Goal: Task Accomplishment & Management: Use online tool/utility

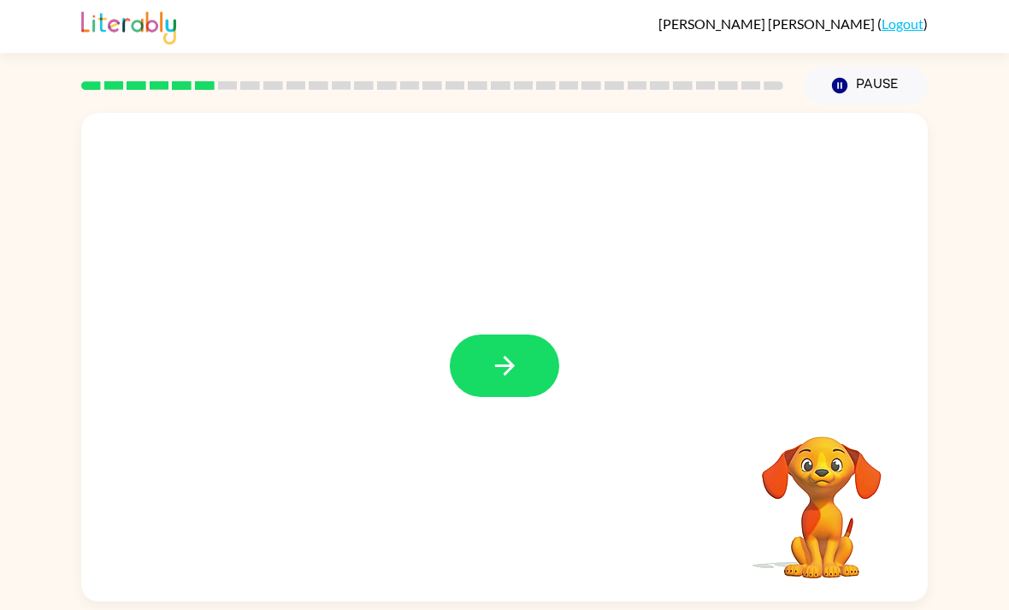
click at [475, 369] on button "button" at bounding box center [504, 365] width 109 height 62
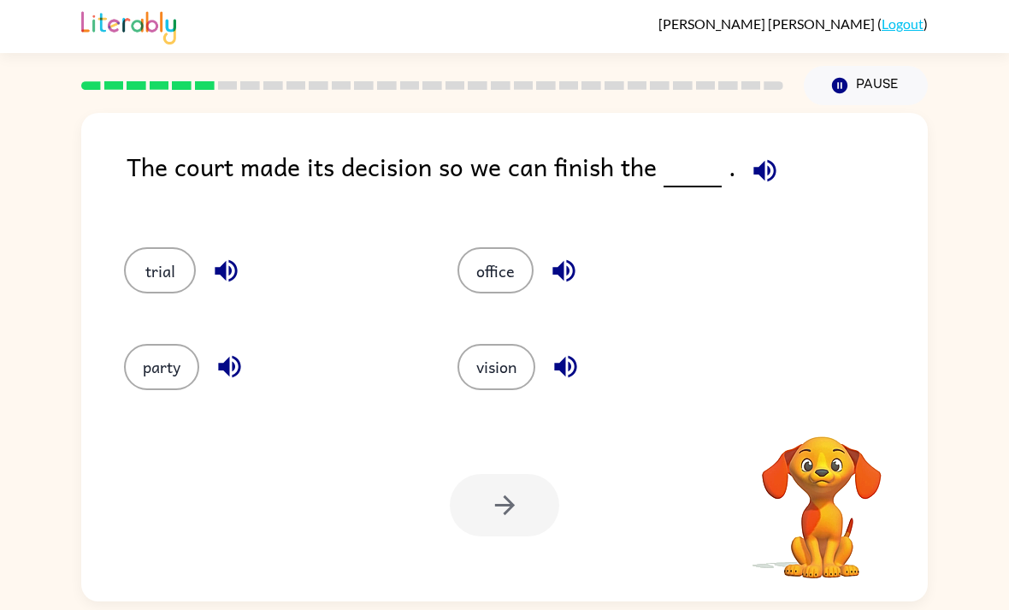
click at [764, 168] on icon "button" at bounding box center [765, 171] width 30 height 30
click at [755, 169] on icon "button" at bounding box center [765, 170] width 22 height 22
click at [558, 278] on icon "button" at bounding box center [564, 271] width 22 height 22
click at [571, 382] on icon "button" at bounding box center [566, 367] width 30 height 30
click at [226, 382] on icon "button" at bounding box center [230, 367] width 30 height 30
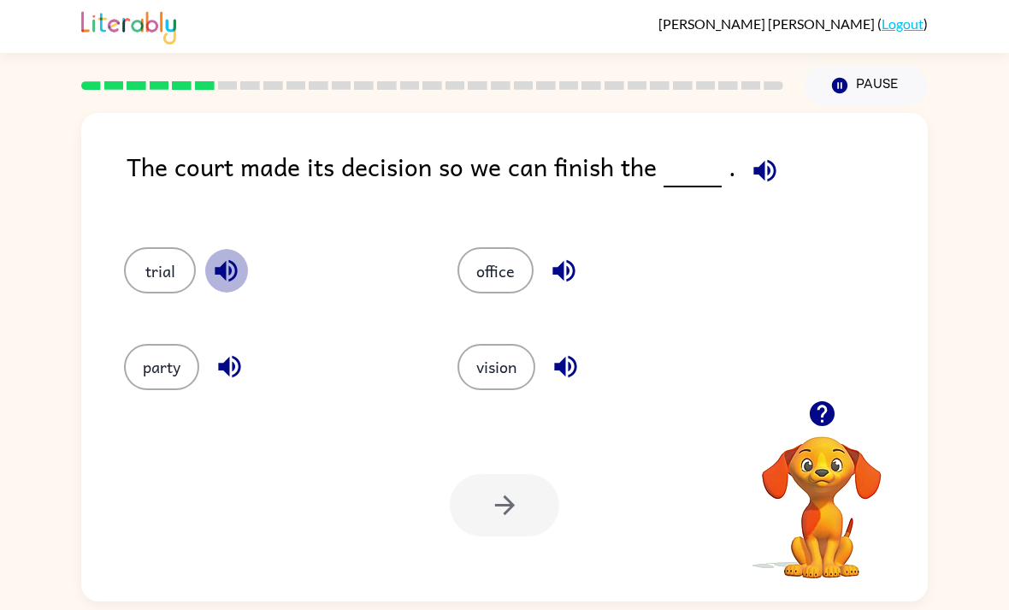
click at [235, 268] on icon "button" at bounding box center [226, 271] width 30 height 30
click at [157, 271] on button "trial" at bounding box center [160, 270] width 72 height 46
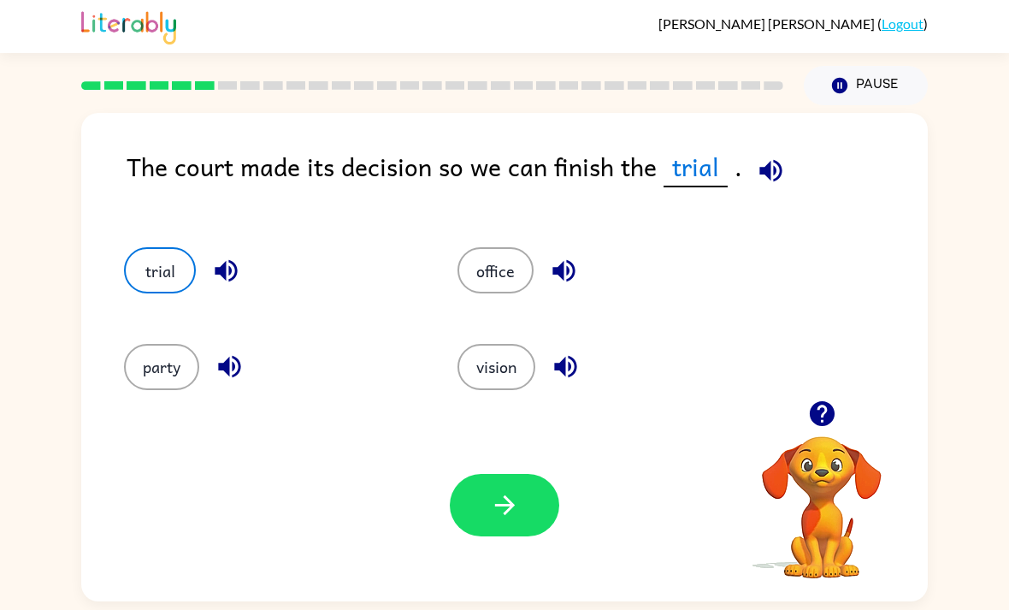
click at [770, 172] on icon "button" at bounding box center [771, 170] width 22 height 22
click at [770, 183] on icon "button" at bounding box center [771, 171] width 30 height 30
click at [555, 277] on icon "button" at bounding box center [564, 271] width 22 height 22
click at [157, 266] on button "trial" at bounding box center [160, 270] width 72 height 46
click at [509, 241] on div "office" at bounding box center [592, 263] width 334 height 96
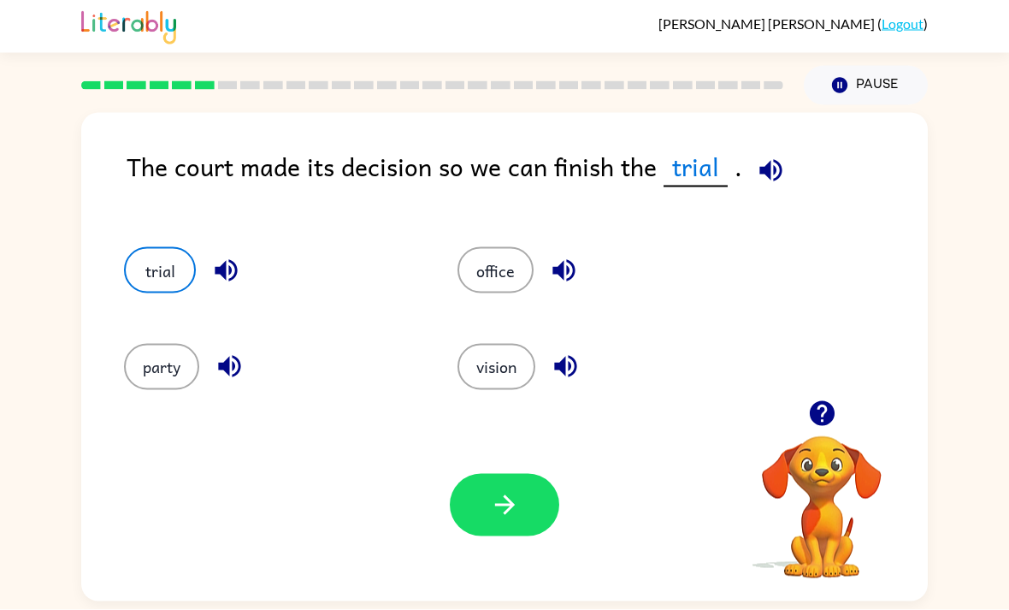
click at [502, 269] on button "office" at bounding box center [496, 270] width 76 height 46
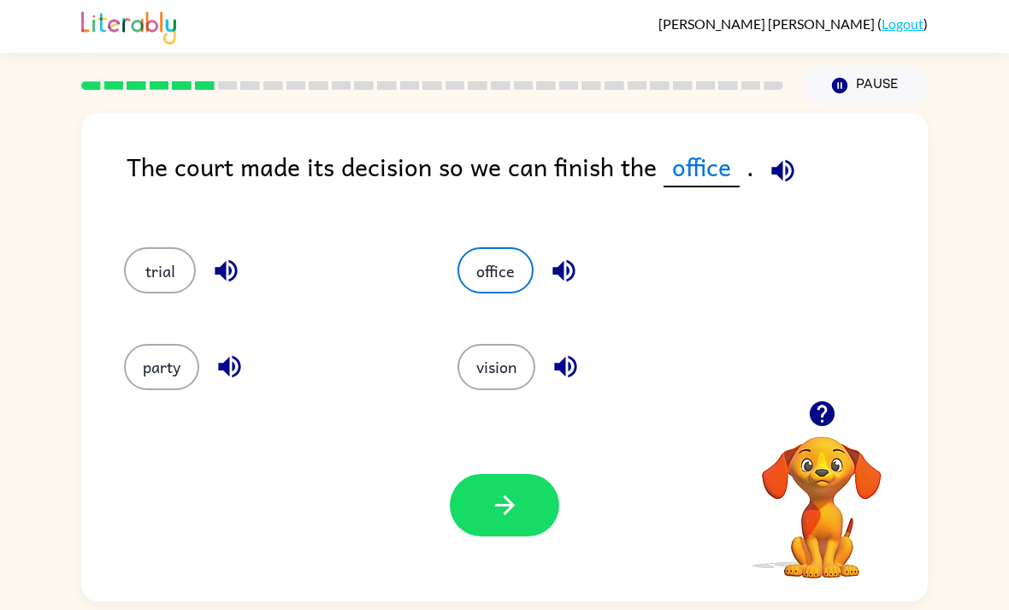
click at [534, 367] on button "vision" at bounding box center [497, 367] width 78 height 46
click at [539, 373] on div "vision" at bounding box center [605, 367] width 294 height 46
click at [574, 358] on icon "button" at bounding box center [566, 367] width 30 height 30
click at [575, 382] on icon "button" at bounding box center [566, 367] width 30 height 30
click at [554, 358] on icon "button" at bounding box center [566, 367] width 30 height 30
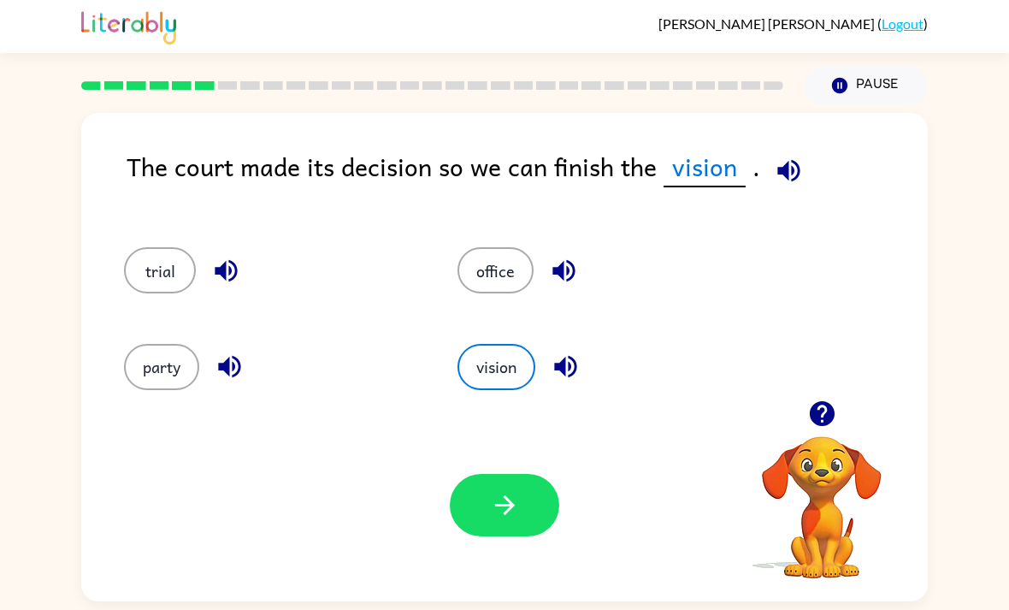
click at [569, 368] on icon "button" at bounding box center [566, 367] width 30 height 30
click at [490, 278] on button "office" at bounding box center [496, 270] width 76 height 46
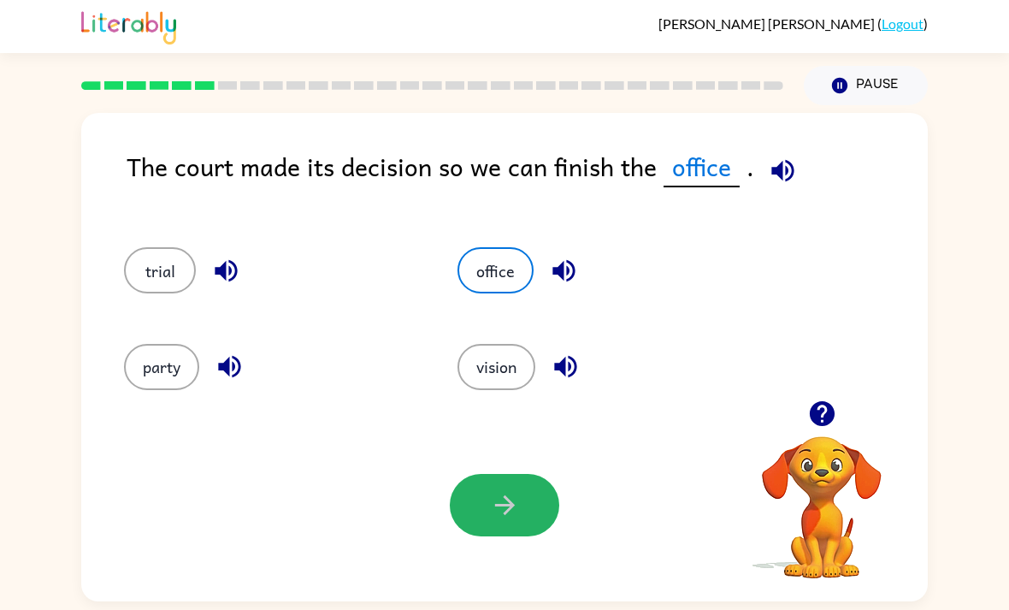
click at [494, 502] on icon "button" at bounding box center [505, 505] width 30 height 30
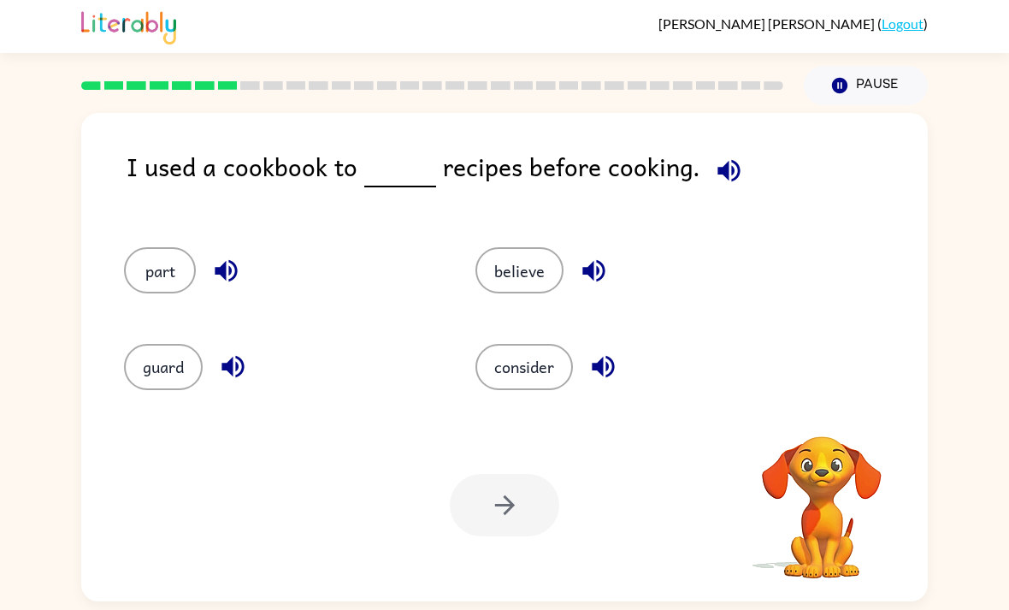
click at [714, 157] on icon "button" at bounding box center [729, 171] width 30 height 30
click at [714, 179] on icon "button" at bounding box center [729, 171] width 30 height 30
click at [732, 176] on icon "button" at bounding box center [729, 171] width 30 height 30
click at [579, 278] on icon "button" at bounding box center [594, 271] width 30 height 30
click at [612, 354] on icon "button" at bounding box center [604, 367] width 30 height 30
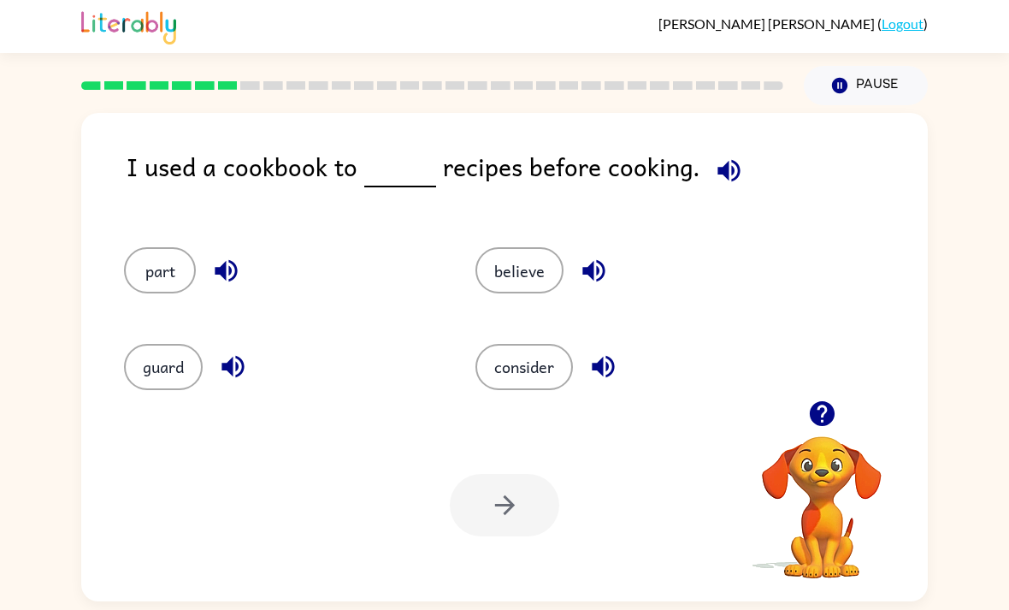
click at [231, 370] on icon "button" at bounding box center [233, 367] width 22 height 22
click at [235, 257] on icon "button" at bounding box center [226, 271] width 30 height 30
click at [720, 167] on icon "button" at bounding box center [729, 170] width 22 height 22
click at [732, 159] on icon "button" at bounding box center [729, 171] width 30 height 30
click at [718, 169] on icon "button" at bounding box center [729, 170] width 22 height 22
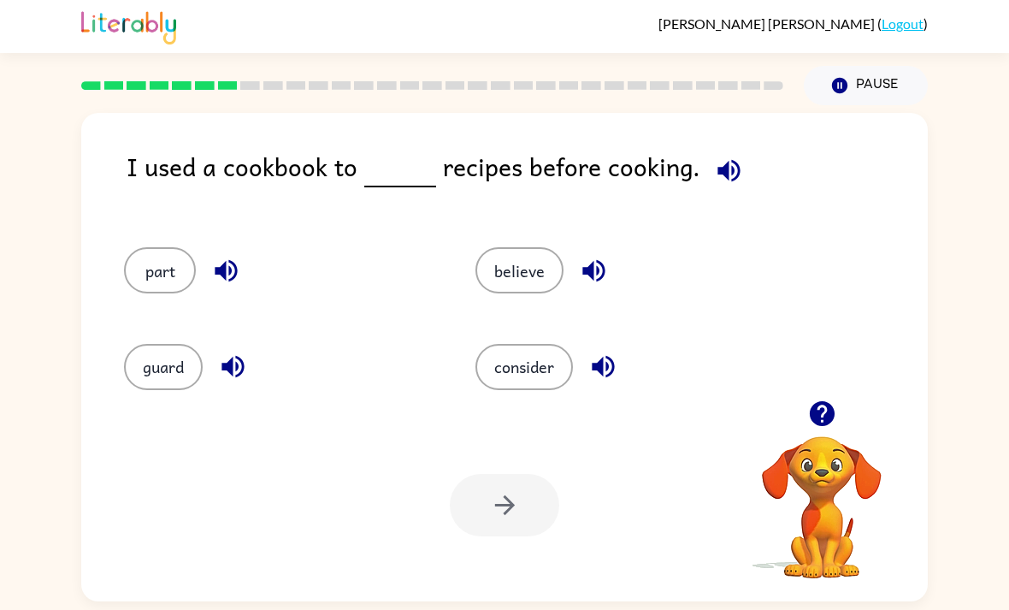
click at [726, 71] on div at bounding box center [432, 86] width 723 height 60
click at [195, 270] on button "part" at bounding box center [160, 270] width 72 height 46
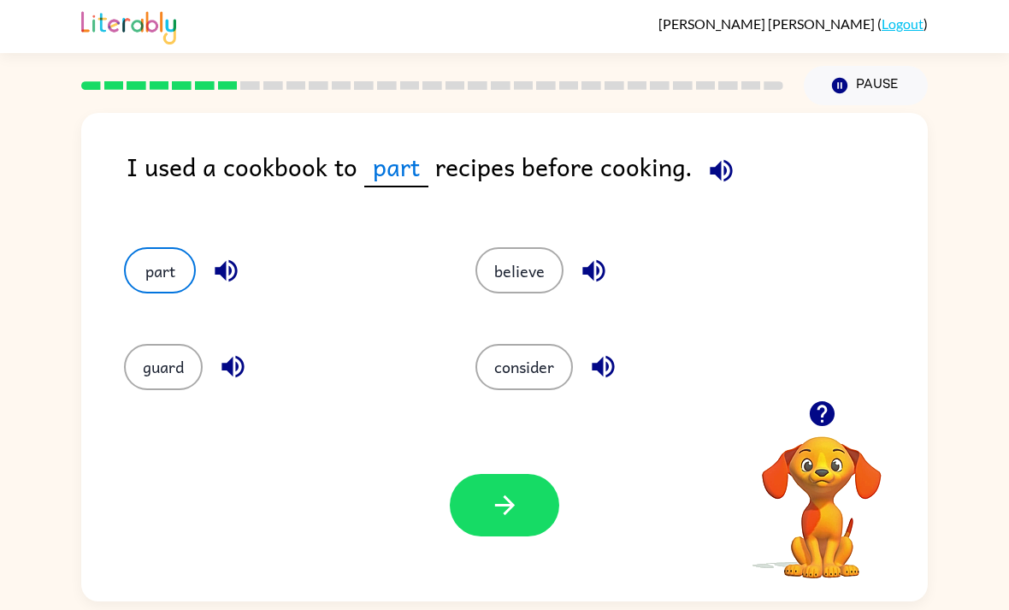
scroll to position [0, 0]
click at [506, 506] on icon "button" at bounding box center [504, 505] width 20 height 20
click at [505, 506] on div at bounding box center [504, 505] width 109 height 62
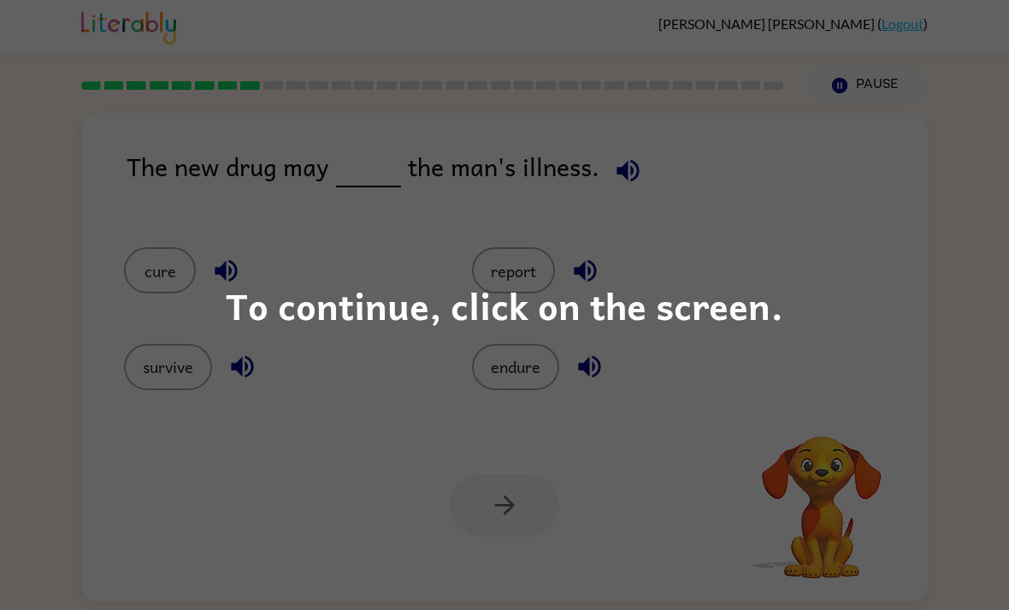
click at [271, 210] on div "To continue, click on the screen." at bounding box center [504, 305] width 1009 height 610
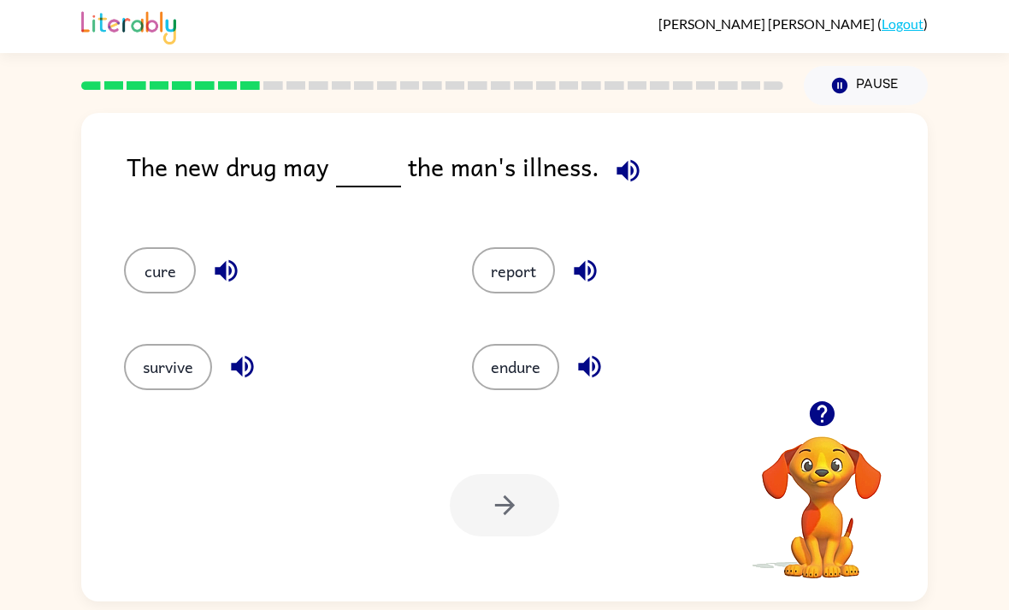
click at [627, 170] on icon "button" at bounding box center [628, 170] width 22 height 22
click at [151, 276] on button "cure" at bounding box center [160, 270] width 72 height 46
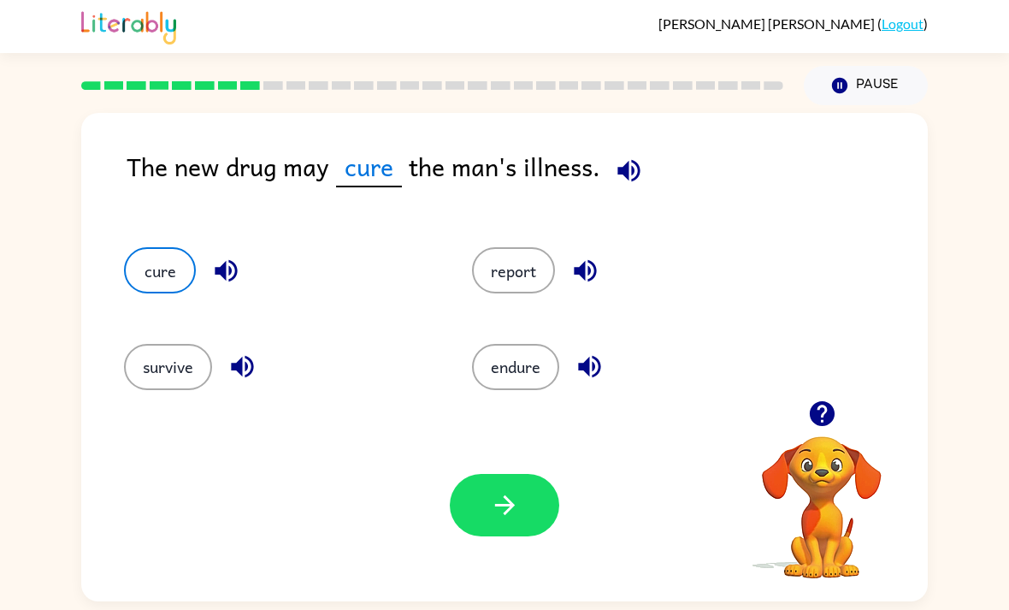
click at [225, 270] on icon "button" at bounding box center [226, 271] width 22 height 22
click at [614, 139] on div "The new drug may cure the man's illness. cure report survive endure Your browse…" at bounding box center [504, 357] width 847 height 488
click at [521, 525] on button "button" at bounding box center [504, 505] width 109 height 62
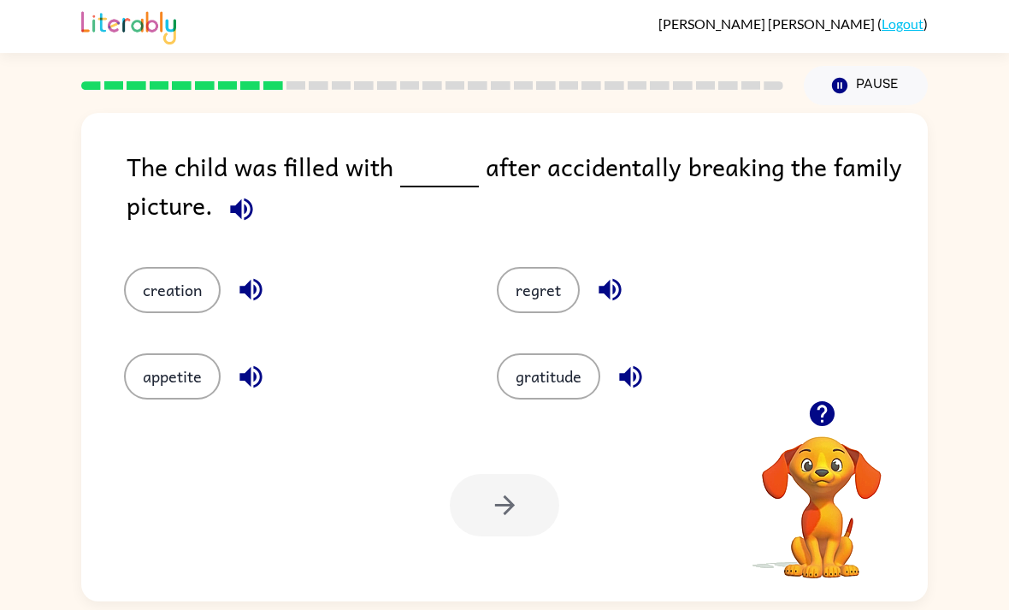
click at [236, 217] on icon "button" at bounding box center [242, 209] width 30 height 30
click at [248, 210] on icon "button" at bounding box center [242, 209] width 30 height 30
click at [250, 204] on icon "button" at bounding box center [242, 209] width 30 height 30
click at [237, 210] on icon "button" at bounding box center [241, 209] width 22 height 22
click at [248, 204] on icon "button" at bounding box center [241, 209] width 22 height 22
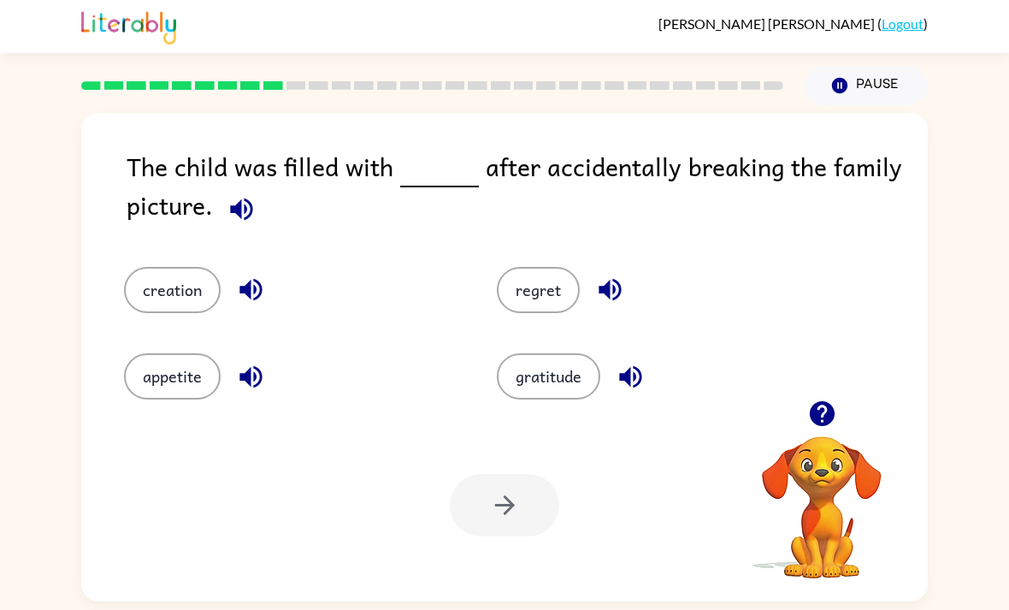
click at [607, 311] on button "button" at bounding box center [611, 290] width 44 height 44
click at [651, 373] on button "button" at bounding box center [631, 377] width 44 height 44
click at [256, 392] on icon "button" at bounding box center [251, 377] width 30 height 30
click at [253, 282] on icon "button" at bounding box center [251, 290] width 30 height 30
click at [246, 209] on icon "button" at bounding box center [241, 209] width 22 height 22
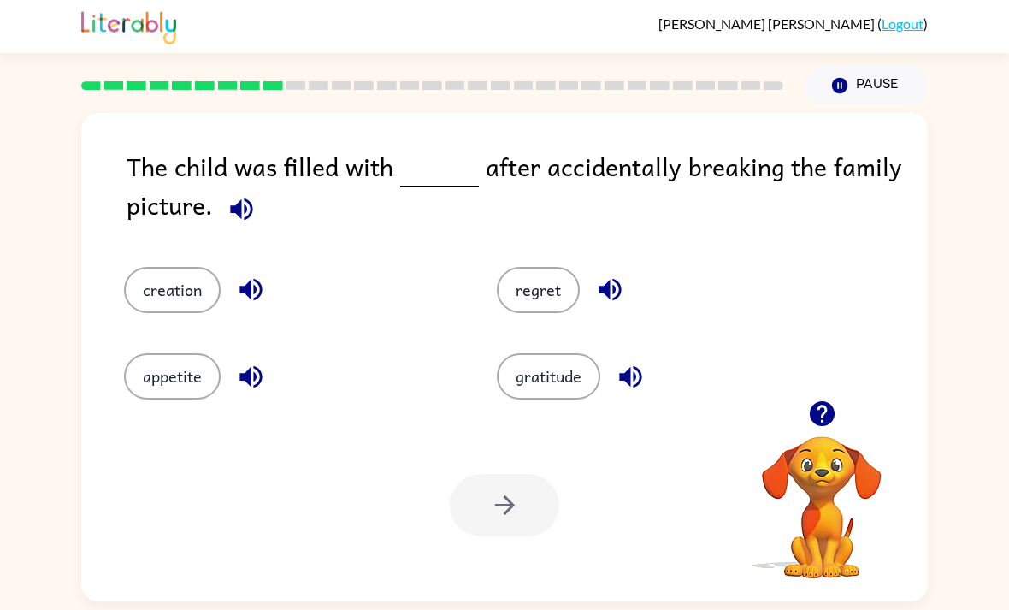
click at [612, 290] on icon "button" at bounding box center [610, 290] width 30 height 30
click at [543, 299] on button "regret" at bounding box center [538, 290] width 83 height 46
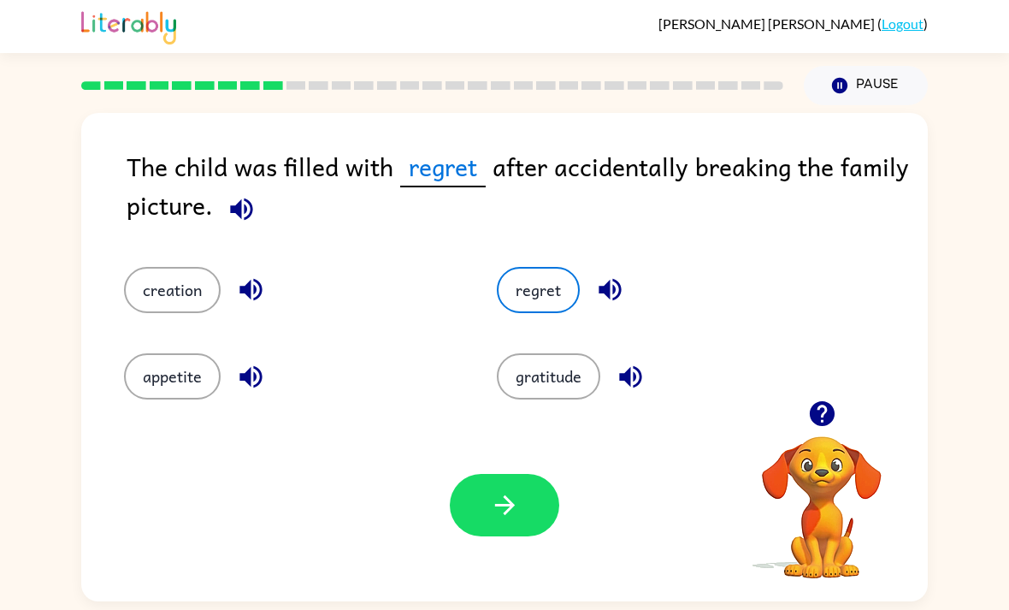
click at [493, 509] on icon "button" at bounding box center [505, 505] width 30 height 30
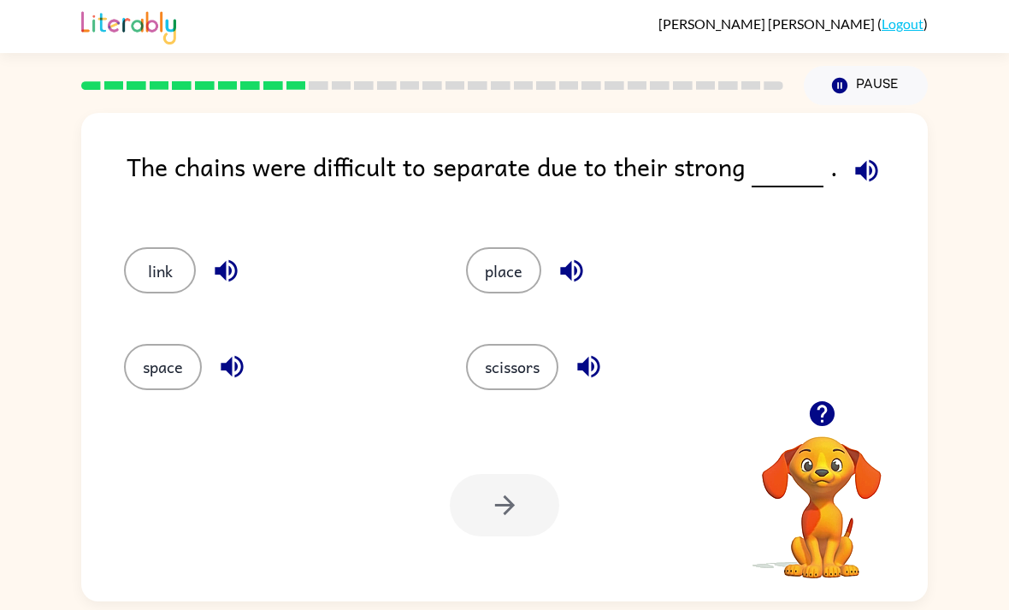
click at [845, 163] on button "button" at bounding box center [867, 171] width 44 height 44
click at [872, 174] on icon "button" at bounding box center [866, 170] width 22 height 22
click at [562, 271] on icon "button" at bounding box center [572, 271] width 30 height 30
click at [242, 277] on button "button" at bounding box center [226, 271] width 44 height 44
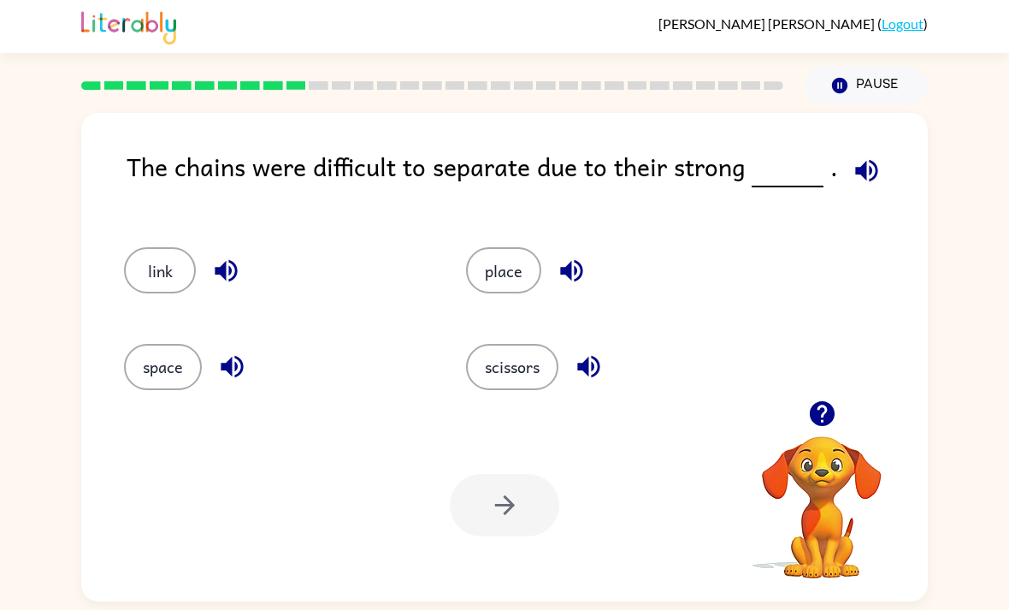
click at [235, 382] on icon "button" at bounding box center [232, 367] width 30 height 30
click at [171, 255] on button "link" at bounding box center [160, 270] width 72 height 46
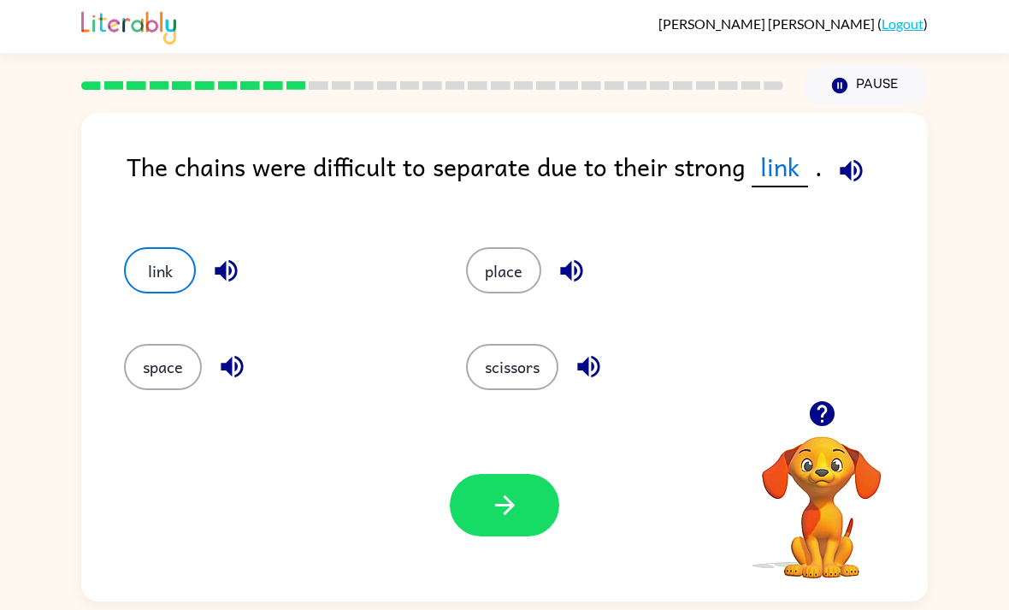
click at [496, 502] on icon "button" at bounding box center [505, 505] width 30 height 30
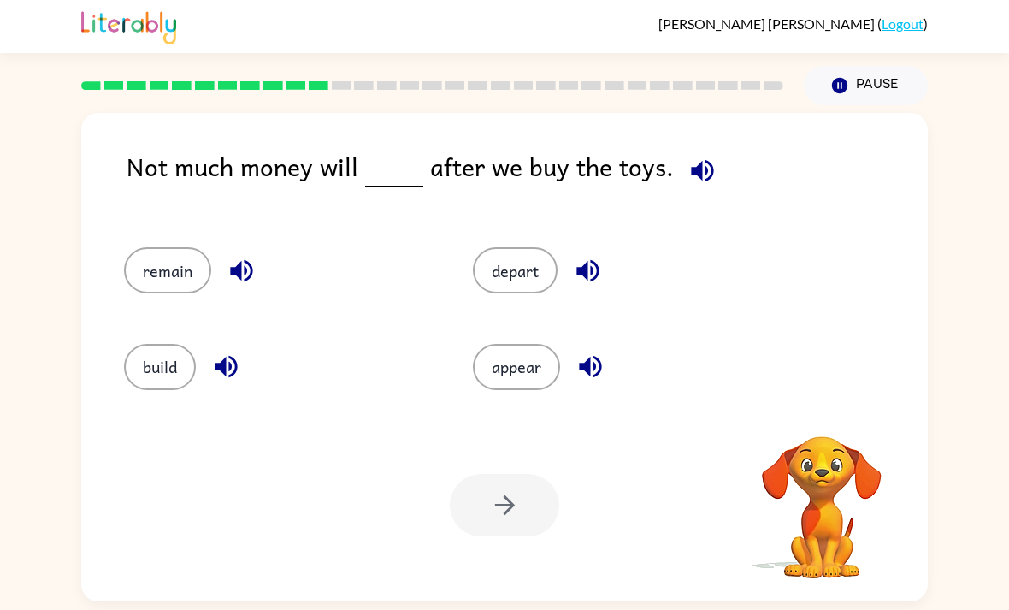
click at [689, 163] on icon "button" at bounding box center [703, 171] width 30 height 30
click at [589, 272] on icon "button" at bounding box center [588, 271] width 30 height 30
click at [241, 267] on icon "button" at bounding box center [241, 271] width 22 height 22
click at [229, 369] on icon "button" at bounding box center [226, 367] width 30 height 30
click at [606, 376] on icon "button" at bounding box center [591, 367] width 30 height 30
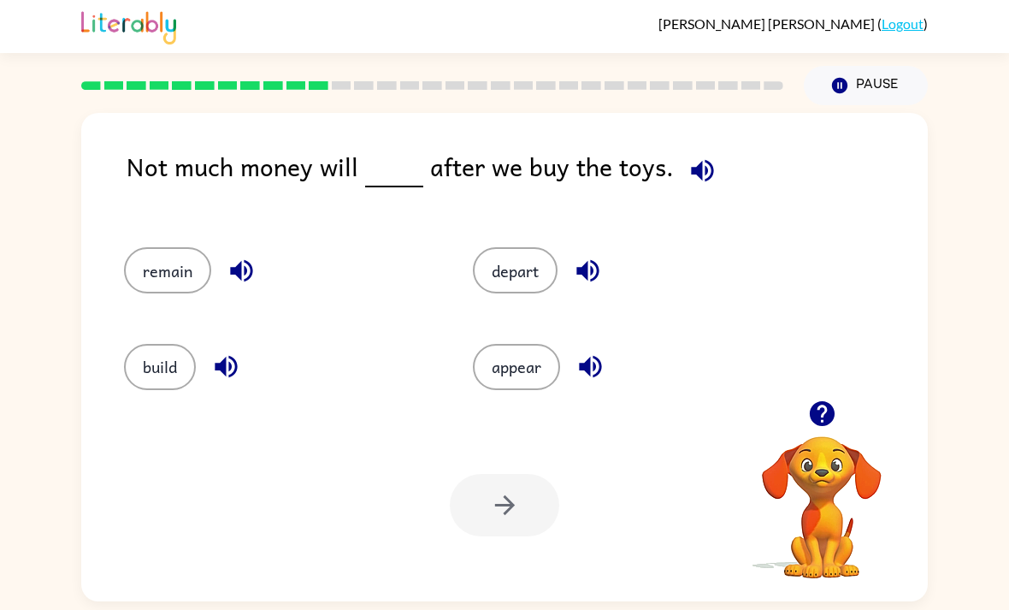
click at [511, 379] on button "appear" at bounding box center [516, 367] width 87 height 46
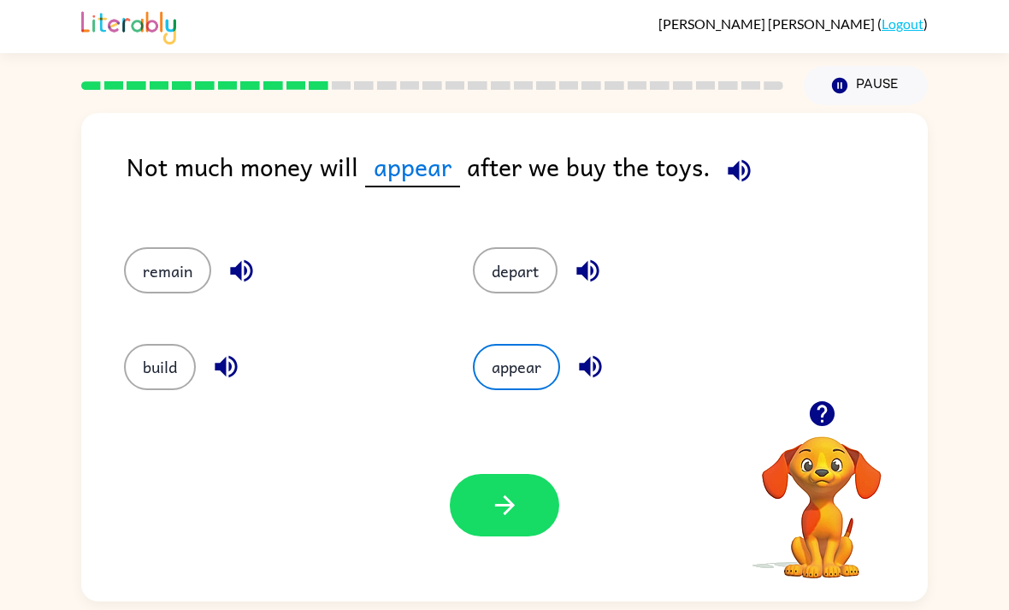
click at [493, 492] on button "button" at bounding box center [504, 505] width 109 height 62
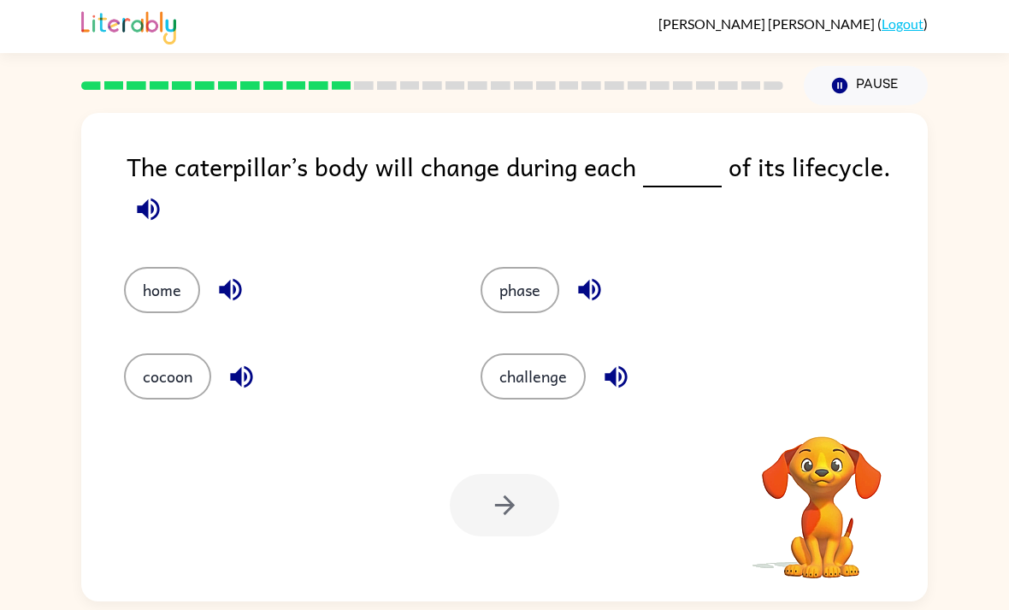
click at [145, 214] on icon "button" at bounding box center [148, 209] width 22 height 22
click at [149, 210] on icon "button" at bounding box center [148, 209] width 30 height 30
click at [149, 204] on icon "button" at bounding box center [148, 209] width 30 height 30
click at [588, 288] on icon "button" at bounding box center [590, 290] width 30 height 30
click at [528, 294] on button "phase" at bounding box center [520, 290] width 79 height 46
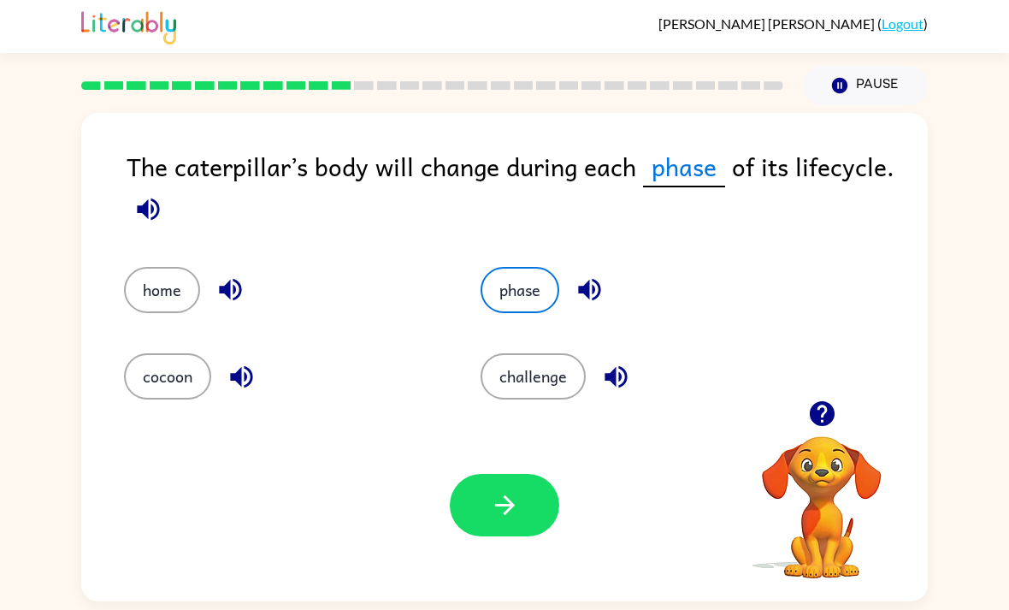
click at [493, 515] on icon "button" at bounding box center [505, 505] width 30 height 30
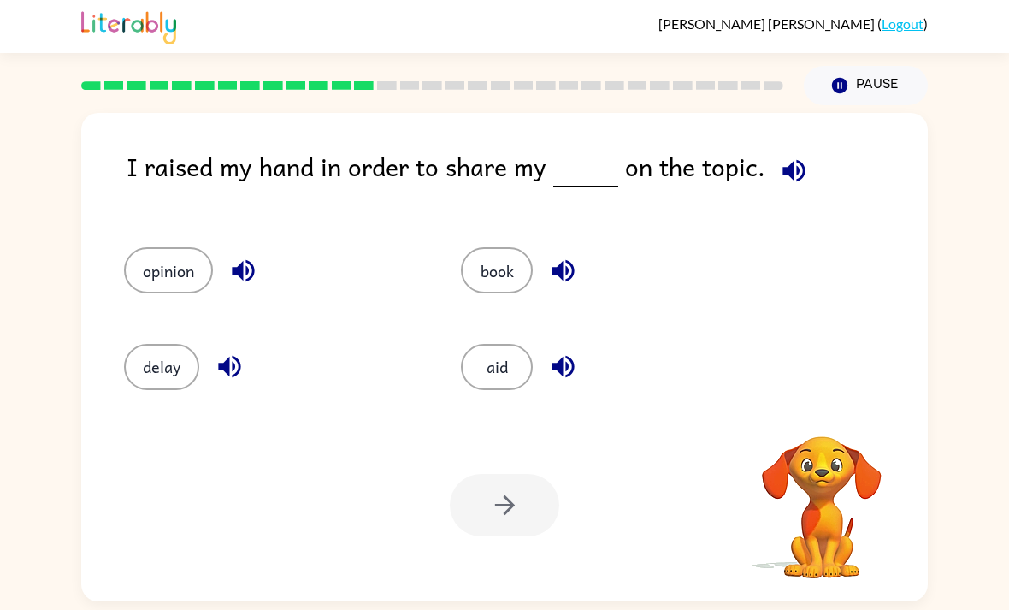
click at [789, 172] on icon "button" at bounding box center [794, 170] width 22 height 22
click at [234, 357] on button "button" at bounding box center [230, 367] width 44 height 44
click at [571, 371] on icon "button" at bounding box center [563, 367] width 30 height 30
click at [237, 272] on icon "button" at bounding box center [243, 271] width 22 height 22
click at [212, 278] on button "opinion" at bounding box center [168, 270] width 89 height 46
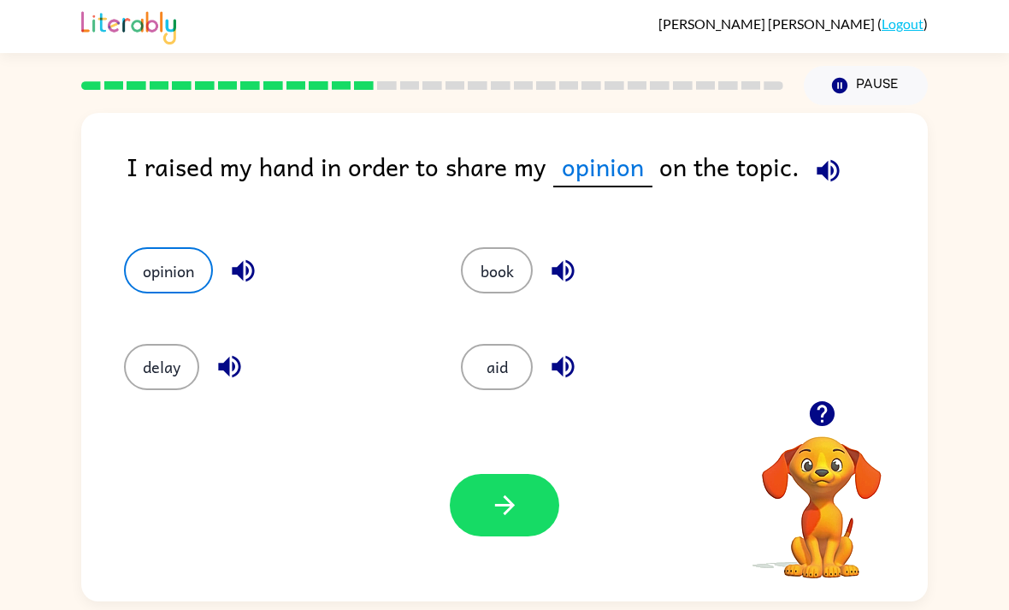
click at [491, 492] on button "button" at bounding box center [504, 505] width 109 height 62
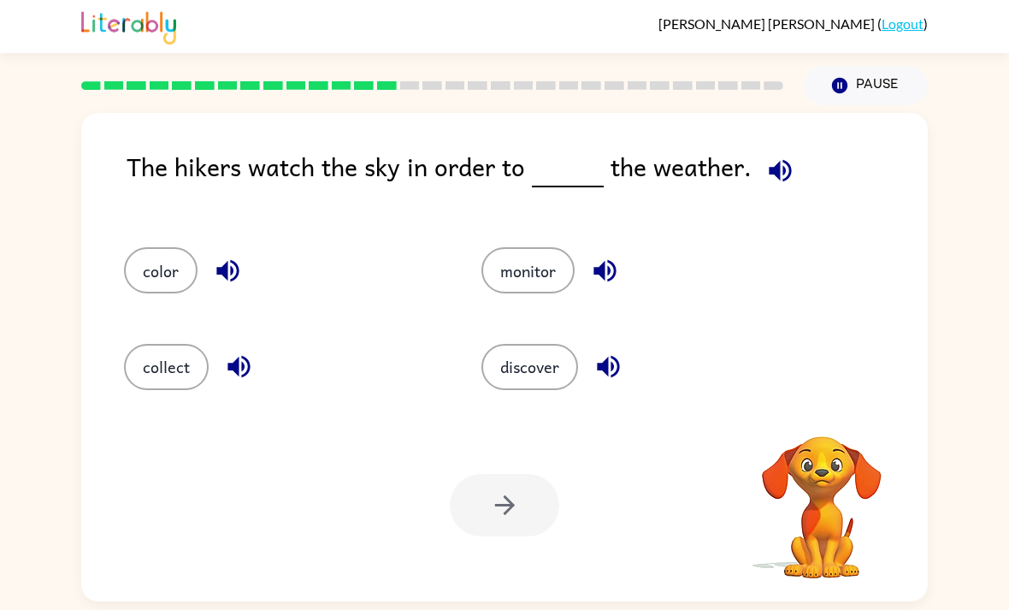
click at [766, 161] on icon "button" at bounding box center [781, 171] width 30 height 30
click at [550, 272] on button "monitor" at bounding box center [528, 270] width 93 height 46
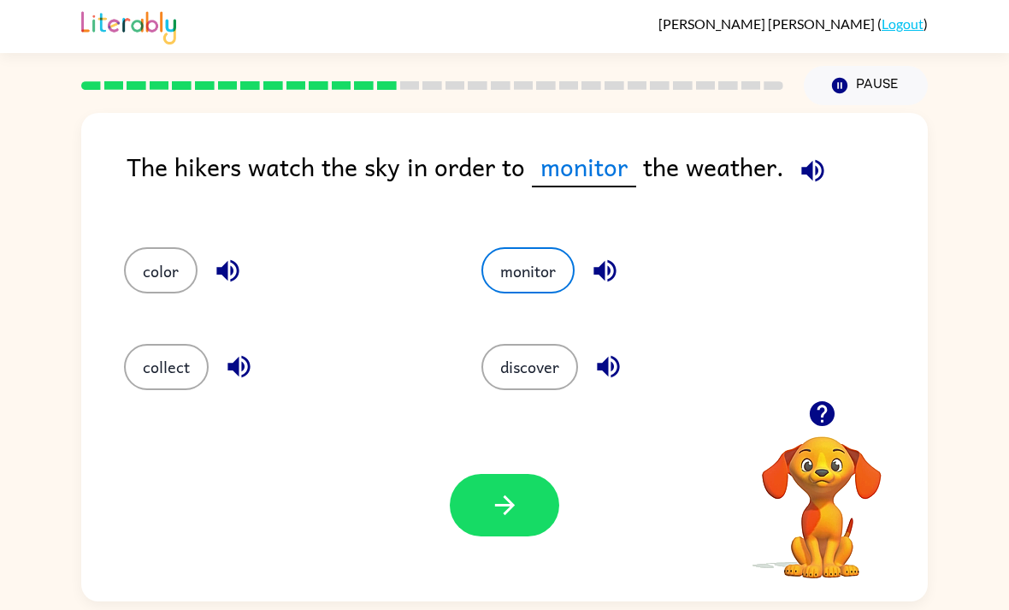
click at [511, 530] on button "button" at bounding box center [504, 505] width 109 height 62
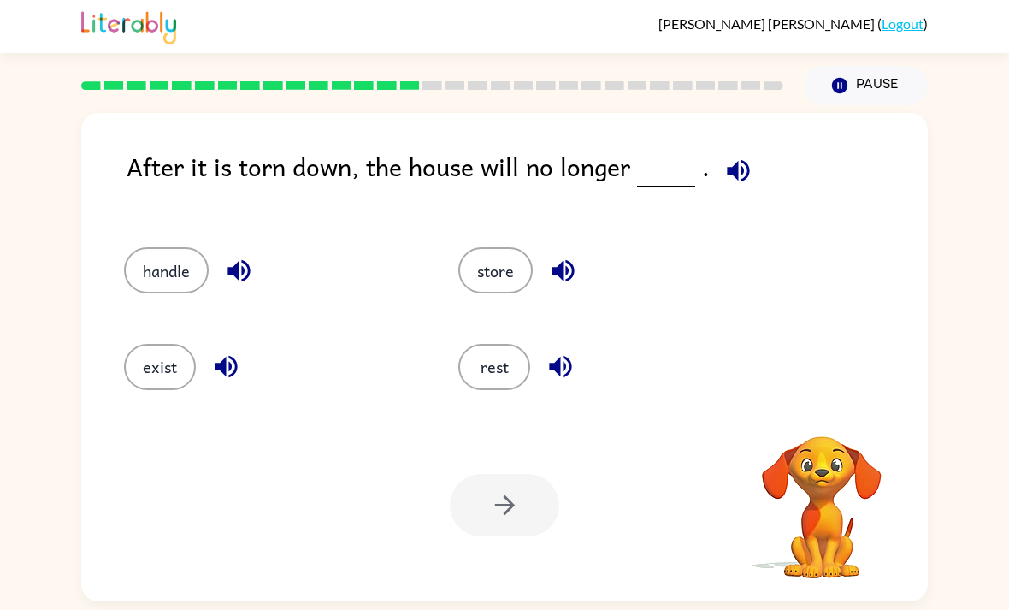
click at [740, 168] on icon "button" at bounding box center [738, 170] width 22 height 22
click at [157, 378] on button "exist" at bounding box center [160, 367] width 72 height 46
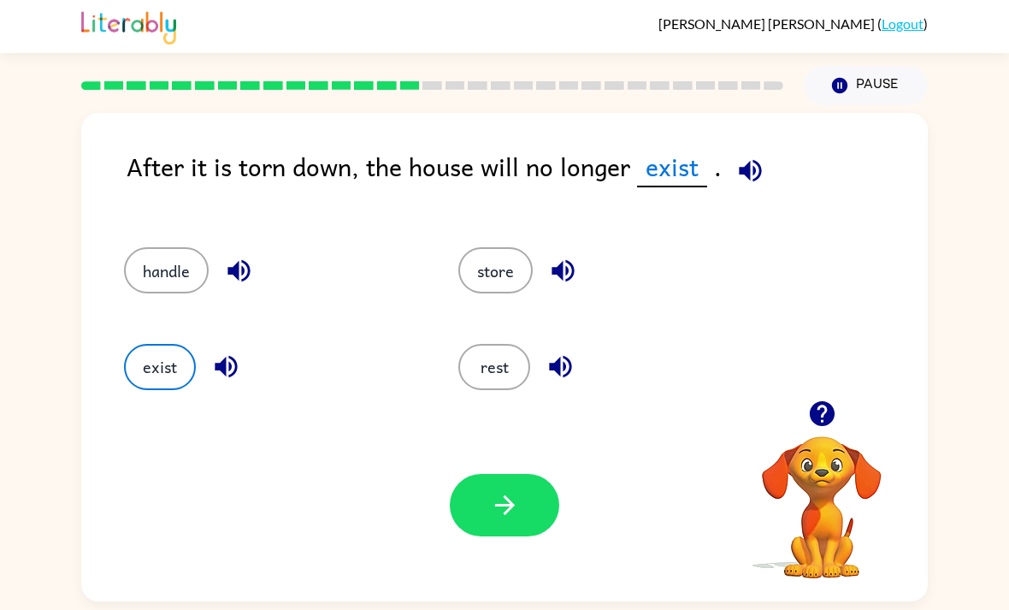
click at [474, 508] on button "button" at bounding box center [504, 505] width 109 height 62
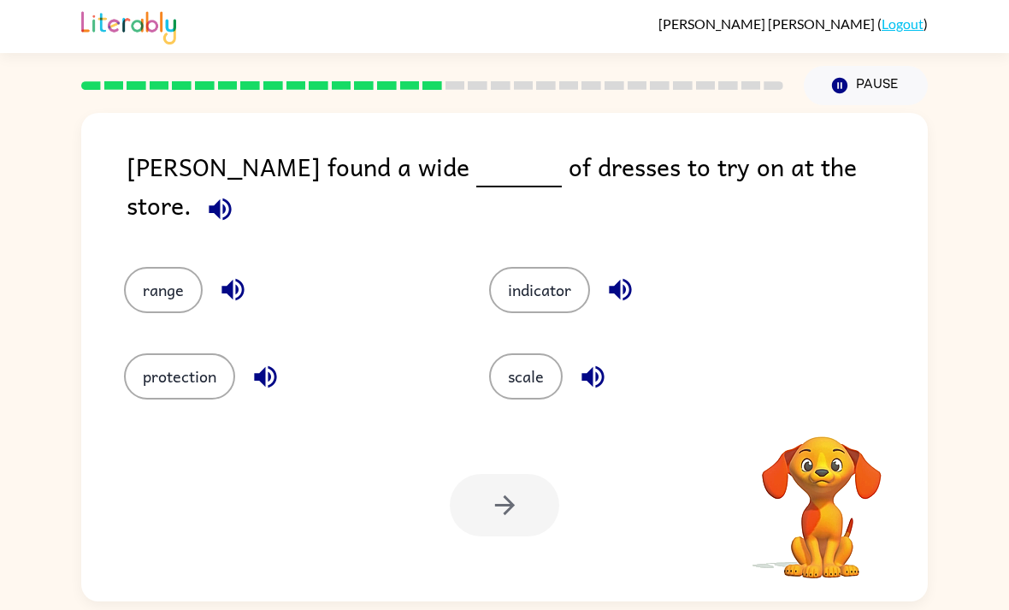
click at [235, 194] on icon "button" at bounding box center [220, 209] width 30 height 30
click at [256, 373] on icon "button" at bounding box center [265, 376] width 22 height 22
click at [236, 268] on button "button" at bounding box center [233, 290] width 44 height 44
click at [621, 250] on div "indicator" at bounding box center [639, 277] width 365 height 86
click at [621, 249] on div "indicator" at bounding box center [639, 277] width 365 height 86
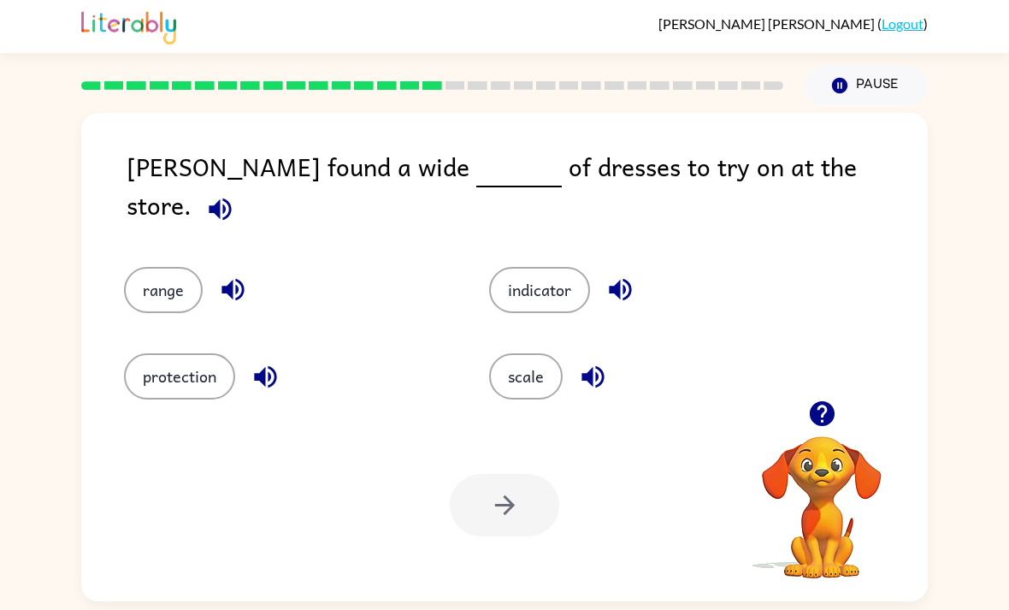
click at [607, 375] on icon "button" at bounding box center [593, 377] width 30 height 30
click at [620, 279] on icon "button" at bounding box center [620, 290] width 22 height 22
click at [215, 280] on button "button" at bounding box center [233, 290] width 44 height 44
click at [590, 374] on icon "button" at bounding box center [593, 376] width 22 height 22
click at [235, 194] on icon "button" at bounding box center [220, 209] width 30 height 30
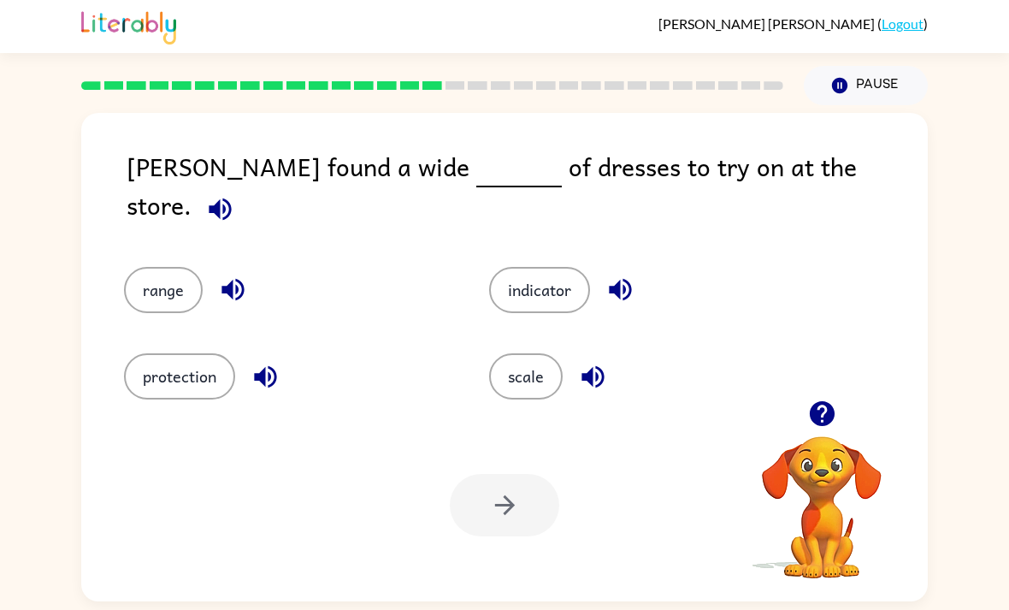
click at [231, 198] on icon "button" at bounding box center [220, 209] width 22 height 22
click at [854, 151] on div "[PERSON_NAME] found a wide of dresses to try on at the store." at bounding box center [528, 190] width 802 height 86
click at [235, 194] on icon "button" at bounding box center [220, 209] width 30 height 30
click at [235, 275] on icon "button" at bounding box center [233, 290] width 30 height 30
click at [272, 380] on icon "button" at bounding box center [266, 377] width 30 height 30
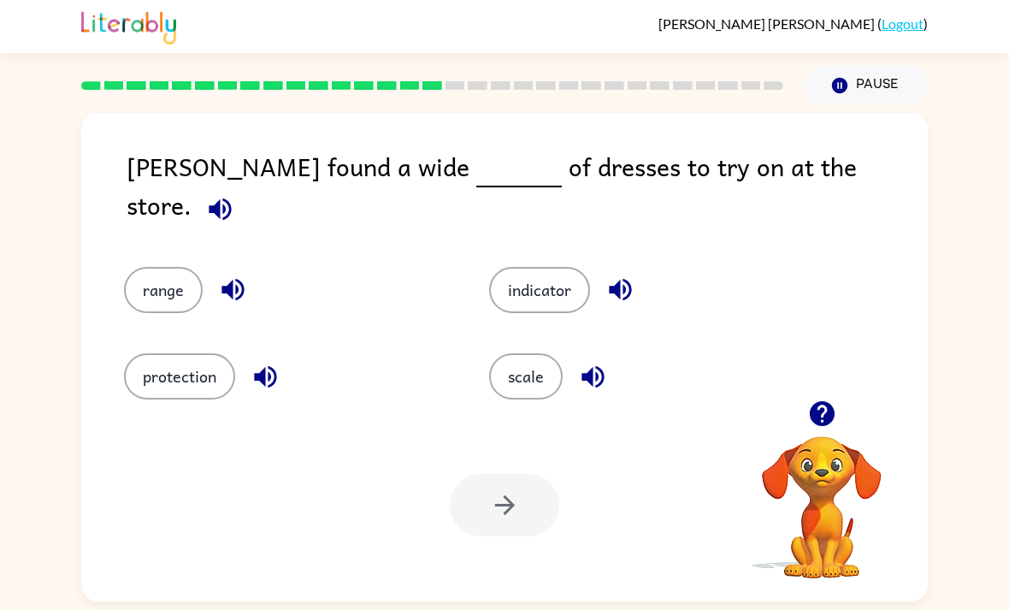
click at [263, 372] on icon "button" at bounding box center [265, 376] width 22 height 22
click at [630, 275] on icon "button" at bounding box center [621, 290] width 30 height 30
click at [606, 362] on icon "button" at bounding box center [593, 377] width 30 height 30
click at [523, 384] on button "scale" at bounding box center [526, 376] width 74 height 46
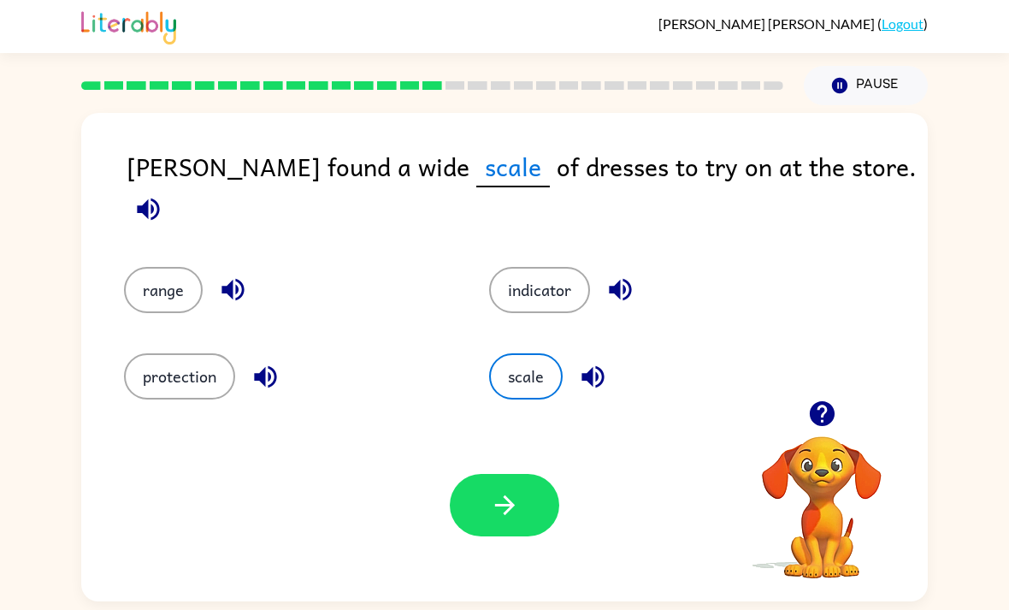
click at [506, 511] on icon "button" at bounding box center [505, 505] width 30 height 30
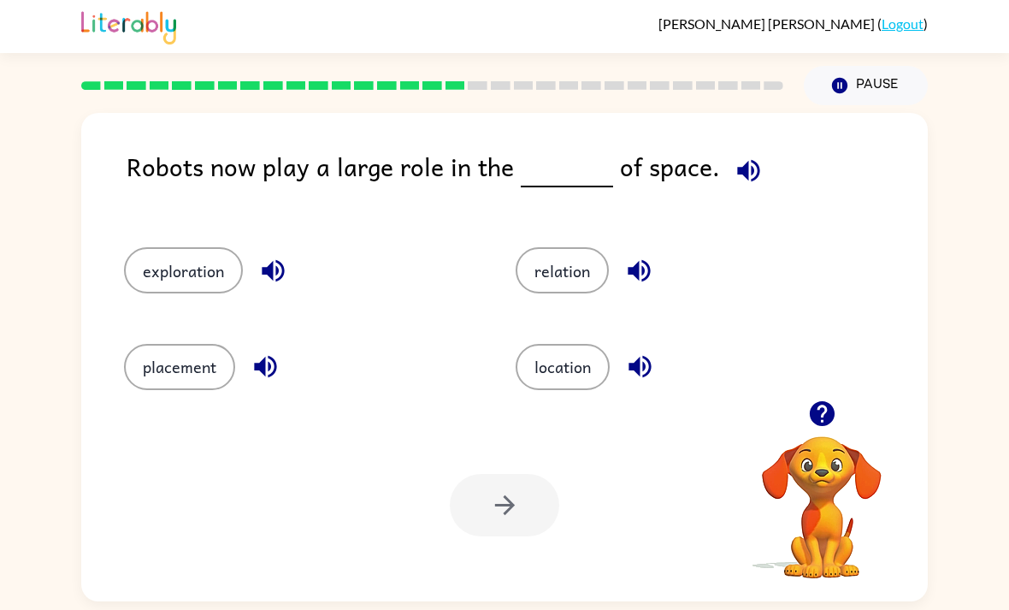
click at [746, 169] on icon "button" at bounding box center [748, 170] width 22 height 22
click at [281, 272] on icon "button" at bounding box center [273, 271] width 30 height 30
click at [269, 378] on icon "button" at bounding box center [265, 367] width 22 height 22
click at [719, 243] on div "relation" at bounding box center [679, 263] width 392 height 96
click at [648, 268] on icon "button" at bounding box center [639, 271] width 22 height 22
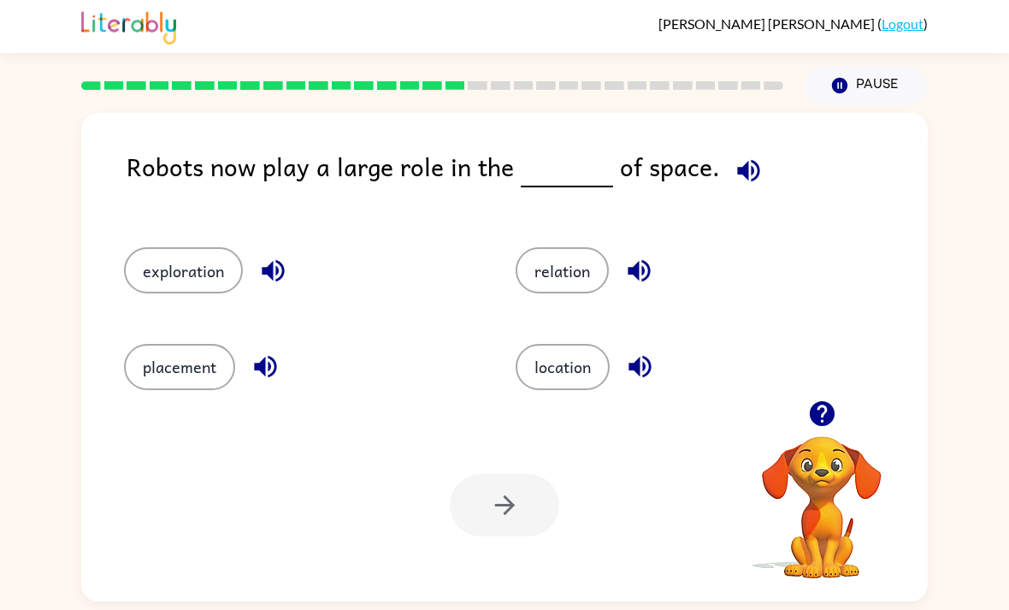
click at [648, 388] on button "button" at bounding box center [640, 367] width 44 height 44
click at [638, 286] on icon "button" at bounding box center [639, 271] width 30 height 30
click at [662, 366] on button "button" at bounding box center [640, 367] width 44 height 44
click at [170, 380] on button "placement" at bounding box center [179, 367] width 111 height 46
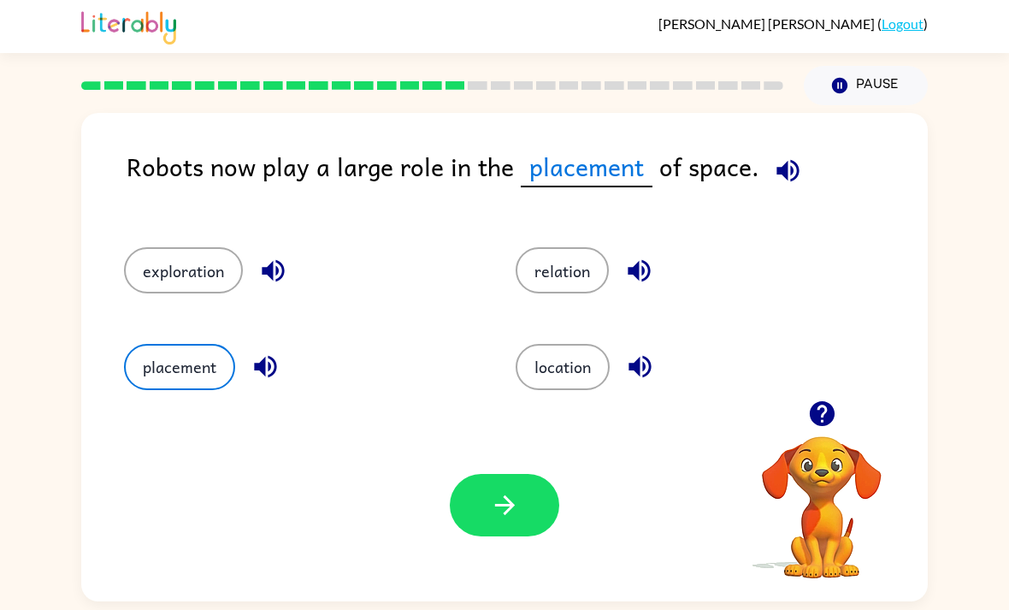
click at [476, 488] on button "button" at bounding box center [504, 505] width 109 height 62
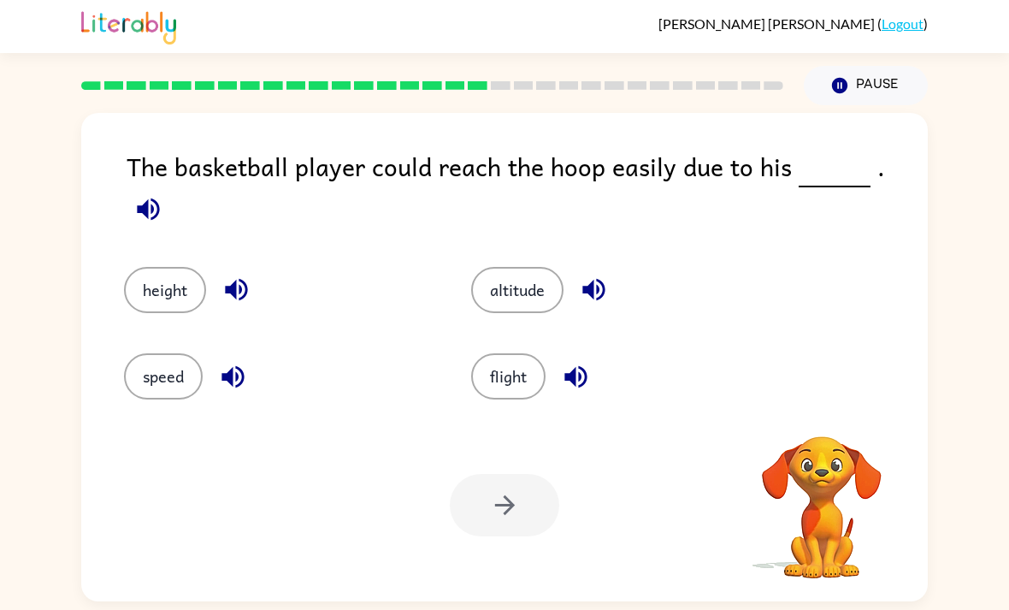
click at [159, 198] on icon "button" at bounding box center [148, 209] width 22 height 22
click at [169, 281] on button "height" at bounding box center [165, 290] width 82 height 46
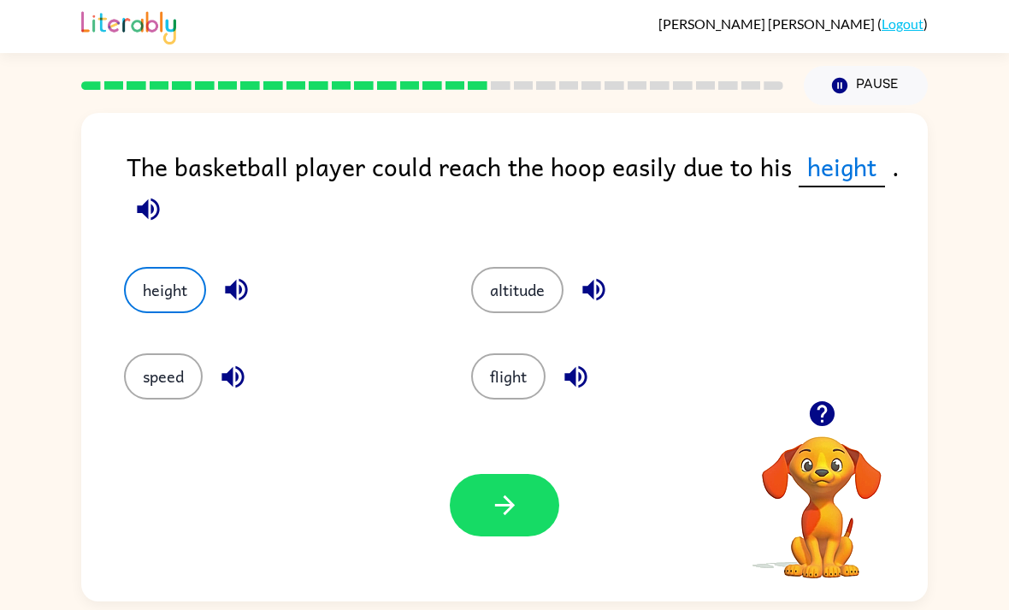
click at [522, 519] on button "button" at bounding box center [504, 505] width 109 height 62
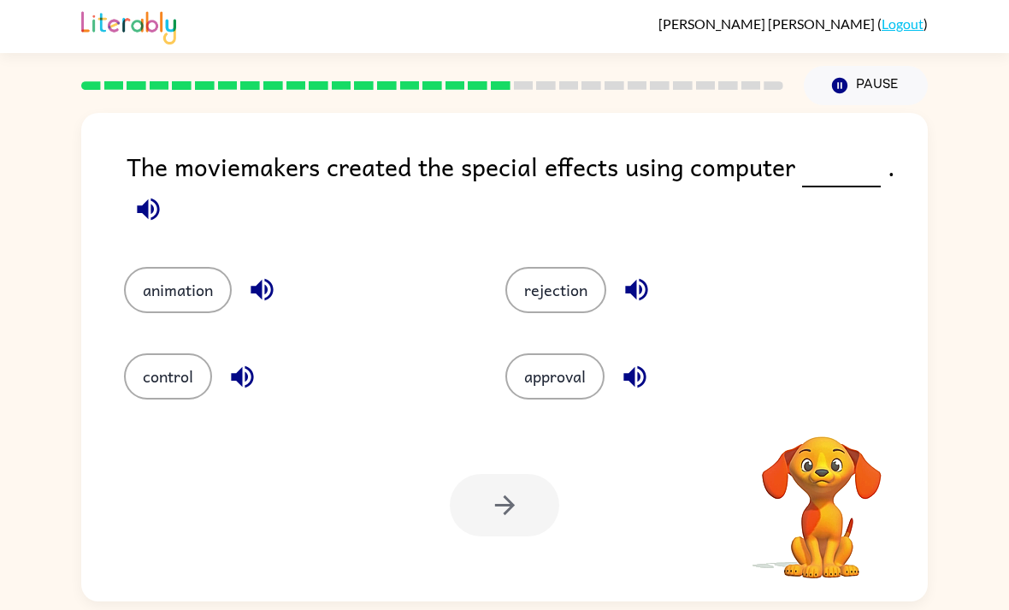
click at [150, 221] on icon "button" at bounding box center [148, 209] width 30 height 30
click at [241, 380] on icon "button" at bounding box center [242, 376] width 22 height 22
click at [253, 287] on icon "button" at bounding box center [262, 290] width 30 height 30
click at [193, 307] on button "animation" at bounding box center [178, 290] width 108 height 46
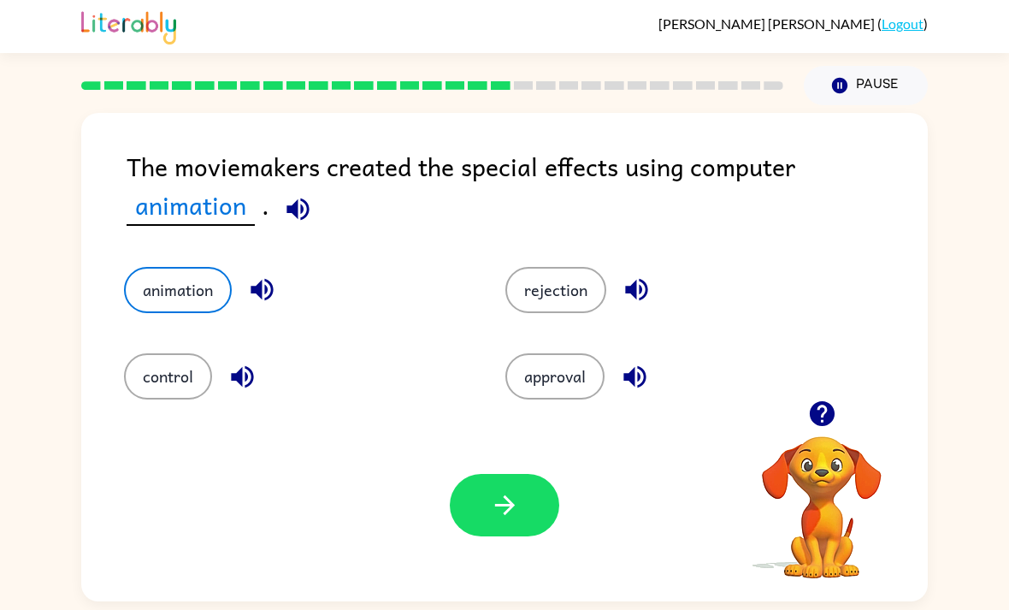
click at [642, 382] on icon "button" at bounding box center [635, 376] width 22 height 22
click at [643, 289] on icon "button" at bounding box center [637, 290] width 30 height 30
click at [501, 517] on icon "button" at bounding box center [505, 505] width 30 height 30
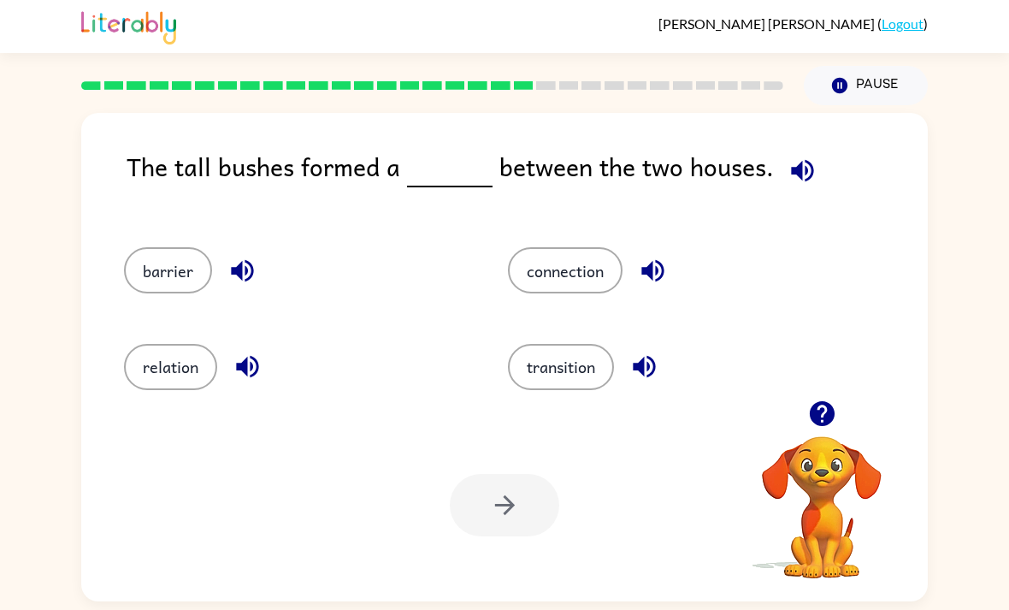
click at [815, 175] on button "button" at bounding box center [803, 171] width 44 height 44
click at [243, 369] on icon "button" at bounding box center [247, 367] width 22 height 22
click at [246, 264] on icon "button" at bounding box center [243, 271] width 30 height 30
click at [652, 264] on icon "button" at bounding box center [653, 271] width 30 height 30
click at [637, 371] on icon "button" at bounding box center [644, 367] width 22 height 22
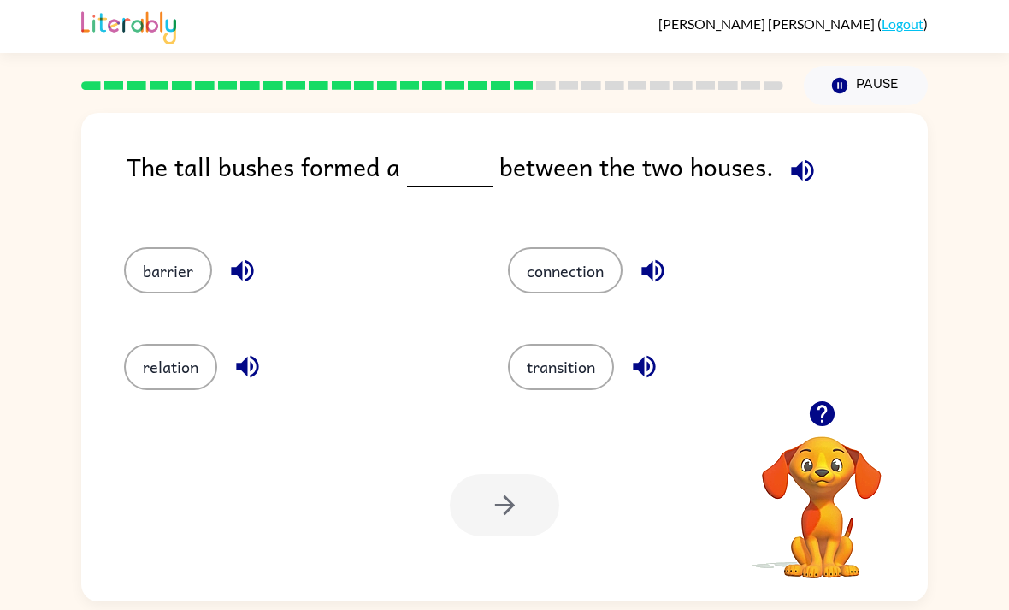
click at [163, 281] on button "barrier" at bounding box center [168, 270] width 88 height 46
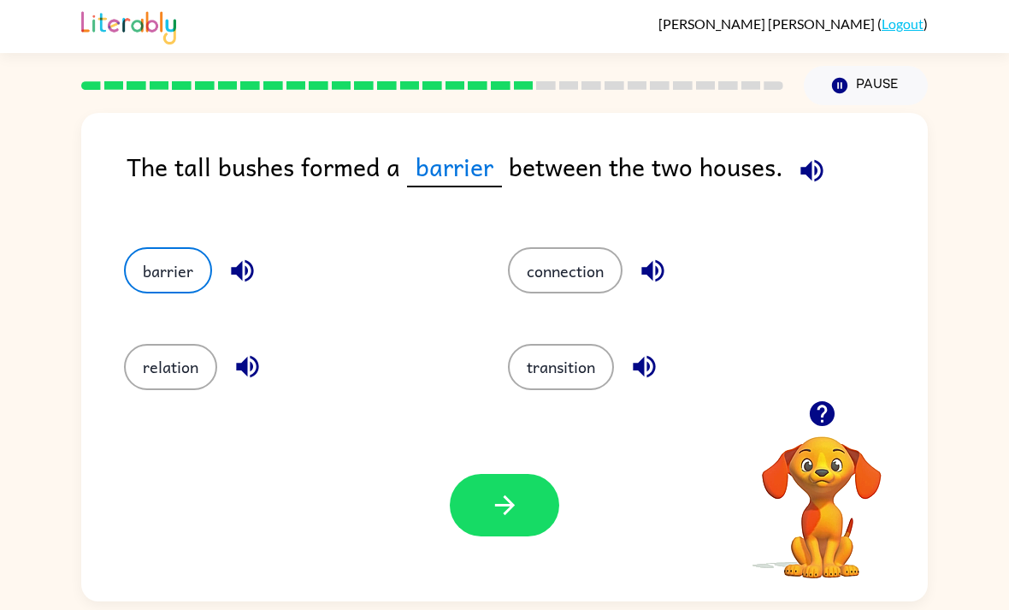
click at [490, 517] on icon "button" at bounding box center [505, 505] width 30 height 30
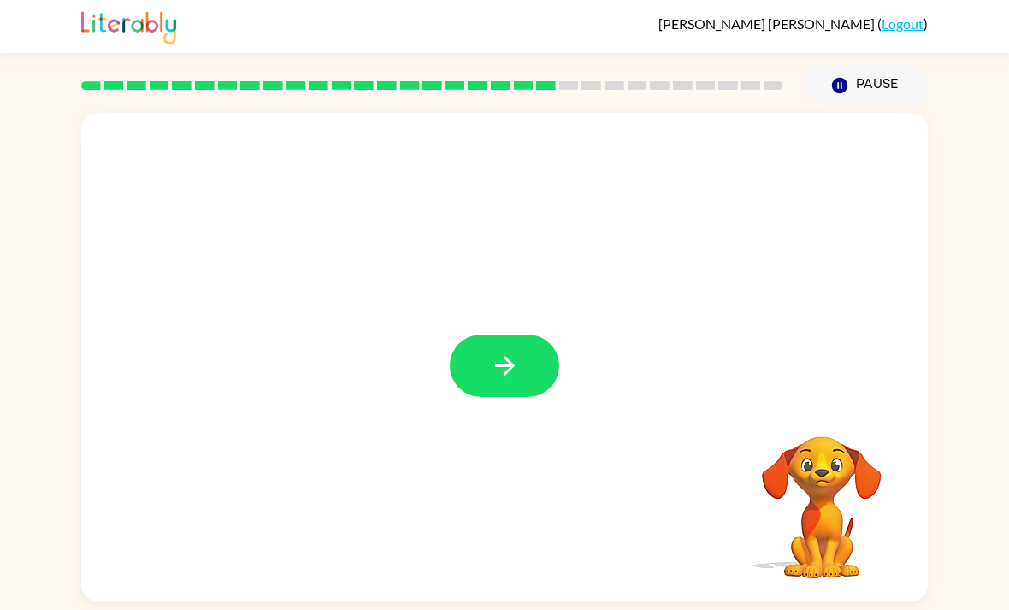
click at [505, 340] on button "button" at bounding box center [504, 365] width 109 height 62
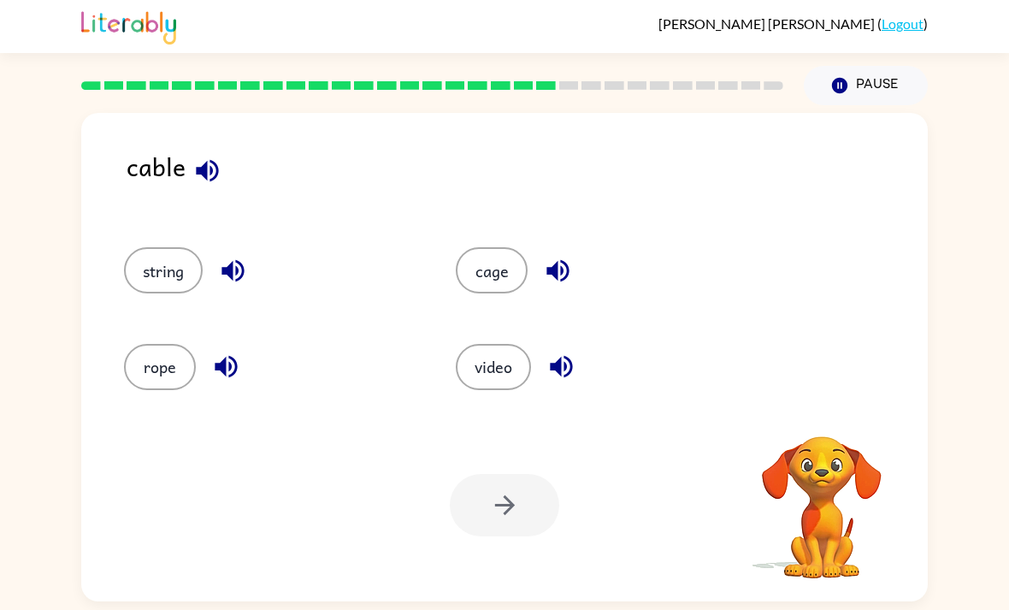
click at [210, 186] on icon "button" at bounding box center [207, 171] width 30 height 30
click at [210, 164] on icon "button" at bounding box center [207, 171] width 30 height 30
click at [205, 172] on icon "button" at bounding box center [207, 170] width 22 height 22
click at [206, 176] on icon "button" at bounding box center [207, 170] width 22 height 22
click at [229, 275] on icon "button" at bounding box center [233, 271] width 22 height 22
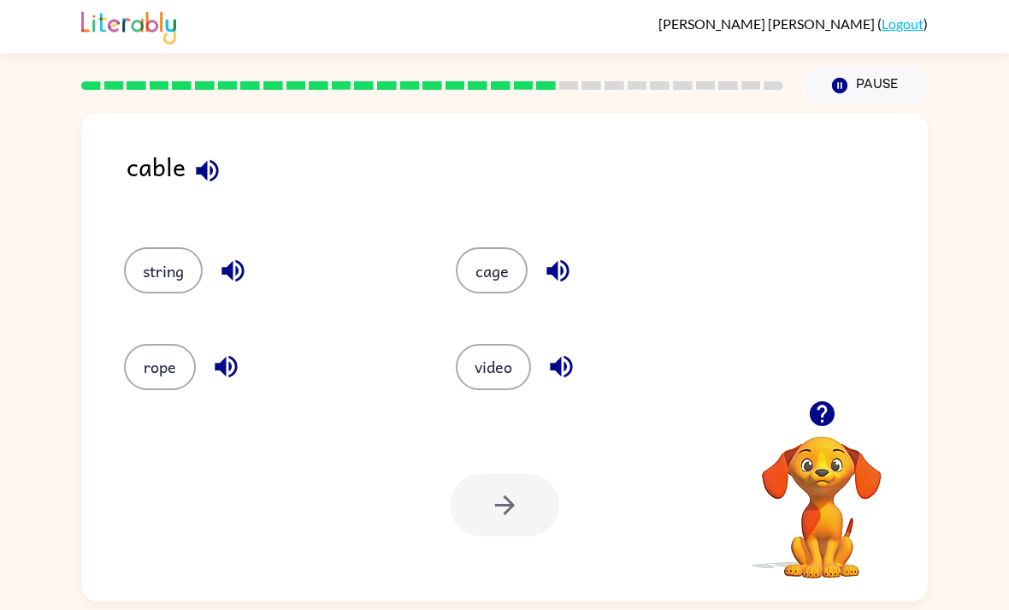
click at [225, 359] on icon "button" at bounding box center [226, 367] width 30 height 30
click at [543, 263] on icon "button" at bounding box center [558, 271] width 30 height 30
click at [551, 366] on icon "button" at bounding box center [562, 367] width 30 height 30
click at [226, 360] on icon "button" at bounding box center [226, 367] width 30 height 30
click at [145, 384] on button "rope" at bounding box center [160, 367] width 72 height 46
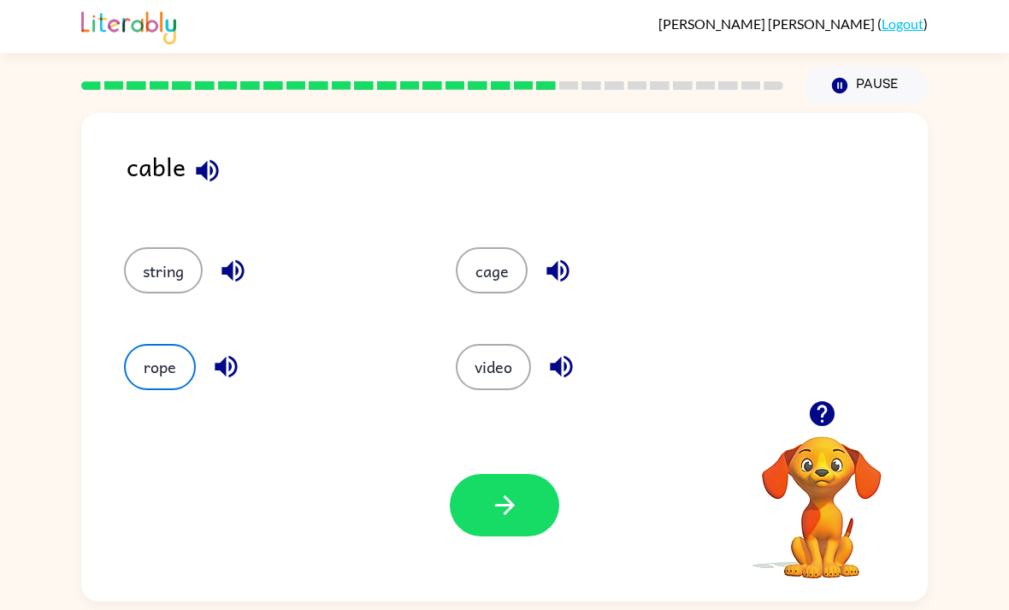
click at [520, 486] on button "button" at bounding box center [504, 505] width 109 height 62
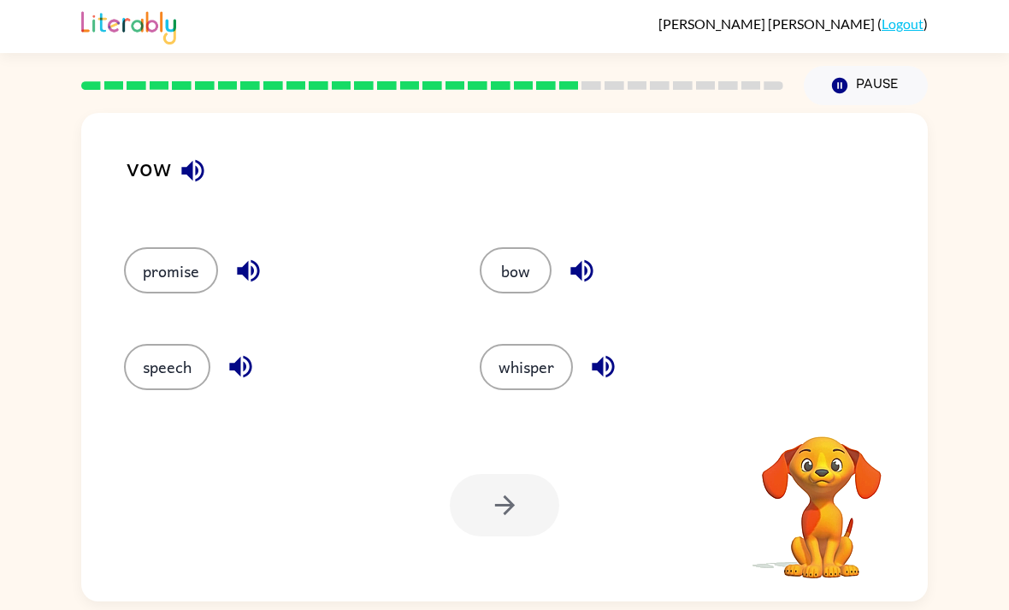
click at [190, 155] on button "button" at bounding box center [193, 171] width 44 height 44
click at [184, 169] on icon "button" at bounding box center [192, 170] width 22 height 22
click at [198, 171] on icon "button" at bounding box center [193, 171] width 30 height 30
click at [571, 262] on icon "button" at bounding box center [582, 271] width 30 height 30
click at [597, 360] on icon "button" at bounding box center [604, 367] width 30 height 30
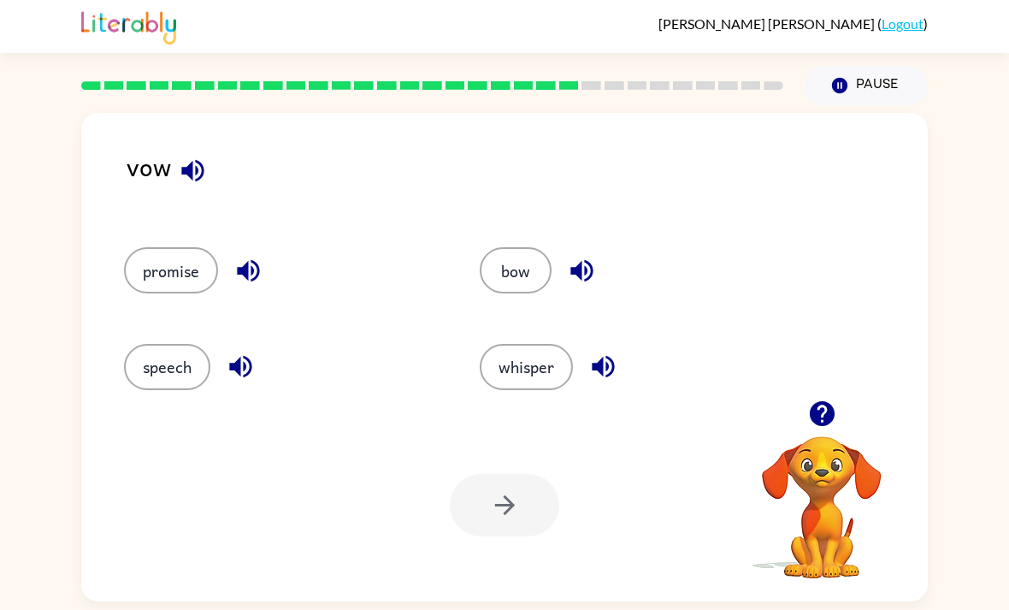
click at [241, 371] on icon "button" at bounding box center [241, 367] width 30 height 30
click at [254, 261] on icon "button" at bounding box center [249, 271] width 30 height 30
click at [204, 182] on icon "button" at bounding box center [193, 171] width 30 height 30
click at [596, 276] on icon "button" at bounding box center [582, 271] width 30 height 30
click at [617, 382] on icon "button" at bounding box center [604, 367] width 30 height 30
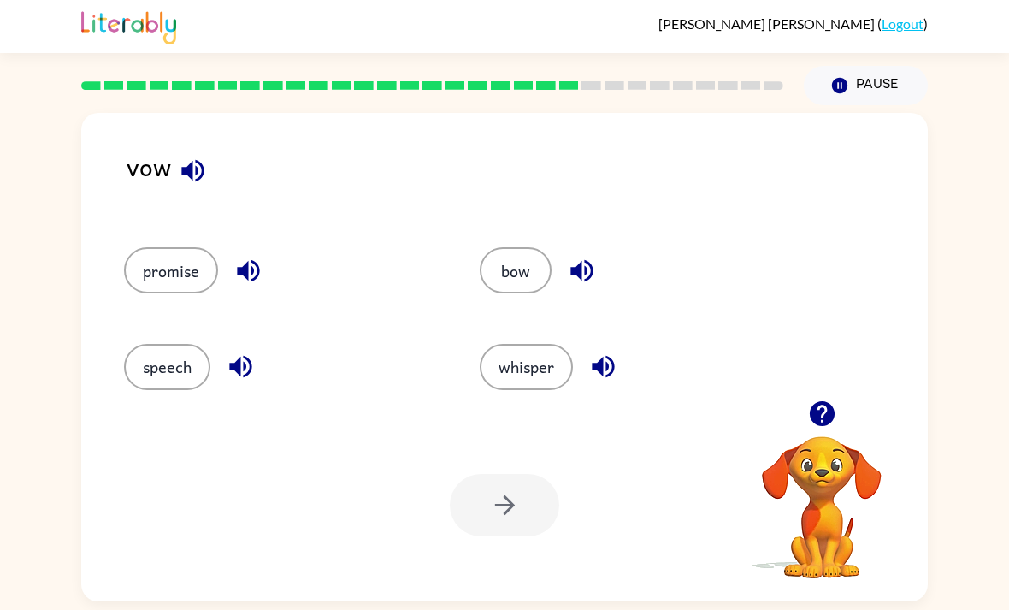
click at [250, 283] on icon "button" at bounding box center [249, 271] width 30 height 30
click at [236, 382] on icon "button" at bounding box center [241, 367] width 30 height 30
click at [201, 139] on div "vow promise bow speech whisper Your browser must support playing .mp4 files to …" at bounding box center [504, 357] width 847 height 488
click at [196, 171] on icon "button" at bounding box center [192, 170] width 22 height 22
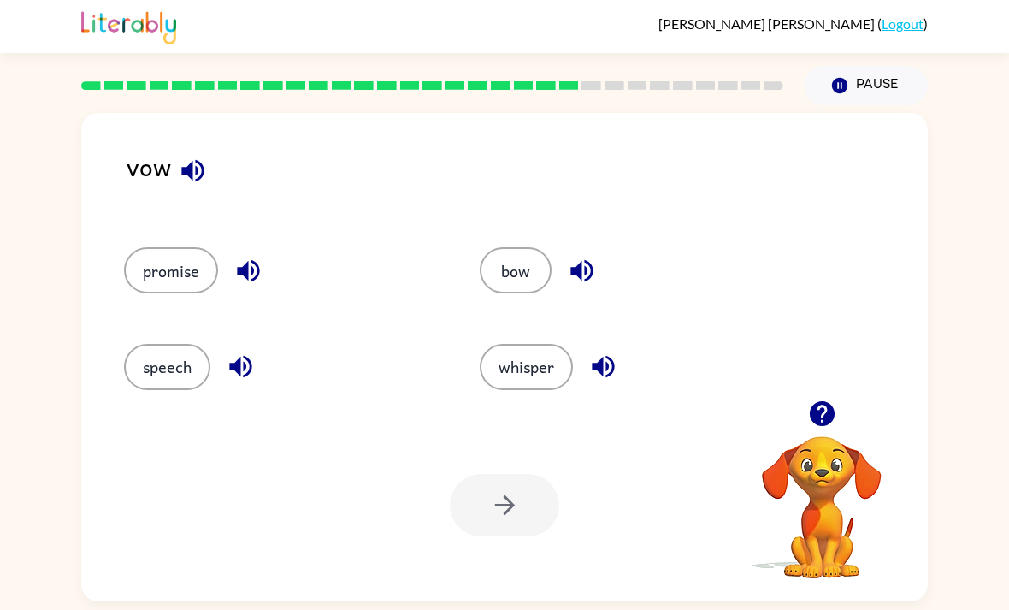
click at [169, 150] on div "vow" at bounding box center [528, 180] width 802 height 66
click at [169, 149] on div "vow" at bounding box center [528, 180] width 802 height 66
click at [177, 149] on div "vow" at bounding box center [528, 180] width 802 height 66
click at [189, 159] on icon "button" at bounding box center [193, 171] width 30 height 30
click at [180, 173] on icon "button" at bounding box center [193, 171] width 30 height 30
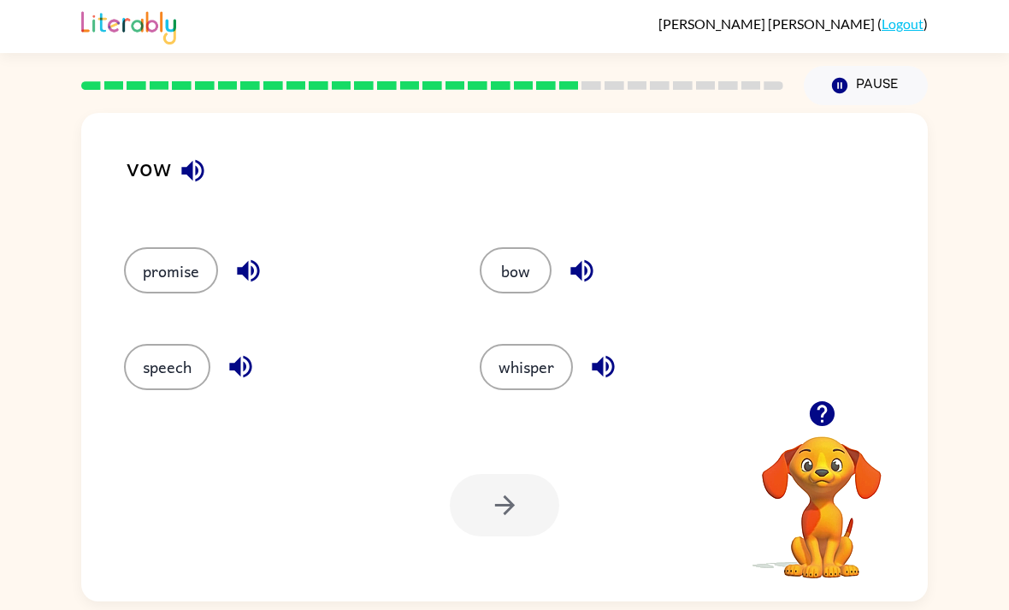
click at [167, 191] on div "vow" at bounding box center [528, 180] width 802 height 66
click at [171, 178] on button "button" at bounding box center [193, 171] width 44 height 44
click at [168, 175] on div "vow" at bounding box center [528, 180] width 802 height 66
click at [185, 170] on icon "button" at bounding box center [192, 170] width 22 height 22
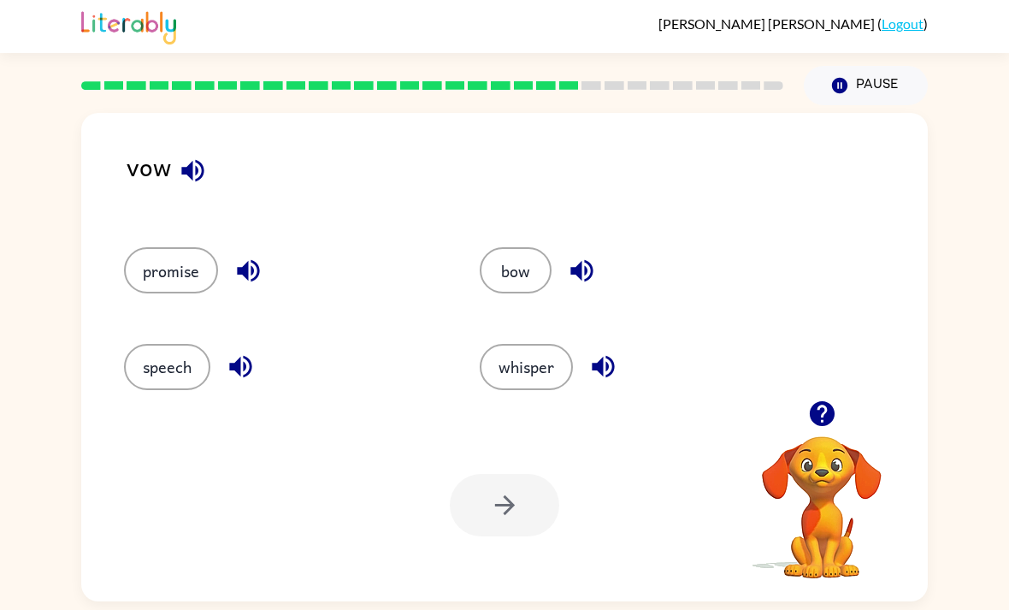
click at [185, 170] on icon "button" at bounding box center [192, 170] width 22 height 22
click at [176, 163] on button "button" at bounding box center [193, 171] width 44 height 44
click at [175, 162] on button "button" at bounding box center [193, 171] width 44 height 44
click at [186, 161] on icon "button" at bounding box center [193, 171] width 30 height 30
click at [185, 160] on icon "button" at bounding box center [193, 171] width 30 height 30
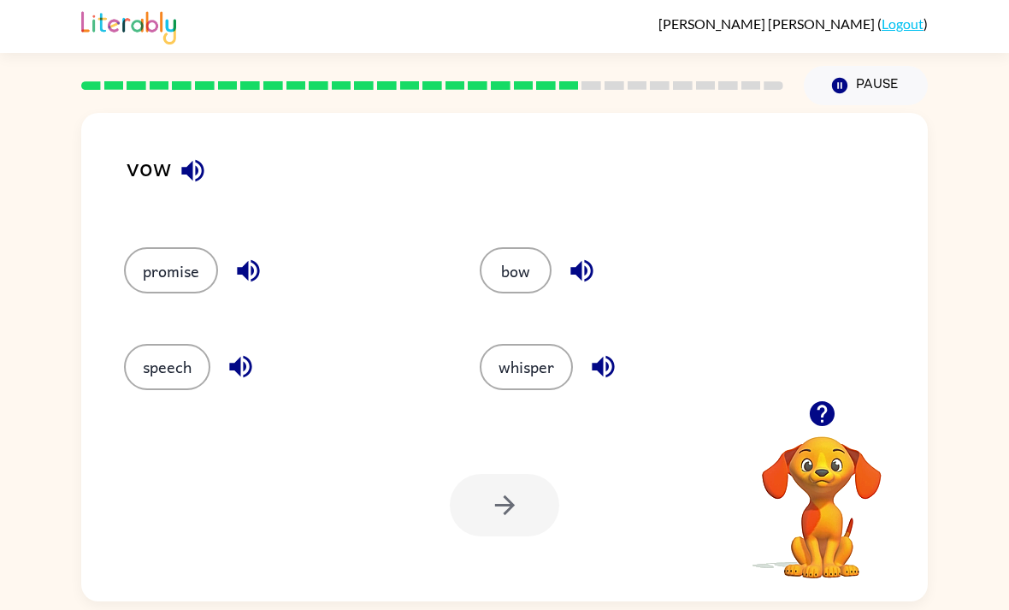
click at [188, 160] on icon "button" at bounding box center [193, 171] width 30 height 30
click at [187, 159] on icon "button" at bounding box center [193, 171] width 30 height 30
click at [194, 166] on icon "button" at bounding box center [193, 171] width 30 height 30
click at [193, 165] on icon "button" at bounding box center [193, 171] width 30 height 30
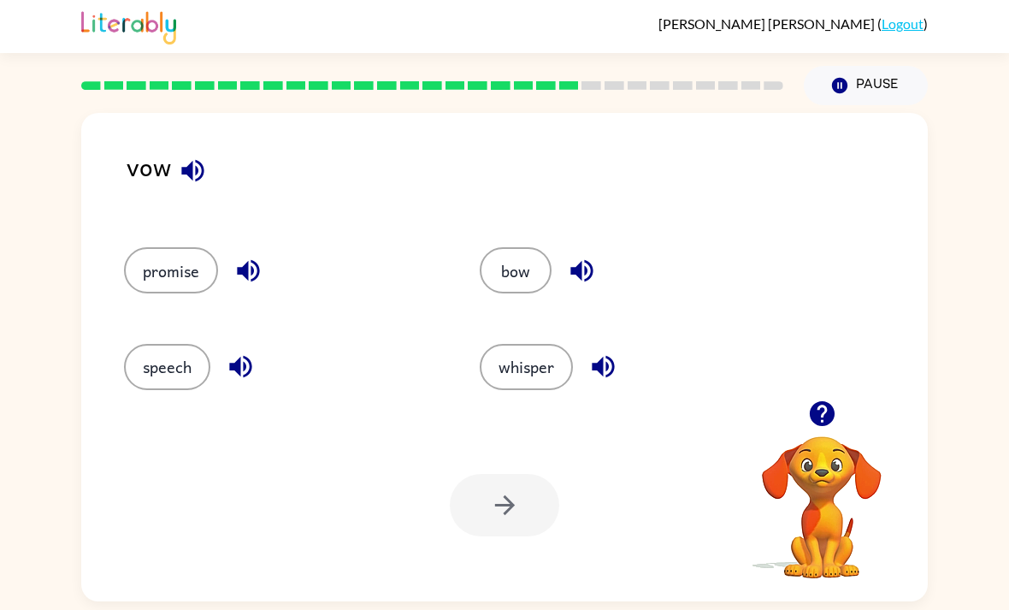
click at [193, 164] on icon "button" at bounding box center [193, 171] width 30 height 30
click at [195, 163] on icon "button" at bounding box center [192, 170] width 22 height 22
click at [192, 163] on icon "button" at bounding box center [193, 171] width 30 height 30
click at [192, 162] on icon "button" at bounding box center [193, 171] width 30 height 30
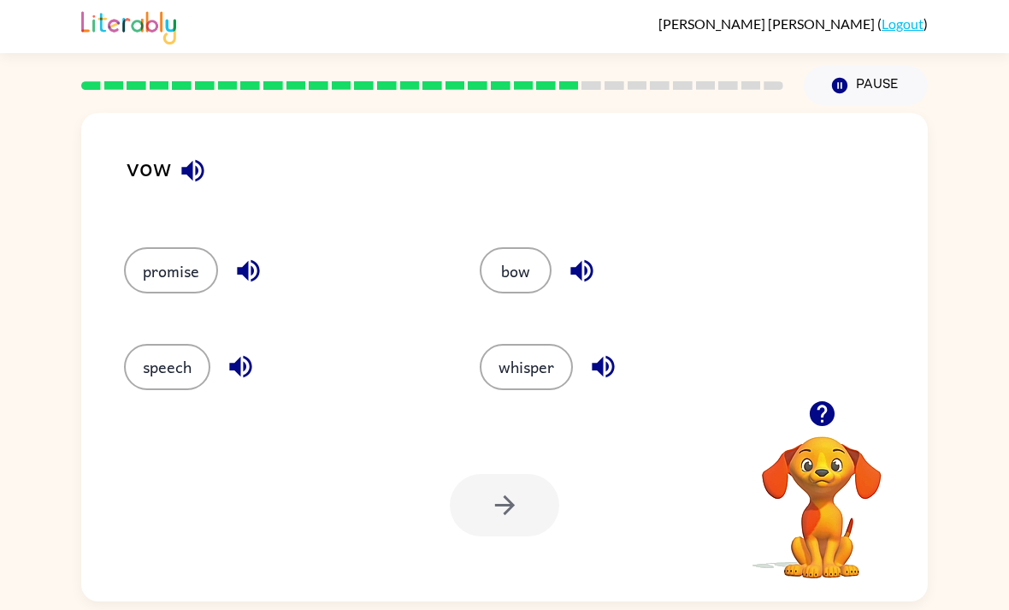
click at [191, 160] on icon "button" at bounding box center [193, 171] width 30 height 30
click at [180, 175] on icon "button" at bounding box center [193, 171] width 30 height 30
click at [246, 368] on icon "button" at bounding box center [241, 367] width 30 height 30
click at [244, 263] on icon "button" at bounding box center [249, 271] width 30 height 30
click at [246, 273] on icon "button" at bounding box center [248, 271] width 22 height 22
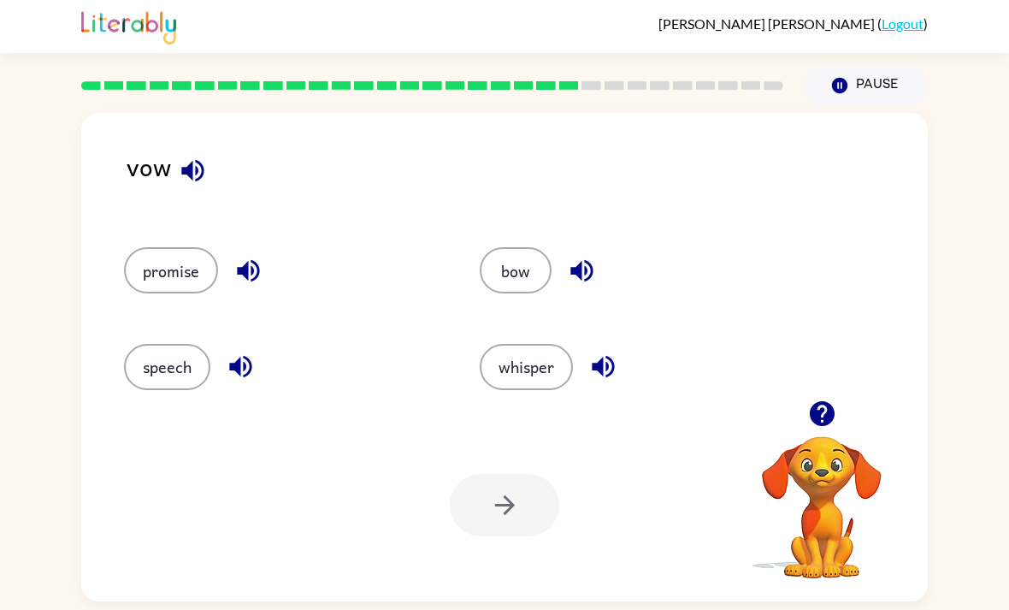
click at [574, 272] on icon "button" at bounding box center [582, 271] width 22 height 22
click at [598, 382] on icon "button" at bounding box center [604, 367] width 30 height 30
click at [830, 483] on video "Your browser must support playing .mp4 files to use Literably. Please try using…" at bounding box center [822, 495] width 171 height 171
click at [611, 376] on icon "button" at bounding box center [604, 367] width 30 height 30
click at [595, 279] on icon "button" at bounding box center [582, 271] width 30 height 30
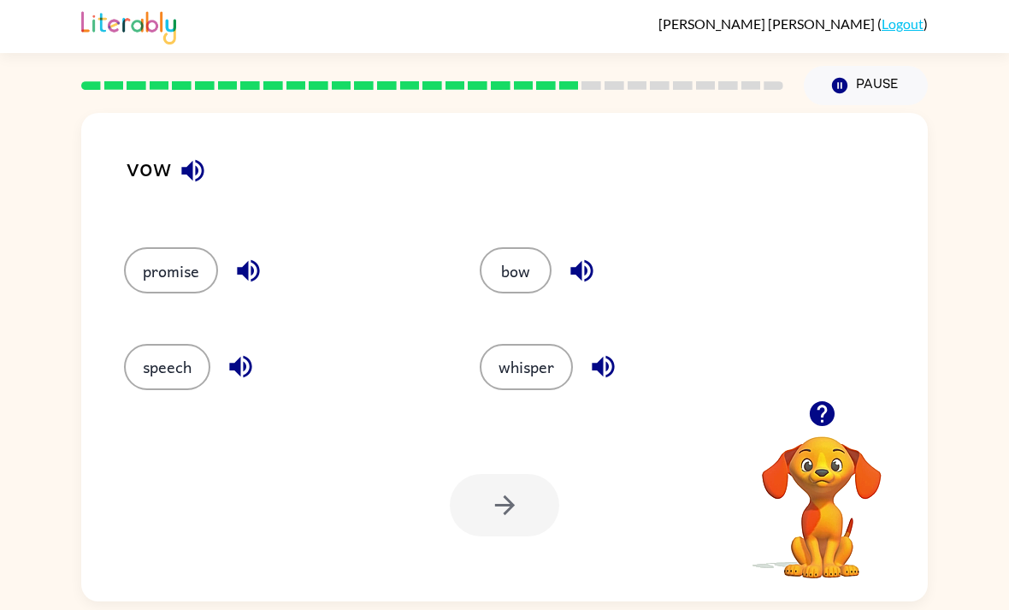
click at [253, 261] on icon "button" at bounding box center [249, 271] width 30 height 30
click at [240, 371] on icon "button" at bounding box center [240, 367] width 22 height 22
click at [829, 530] on video "Your browser must support playing .mp4 files to use Literably. Please try using…" at bounding box center [822, 495] width 171 height 171
click at [604, 380] on icon "button" at bounding box center [604, 367] width 30 height 30
click at [593, 278] on icon "button" at bounding box center [582, 271] width 22 height 22
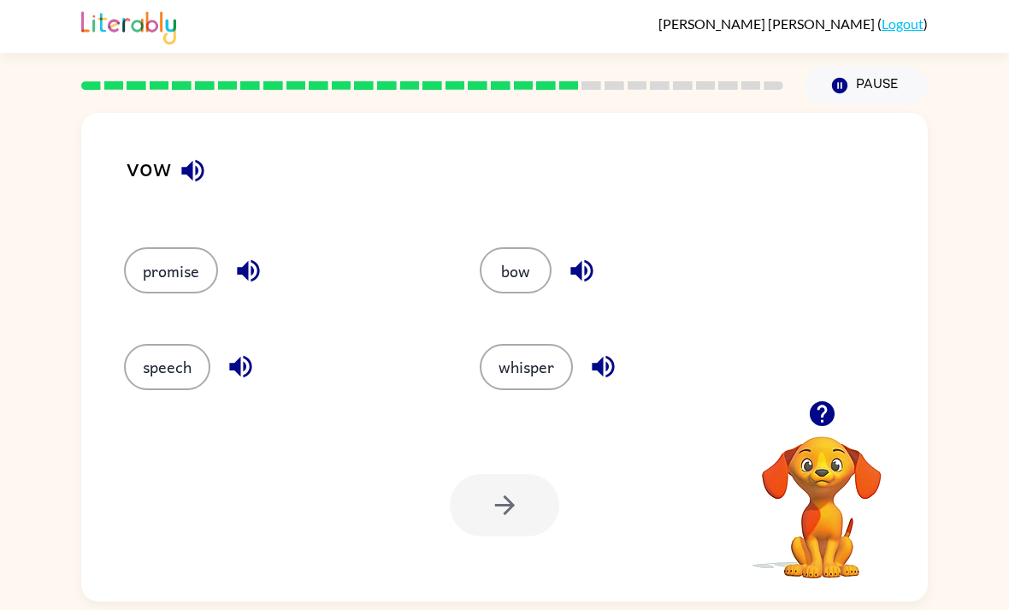
click at [246, 277] on icon "button" at bounding box center [248, 271] width 22 height 22
click at [235, 400] on div "speech" at bounding box center [270, 359] width 356 height 96
click at [592, 357] on button "button" at bounding box center [604, 367] width 44 height 44
click at [582, 267] on icon "button" at bounding box center [582, 271] width 22 height 22
click at [234, 251] on div "promise" at bounding box center [270, 263] width 356 height 96
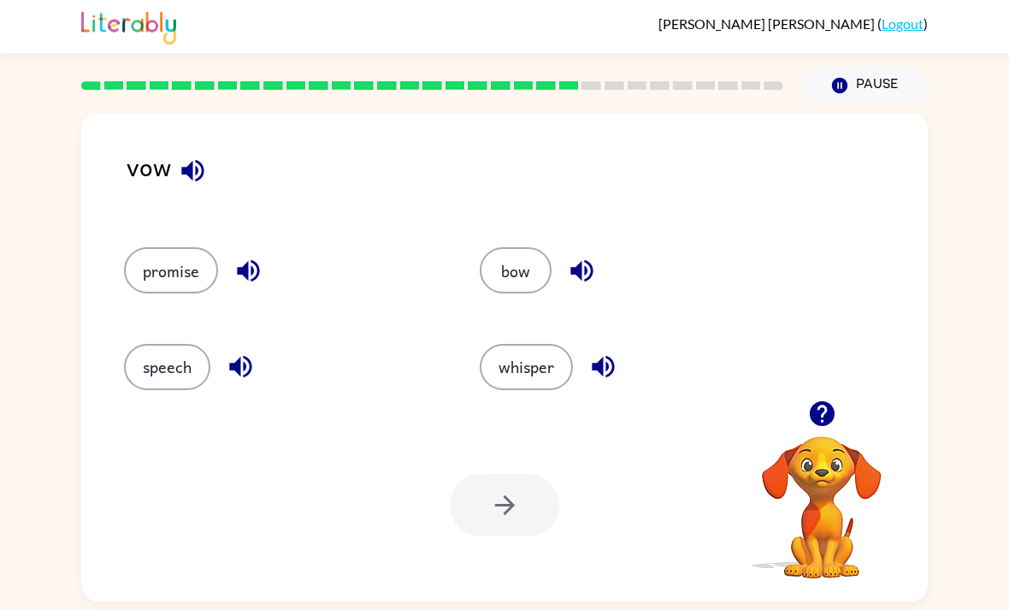
click at [237, 381] on icon "button" at bounding box center [241, 367] width 30 height 30
click at [618, 373] on icon "button" at bounding box center [604, 367] width 30 height 30
click at [581, 282] on icon "button" at bounding box center [582, 271] width 22 height 22
click at [503, 272] on button "bow" at bounding box center [516, 270] width 72 height 46
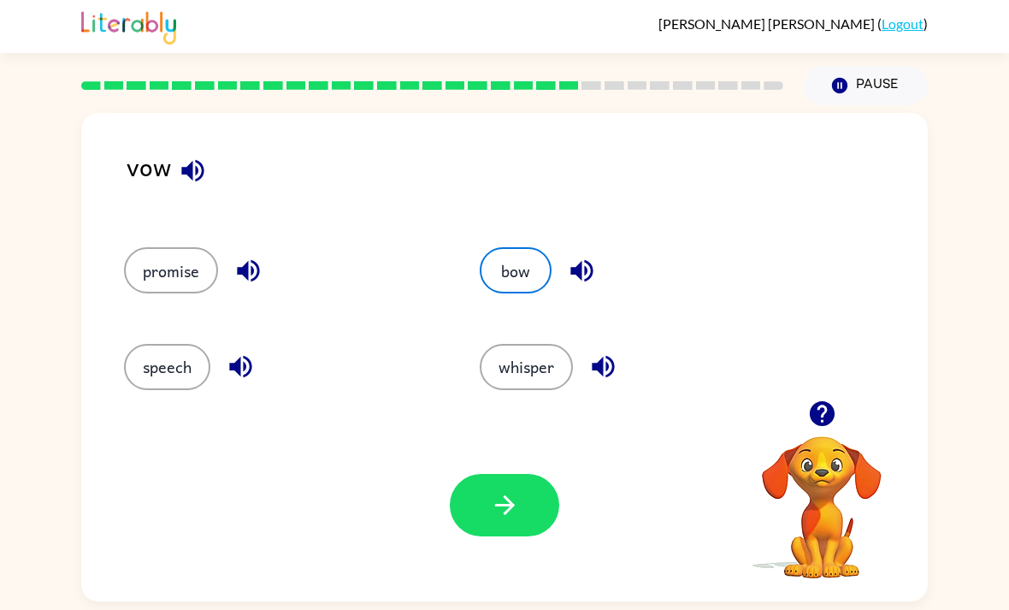
click at [498, 500] on icon "button" at bounding box center [505, 505] width 30 height 30
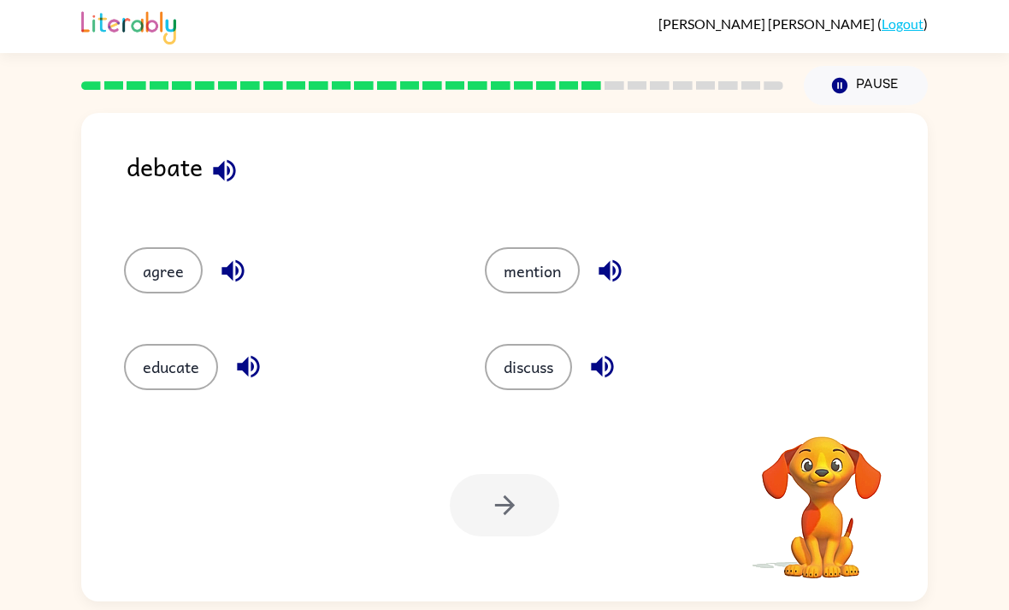
click at [232, 175] on icon "button" at bounding box center [225, 171] width 30 height 30
click at [223, 269] on icon "button" at bounding box center [233, 271] width 30 height 30
click at [143, 272] on button "agree" at bounding box center [163, 270] width 79 height 46
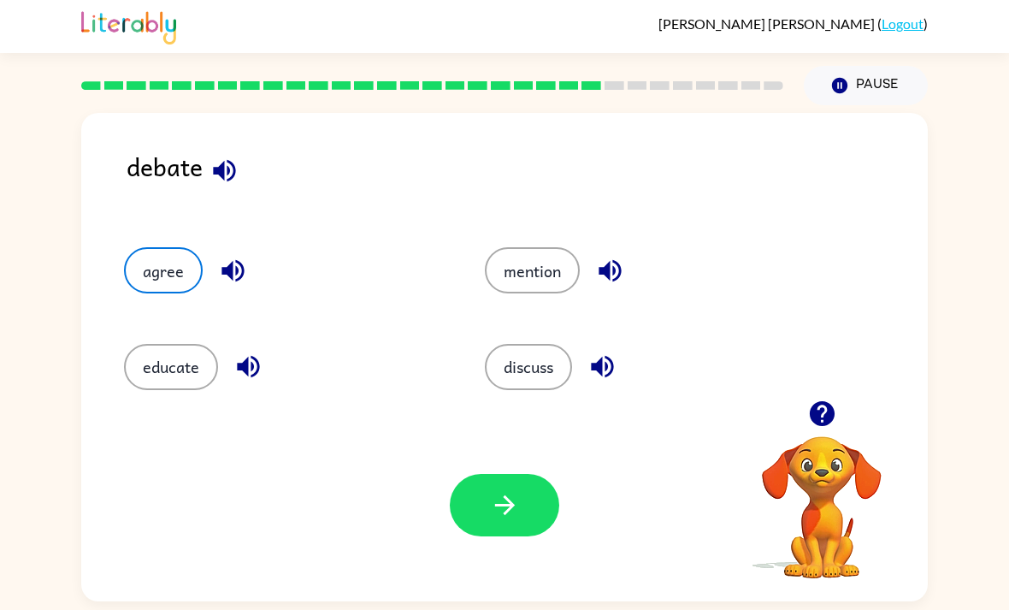
click at [488, 484] on button "button" at bounding box center [504, 505] width 109 height 62
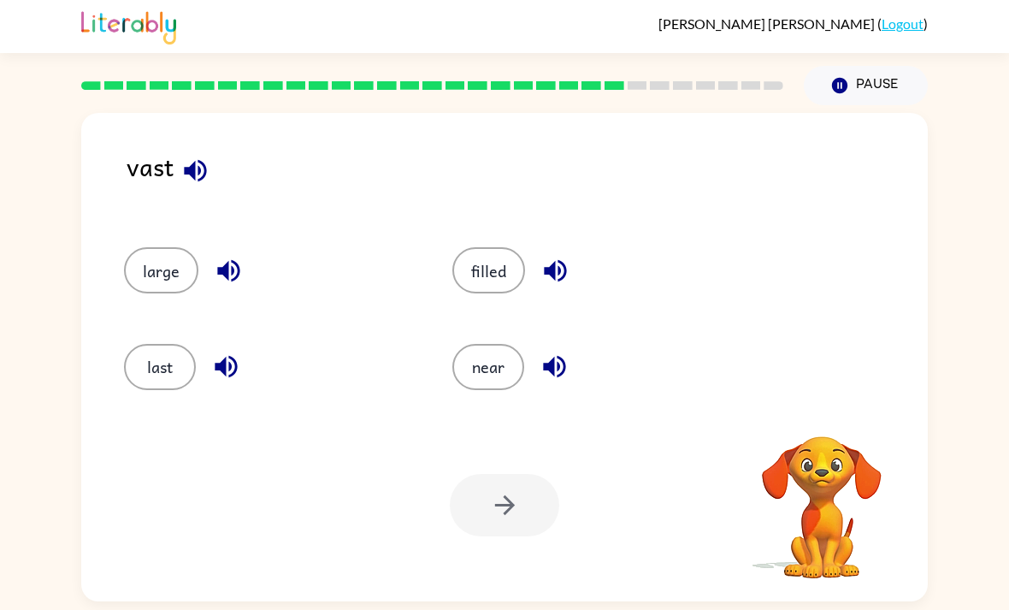
click at [210, 186] on icon "button" at bounding box center [195, 171] width 30 height 30
click at [191, 176] on icon "button" at bounding box center [195, 170] width 22 height 22
click at [195, 168] on icon "button" at bounding box center [195, 170] width 22 height 22
click at [182, 166] on icon "button" at bounding box center [195, 171] width 30 height 30
click at [192, 187] on button "button" at bounding box center [196, 171] width 44 height 44
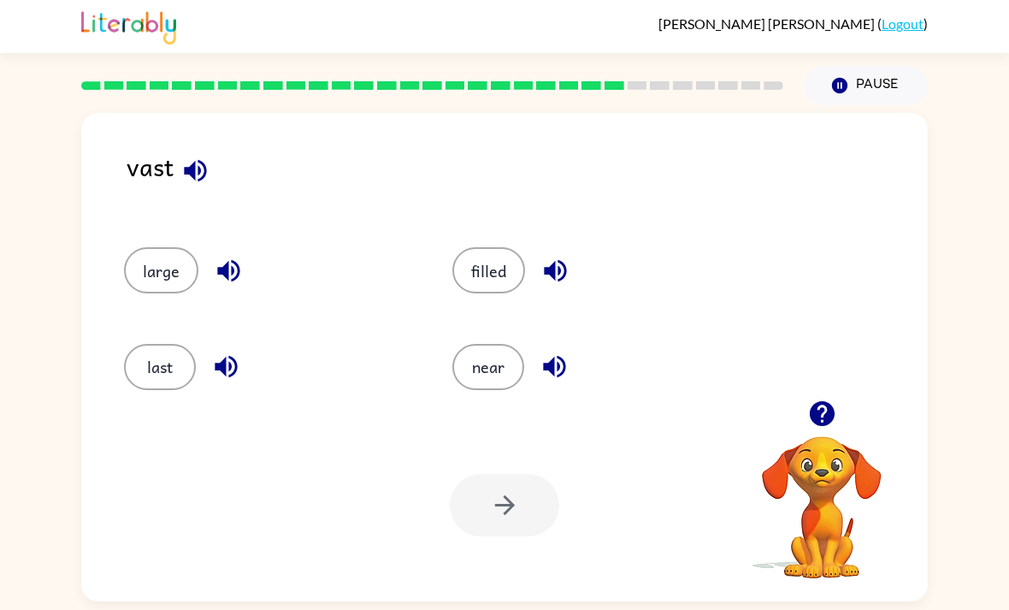
click at [190, 180] on icon "button" at bounding box center [195, 171] width 30 height 30
click at [195, 173] on icon "button" at bounding box center [195, 170] width 22 height 22
click at [547, 282] on icon "button" at bounding box center [556, 271] width 30 height 30
click at [573, 367] on button "button" at bounding box center [555, 367] width 44 height 44
click at [139, 388] on button "last" at bounding box center [160, 367] width 72 height 46
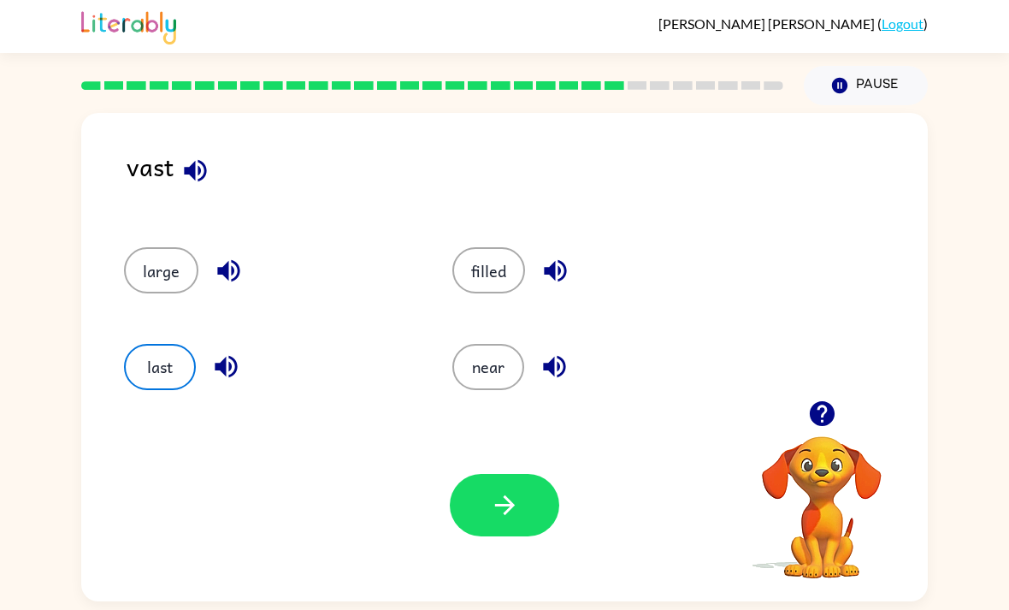
click at [150, 283] on button "large" at bounding box center [161, 270] width 74 height 46
click at [245, 379] on button "button" at bounding box center [226, 367] width 44 height 44
click at [224, 271] on icon "button" at bounding box center [228, 271] width 22 height 22
click at [221, 367] on icon "button" at bounding box center [226, 367] width 30 height 30
click at [214, 281] on icon "button" at bounding box center [229, 271] width 30 height 30
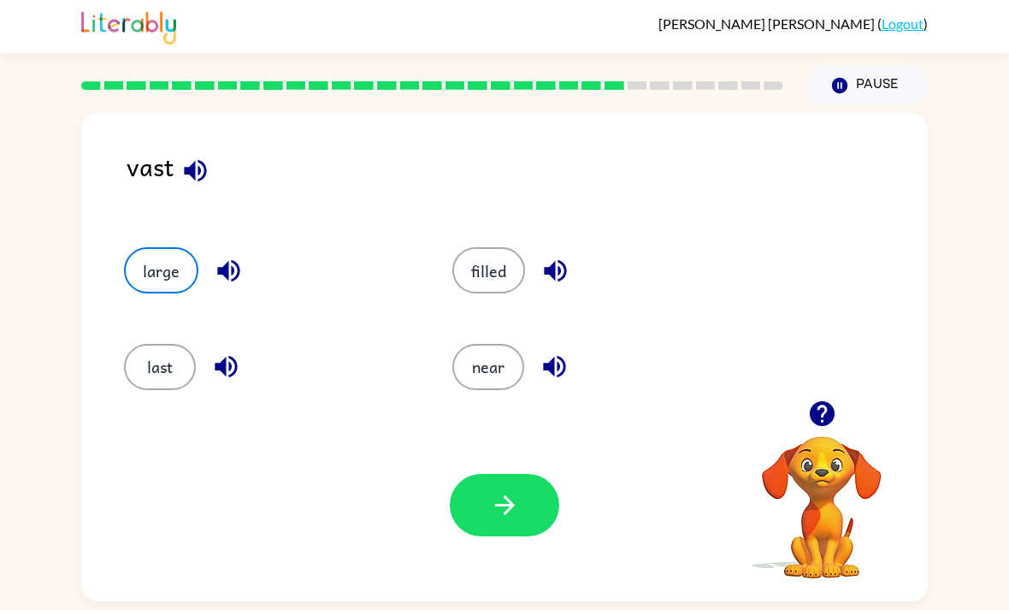
click at [231, 377] on icon "button" at bounding box center [226, 367] width 30 height 30
click at [222, 281] on icon "button" at bounding box center [229, 271] width 30 height 30
click at [230, 320] on div "last" at bounding box center [256, 359] width 328 height 96
click at [213, 250] on div "large" at bounding box center [256, 263] width 328 height 96
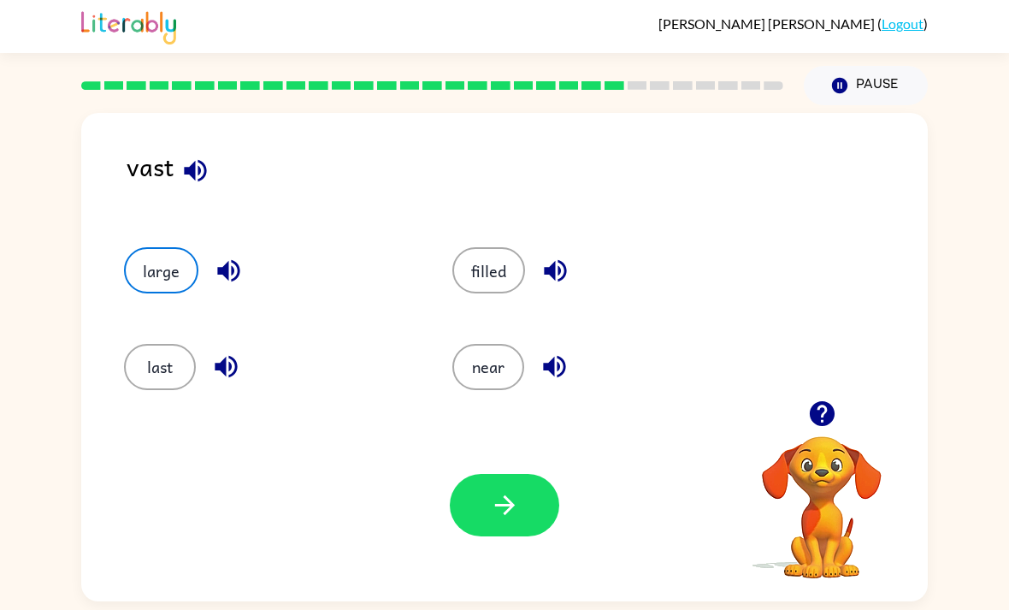
click at [163, 311] on div "last" at bounding box center [256, 359] width 328 height 96
click at [162, 262] on div "large" at bounding box center [256, 263] width 328 height 96
click at [167, 311] on div "last" at bounding box center [256, 359] width 328 height 96
click at [167, 344] on button "last" at bounding box center [160, 367] width 72 height 46
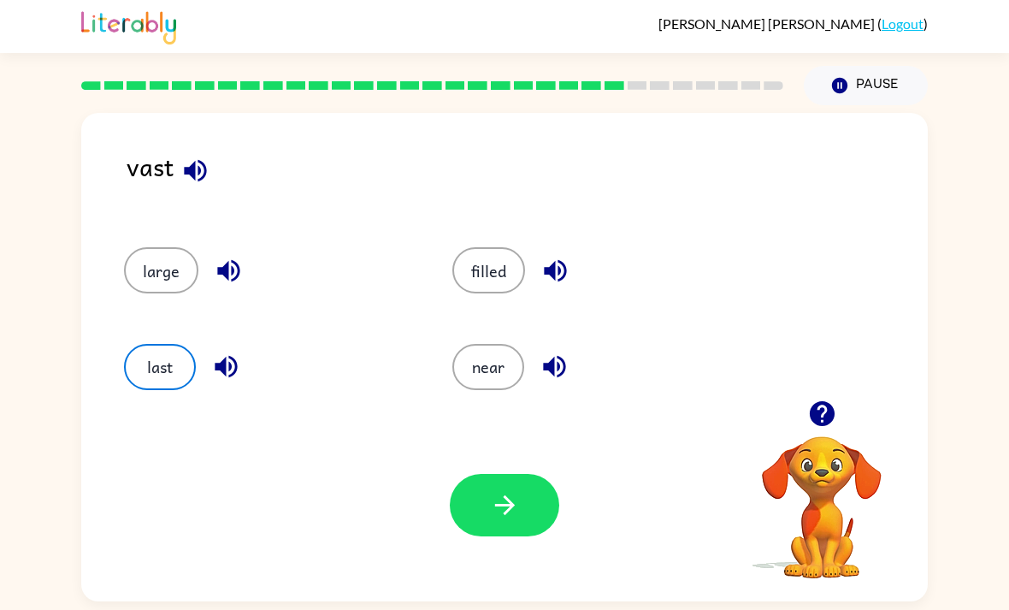
click at [169, 311] on div "last" at bounding box center [256, 359] width 328 height 96
click at [172, 344] on button "last" at bounding box center [160, 367] width 72 height 46
click at [156, 344] on button "last" at bounding box center [160, 367] width 72 height 46
click at [171, 311] on div "last" at bounding box center [256, 359] width 328 height 96
click at [181, 311] on div "last" at bounding box center [256, 359] width 328 height 96
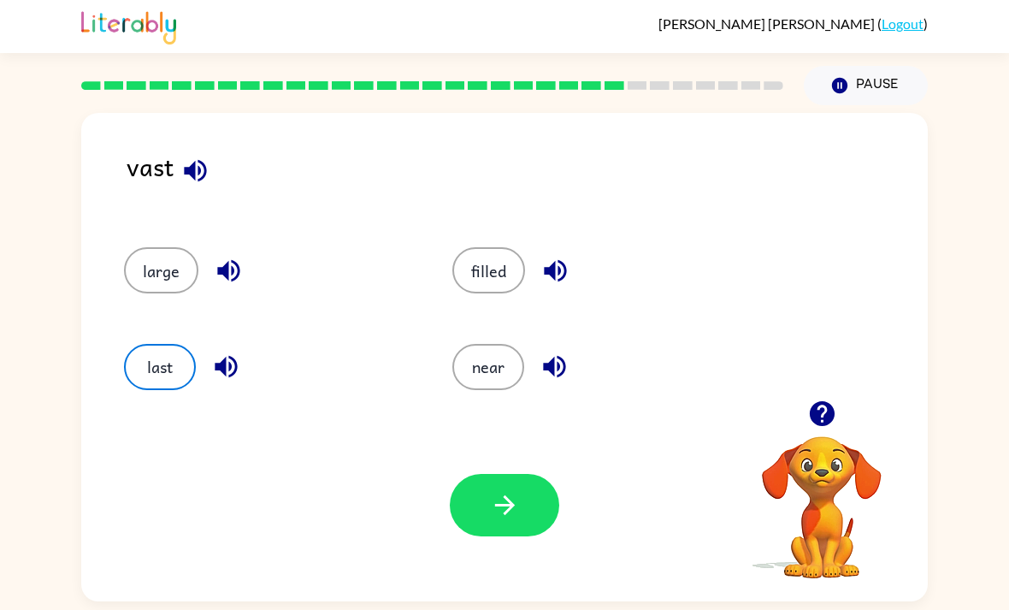
click at [175, 311] on div "last" at bounding box center [256, 359] width 328 height 96
click at [170, 311] on div "last" at bounding box center [256, 359] width 328 height 96
click at [173, 311] on div "last" at bounding box center [256, 359] width 328 height 96
click at [169, 311] on div "last" at bounding box center [256, 359] width 328 height 96
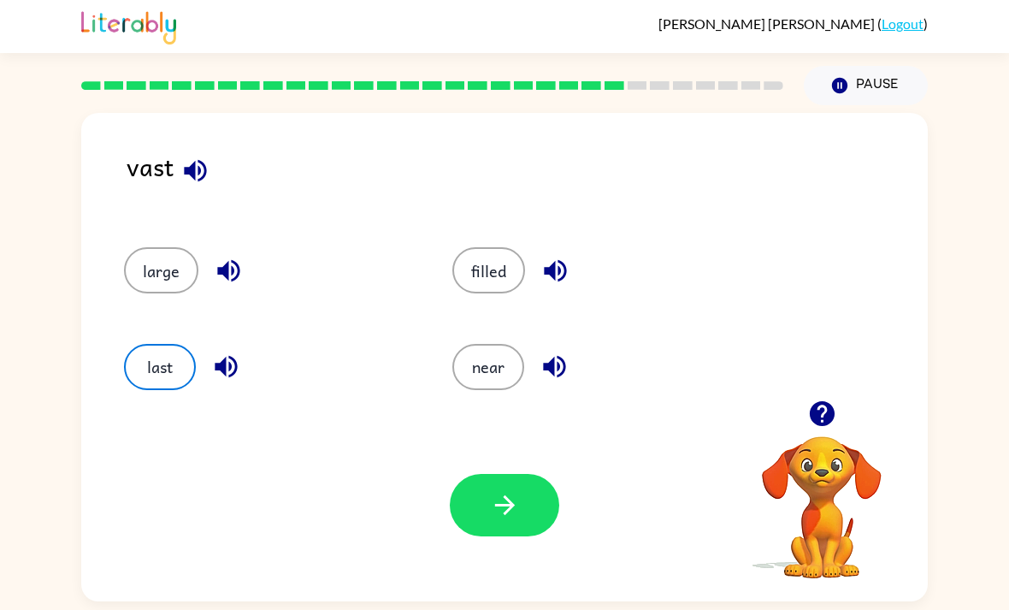
click at [523, 533] on button "button" at bounding box center [504, 505] width 109 height 62
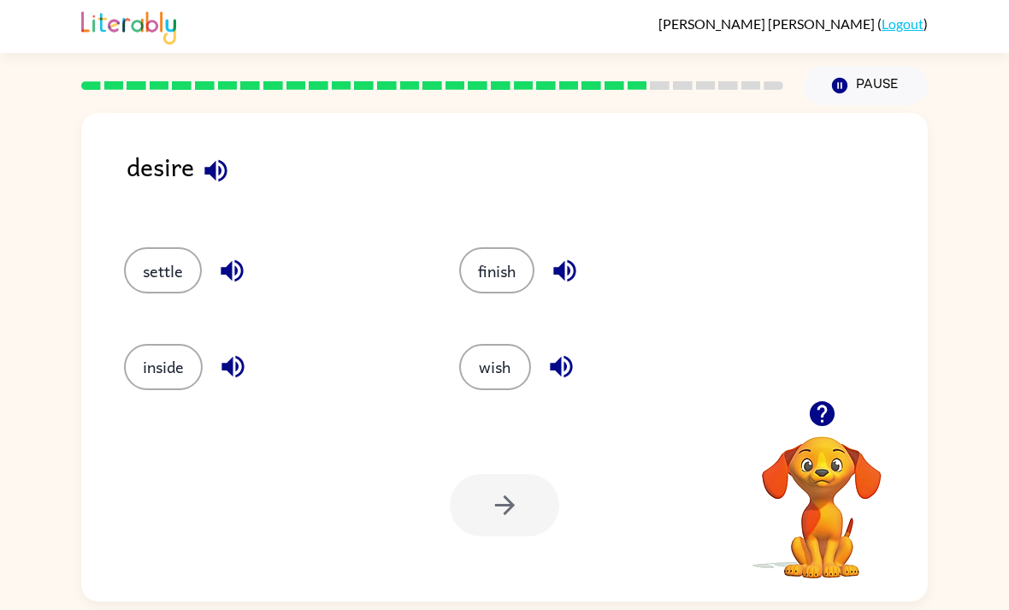
click at [222, 263] on icon "button" at bounding box center [232, 271] width 30 height 30
click at [216, 169] on icon "button" at bounding box center [215, 170] width 22 height 22
click at [574, 367] on icon "button" at bounding box center [562, 367] width 30 height 30
click at [504, 372] on button "wish" at bounding box center [495, 367] width 72 height 46
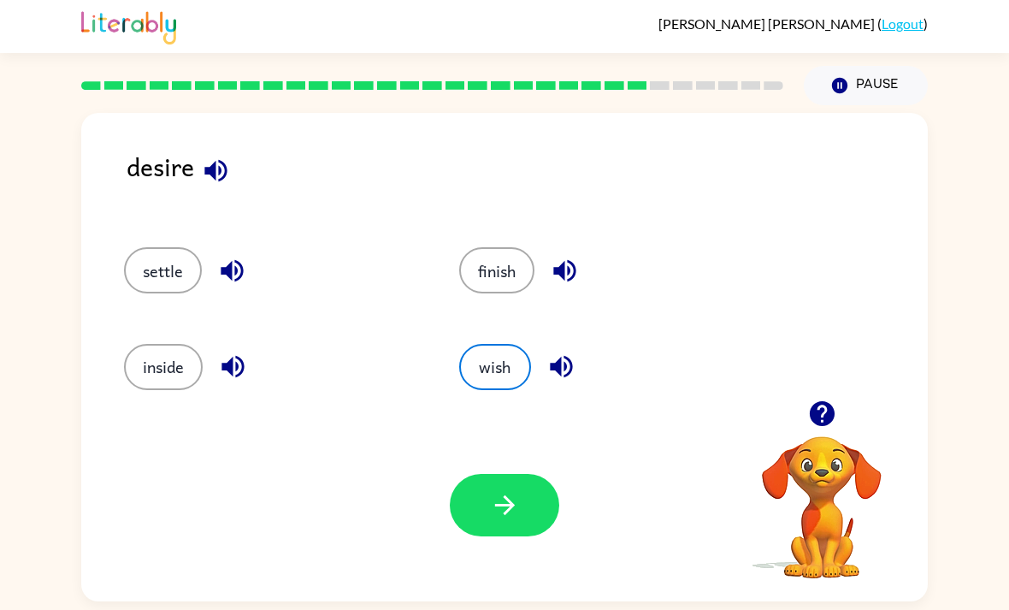
click at [503, 496] on button "button" at bounding box center [504, 505] width 109 height 62
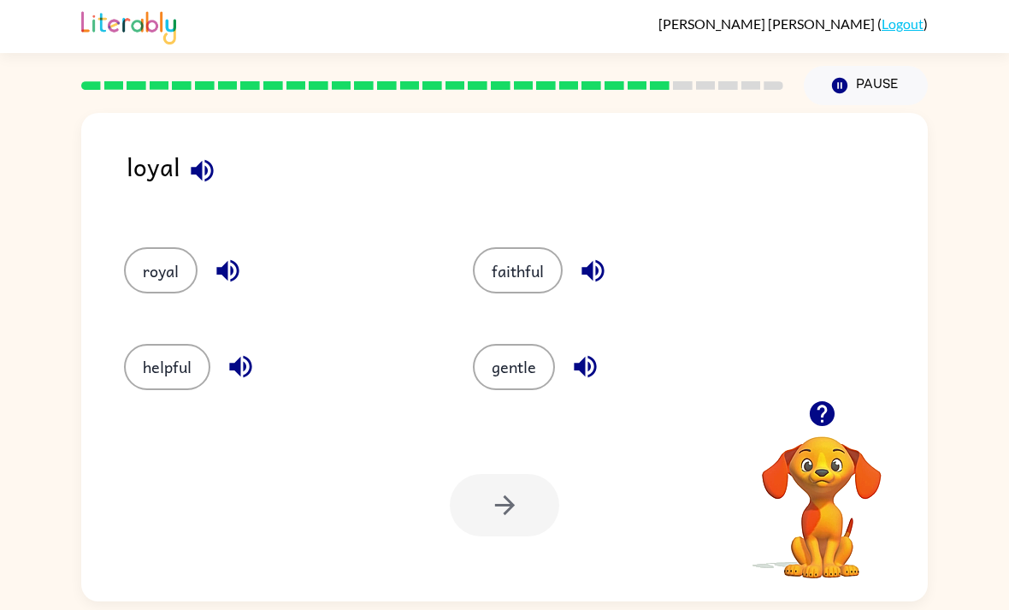
click at [195, 170] on icon "button" at bounding box center [202, 170] width 22 height 22
click at [584, 371] on icon "button" at bounding box center [585, 367] width 22 height 22
click at [602, 272] on icon "button" at bounding box center [593, 271] width 22 height 22
click at [228, 263] on icon "button" at bounding box center [228, 271] width 30 height 30
click at [591, 277] on icon "button" at bounding box center [593, 271] width 22 height 22
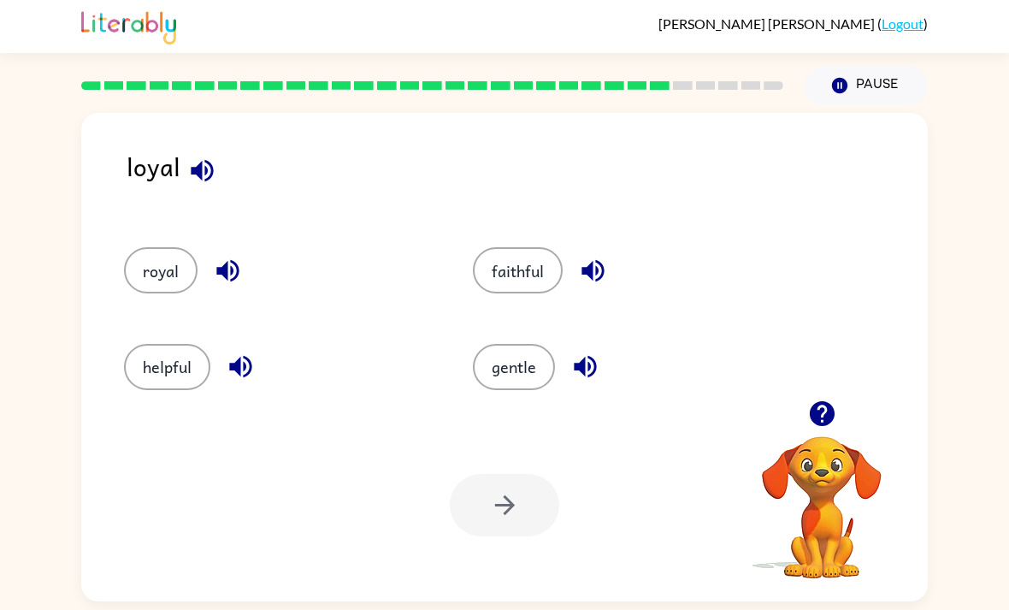
click at [582, 369] on icon "button" at bounding box center [585, 367] width 22 height 22
click at [505, 266] on button "faithful" at bounding box center [518, 270] width 90 height 46
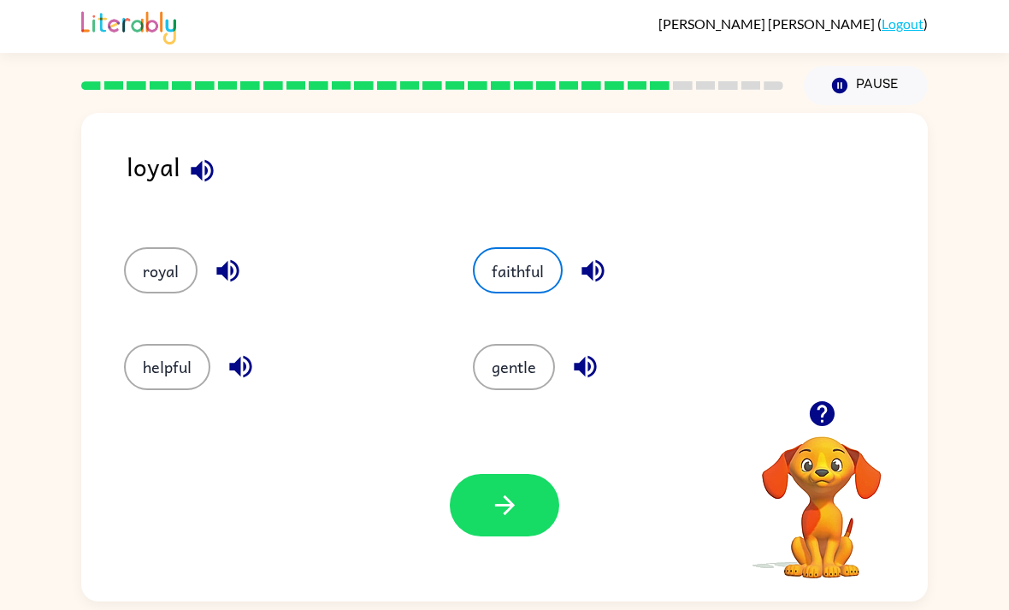
click at [182, 358] on button "helpful" at bounding box center [167, 367] width 86 height 46
click at [470, 506] on button "button" at bounding box center [504, 505] width 109 height 62
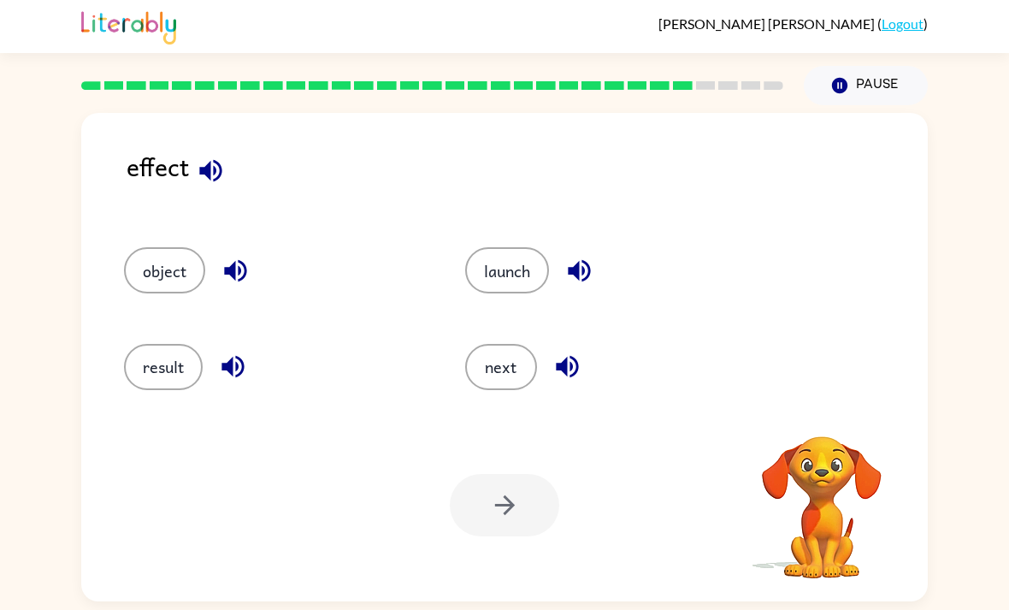
click at [214, 165] on icon "button" at bounding box center [211, 171] width 30 height 30
click at [250, 370] on button "button" at bounding box center [233, 367] width 44 height 44
click at [248, 264] on icon "button" at bounding box center [236, 271] width 30 height 30
click at [570, 272] on icon "button" at bounding box center [580, 271] width 30 height 30
click at [569, 388] on button "button" at bounding box center [568, 367] width 44 height 44
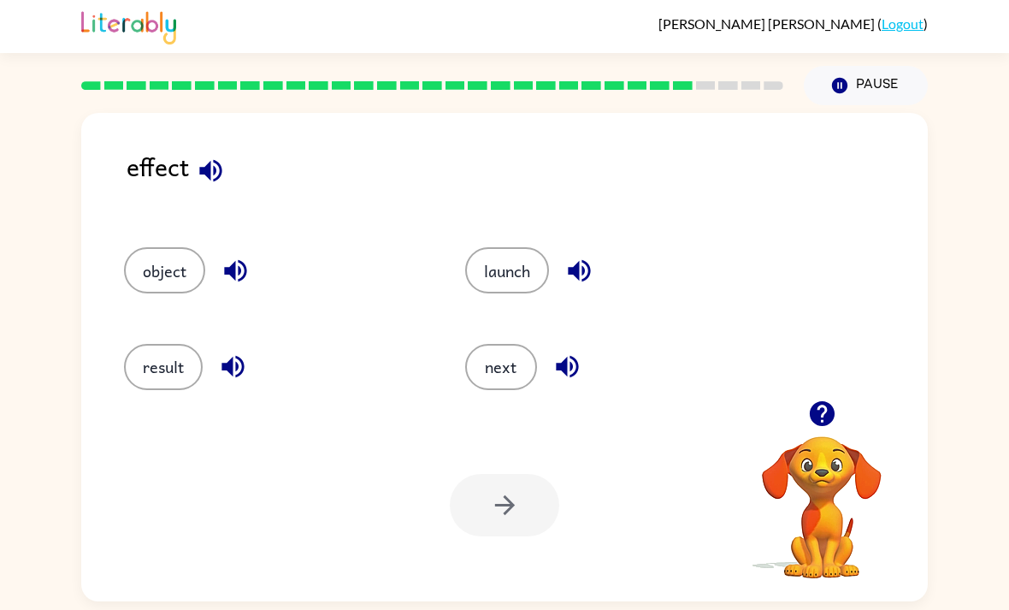
click at [567, 353] on button "button" at bounding box center [568, 367] width 44 height 44
click at [589, 279] on icon "button" at bounding box center [580, 271] width 30 height 30
click at [595, 279] on icon "button" at bounding box center [580, 271] width 30 height 30
click at [233, 276] on icon "button" at bounding box center [235, 271] width 22 height 22
click at [240, 382] on icon "button" at bounding box center [233, 367] width 30 height 30
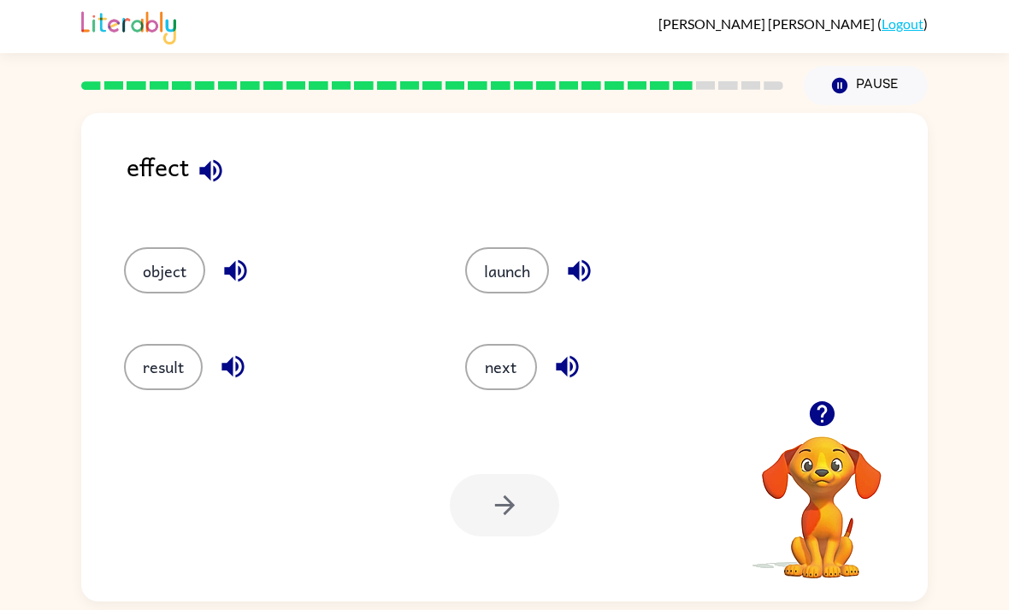
click at [230, 368] on icon "button" at bounding box center [233, 367] width 22 height 22
click at [207, 171] on icon "button" at bounding box center [210, 170] width 22 height 22
click at [169, 382] on button "result" at bounding box center [163, 367] width 79 height 46
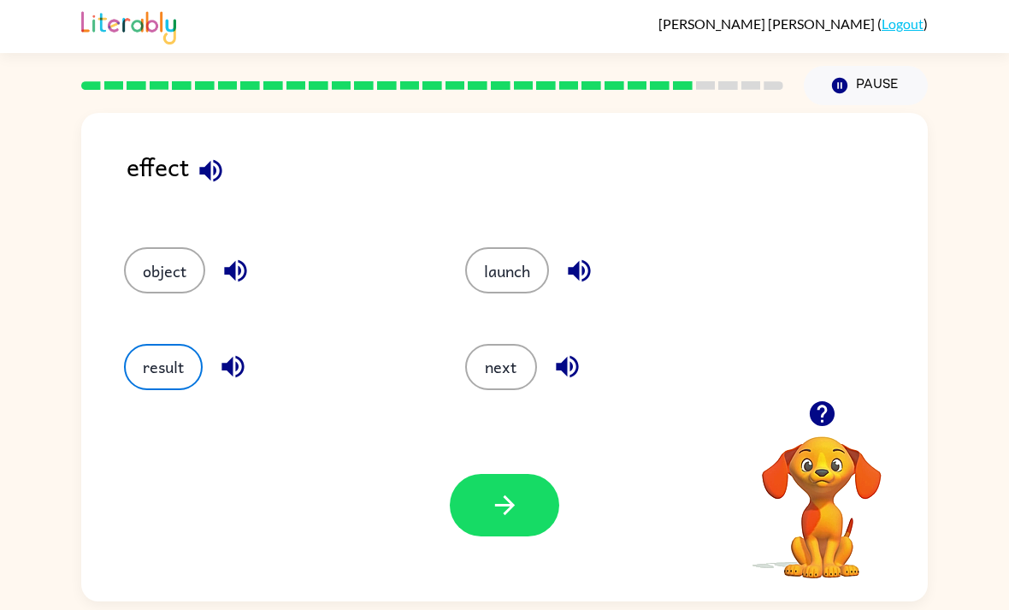
click at [456, 498] on button "button" at bounding box center [504, 505] width 109 height 62
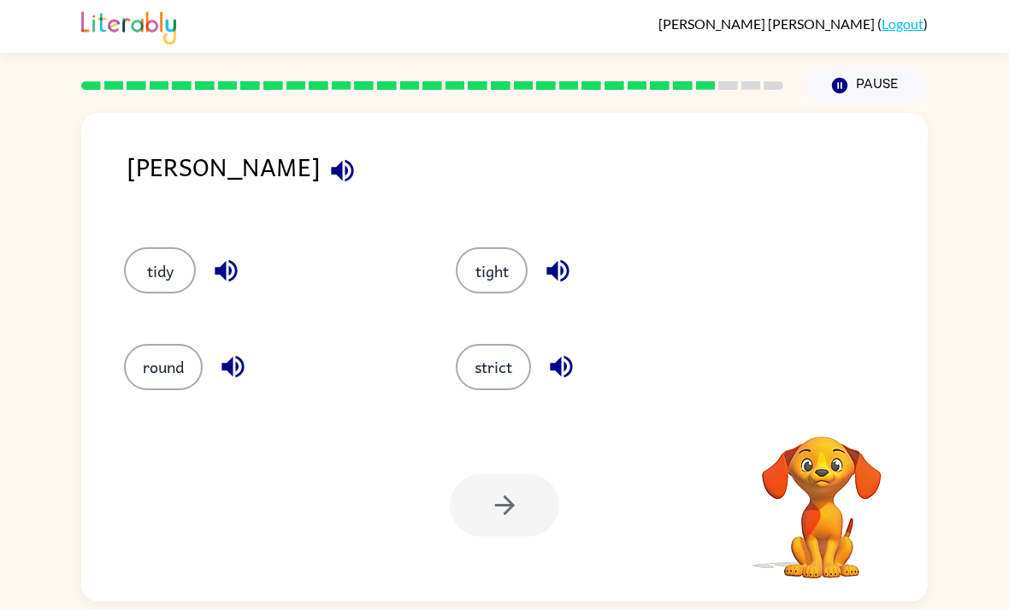
click at [328, 167] on icon "button" at bounding box center [343, 171] width 30 height 30
click at [328, 157] on icon "button" at bounding box center [343, 171] width 30 height 30
click at [226, 280] on icon "button" at bounding box center [226, 271] width 22 height 22
click at [244, 370] on icon "button" at bounding box center [233, 367] width 22 height 22
click at [556, 282] on icon "button" at bounding box center [558, 271] width 22 height 22
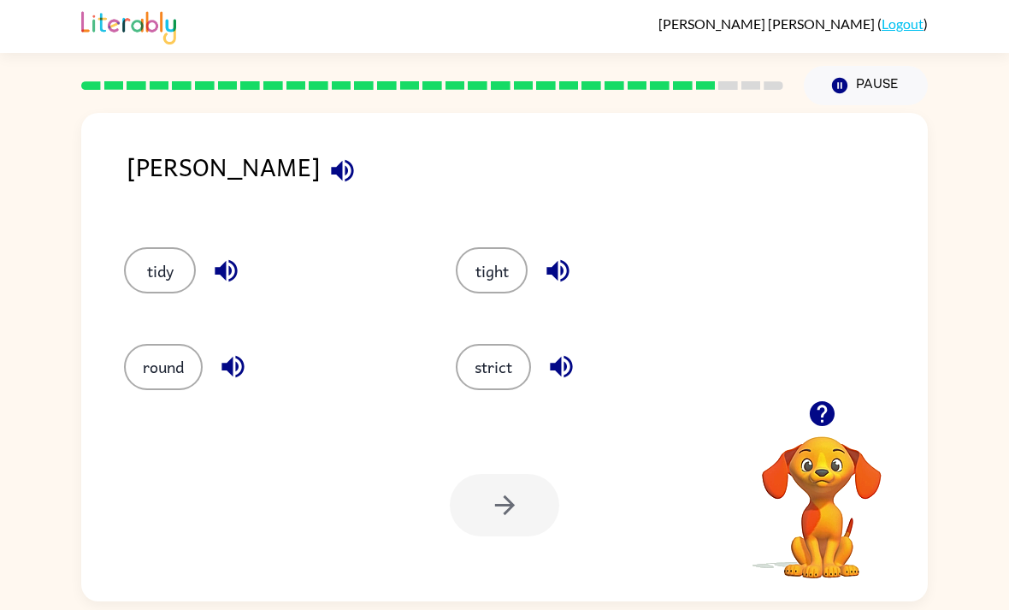
click at [556, 364] on icon "button" at bounding box center [562, 367] width 30 height 30
click at [491, 384] on button "strict" at bounding box center [493, 367] width 75 height 46
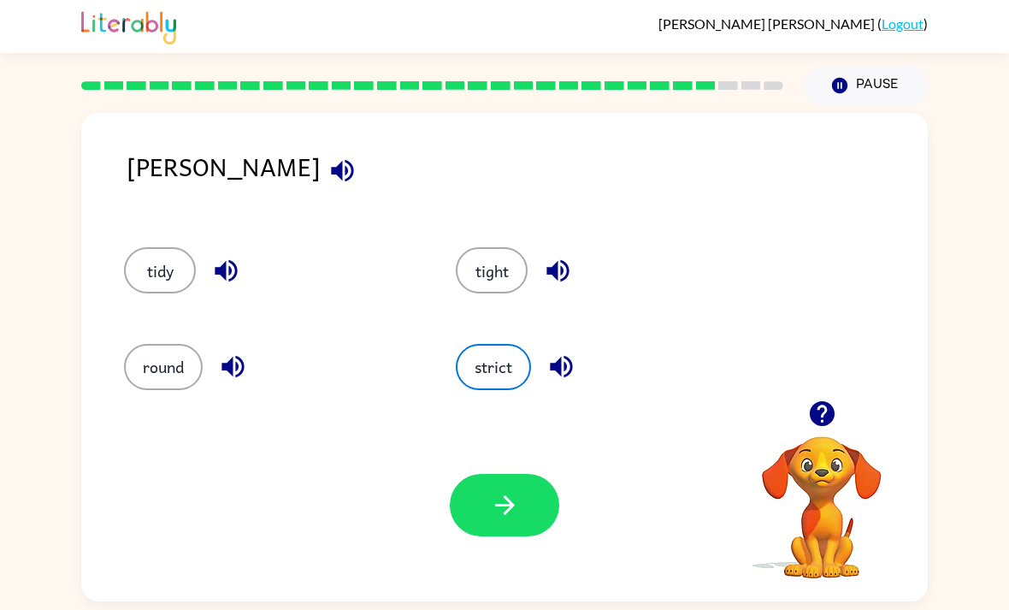
click at [482, 288] on button "tight" at bounding box center [492, 270] width 72 height 46
click at [525, 466] on div "Your browser must support playing .mp4 files to use Literably. Please try using…" at bounding box center [504, 505] width 847 height 192
click at [169, 277] on button "tidy" at bounding box center [160, 270] width 72 height 46
click at [541, 518] on button "button" at bounding box center [504, 505] width 109 height 62
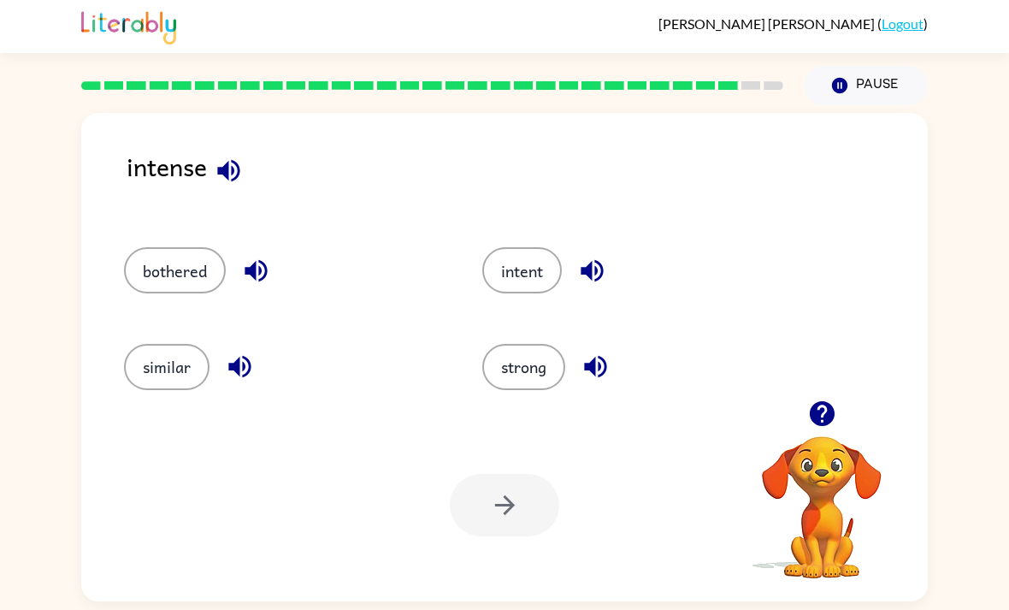
click at [165, 263] on button "bothered" at bounding box center [175, 270] width 102 height 46
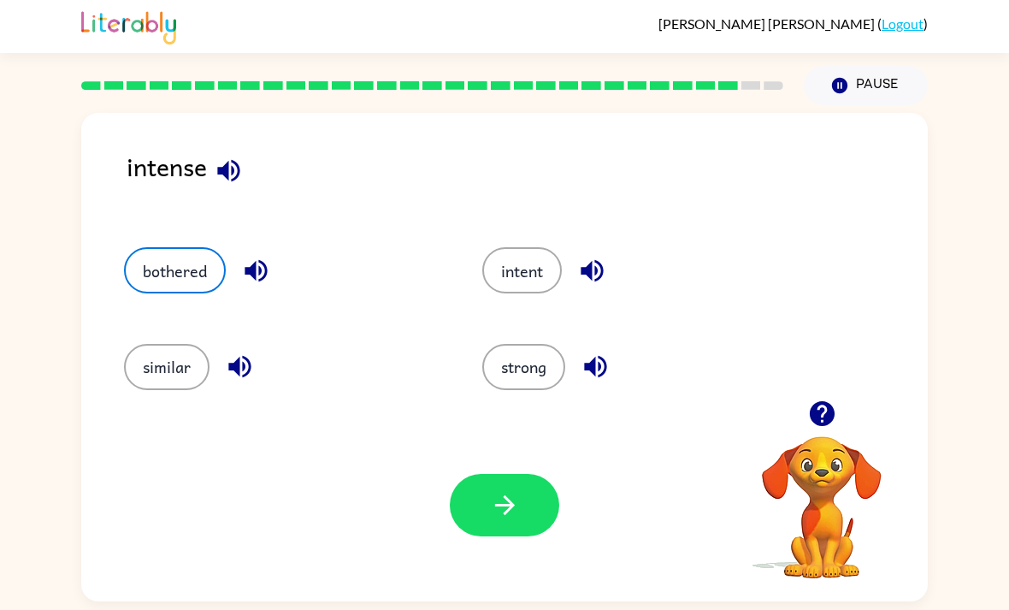
click at [174, 274] on button "bothered" at bounding box center [175, 270] width 102 height 46
click at [187, 283] on button "bothered" at bounding box center [175, 270] width 102 height 46
click at [172, 276] on button "bothered" at bounding box center [175, 270] width 102 height 46
click at [175, 381] on button "similar" at bounding box center [167, 367] width 86 height 46
click at [158, 362] on button "similar" at bounding box center [167, 367] width 86 height 46
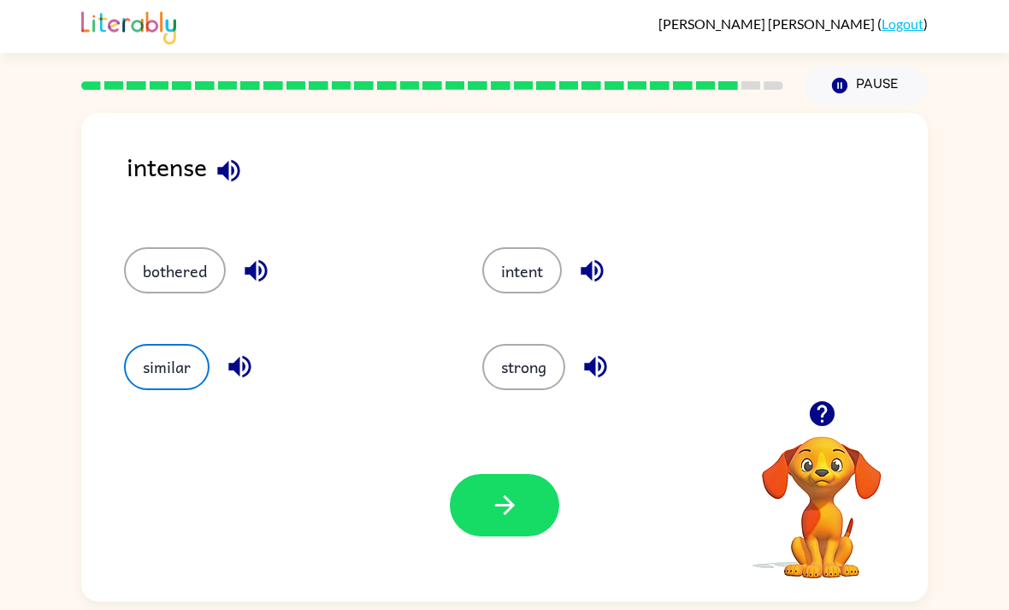
click at [158, 361] on button "similar" at bounding box center [167, 367] width 86 height 46
click at [492, 358] on button "strong" at bounding box center [523, 367] width 83 height 46
click at [521, 379] on button "strong" at bounding box center [523, 367] width 83 height 46
click at [504, 370] on button "strong" at bounding box center [523, 367] width 83 height 46
click at [503, 369] on button "strong" at bounding box center [523, 367] width 83 height 46
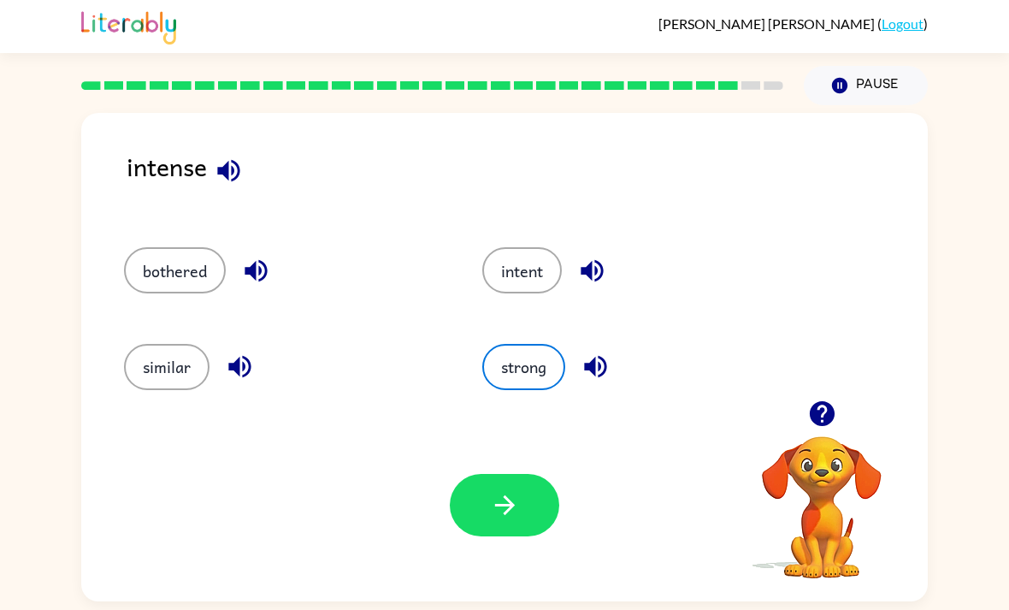
click at [518, 390] on button "strong" at bounding box center [523, 367] width 83 height 46
click at [507, 384] on button "strong" at bounding box center [523, 367] width 83 height 46
click at [253, 266] on icon "button" at bounding box center [256, 271] width 30 height 30
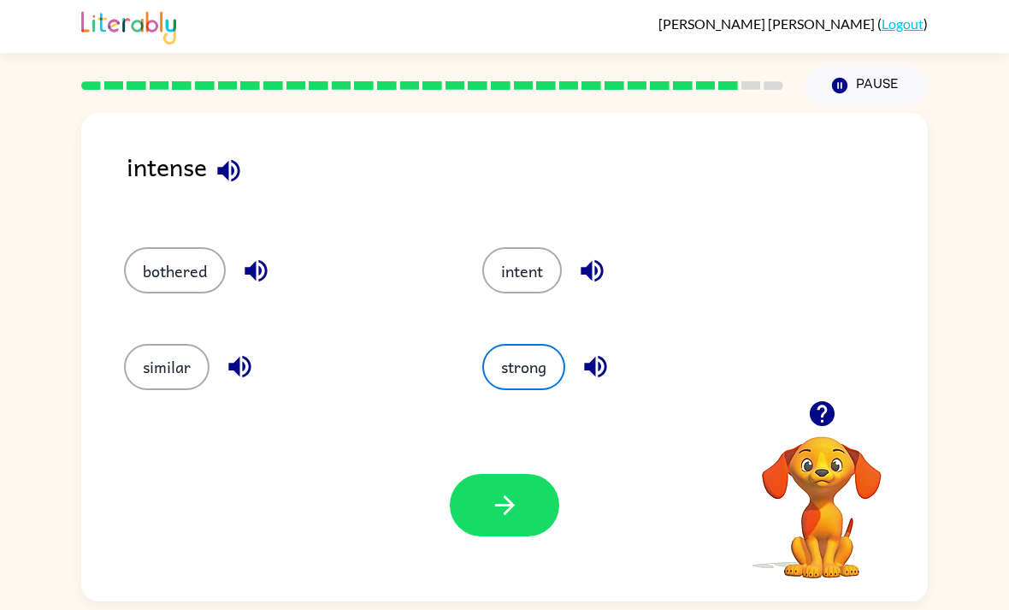
click at [259, 268] on icon "button" at bounding box center [256, 271] width 30 height 30
click at [270, 278] on icon "button" at bounding box center [256, 271] width 30 height 30
click at [169, 266] on button "bothered" at bounding box center [175, 270] width 102 height 46
click at [264, 281] on icon "button" at bounding box center [256, 271] width 22 height 22
click at [246, 268] on icon "button" at bounding box center [256, 271] width 30 height 30
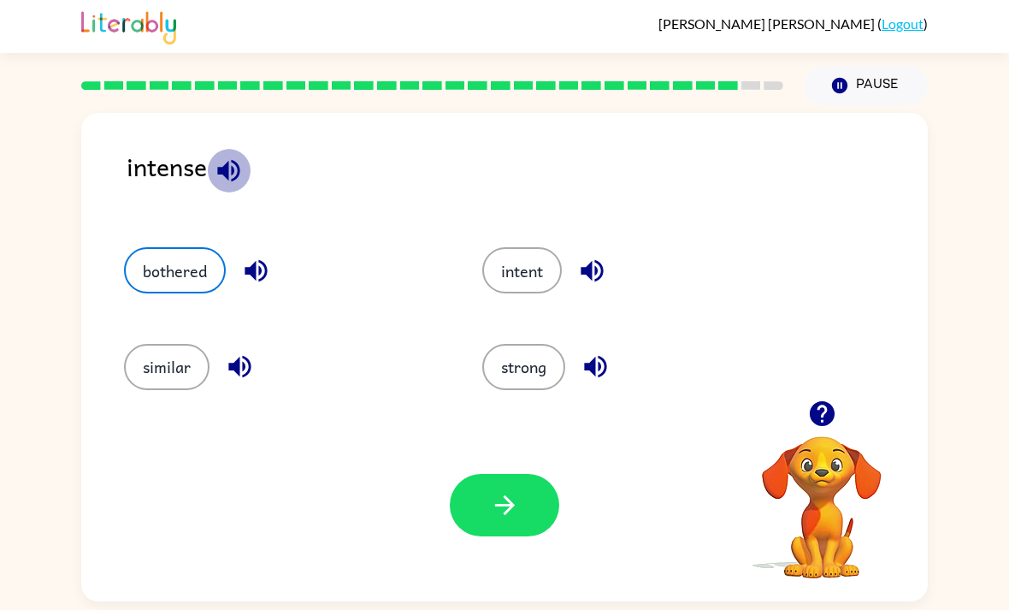
click at [228, 180] on icon "button" at bounding box center [228, 170] width 22 height 22
click at [584, 279] on icon "button" at bounding box center [592, 271] width 22 height 22
click at [231, 380] on icon "button" at bounding box center [240, 367] width 30 height 30
click at [600, 371] on icon "button" at bounding box center [596, 367] width 30 height 30
click at [225, 162] on icon "button" at bounding box center [229, 171] width 30 height 30
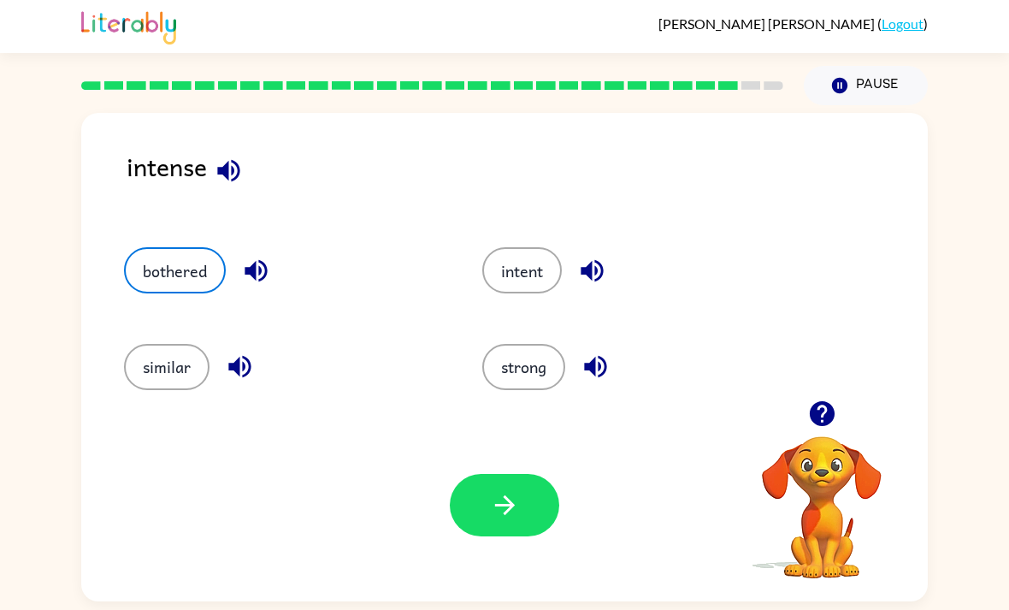
click at [528, 390] on button "strong" at bounding box center [523, 367] width 83 height 46
click at [547, 366] on button "strong" at bounding box center [523, 367] width 83 height 46
click at [548, 365] on button "strong" at bounding box center [523, 367] width 83 height 46
click at [535, 524] on button "button" at bounding box center [504, 505] width 109 height 62
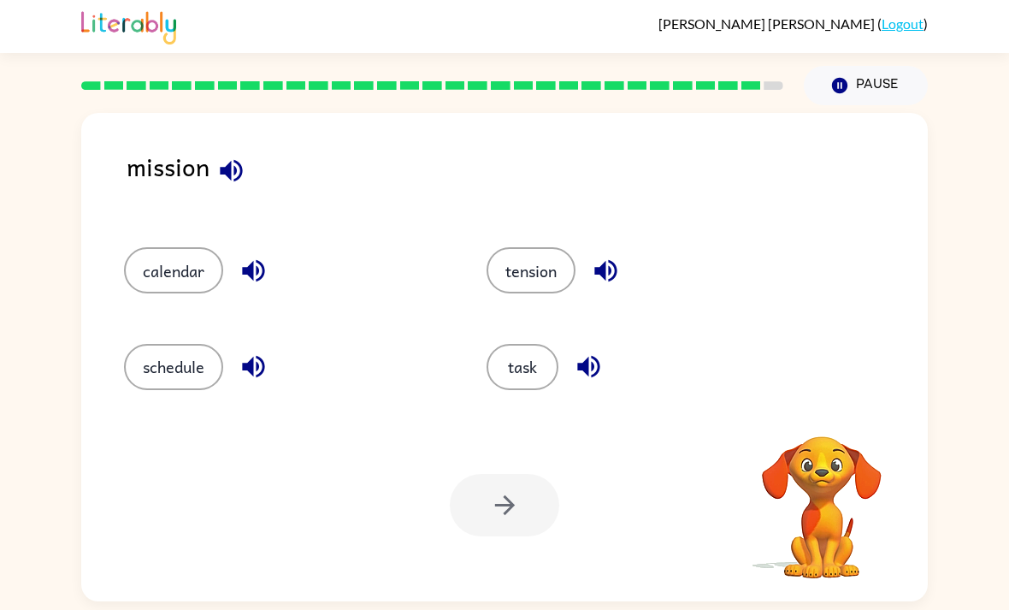
click at [231, 168] on icon "button" at bounding box center [231, 170] width 22 height 22
click at [246, 278] on icon "button" at bounding box center [253, 271] width 22 height 22
click at [249, 367] on icon "button" at bounding box center [254, 367] width 30 height 30
click at [608, 282] on icon "button" at bounding box center [606, 271] width 22 height 22
click at [595, 378] on icon "button" at bounding box center [588, 367] width 22 height 22
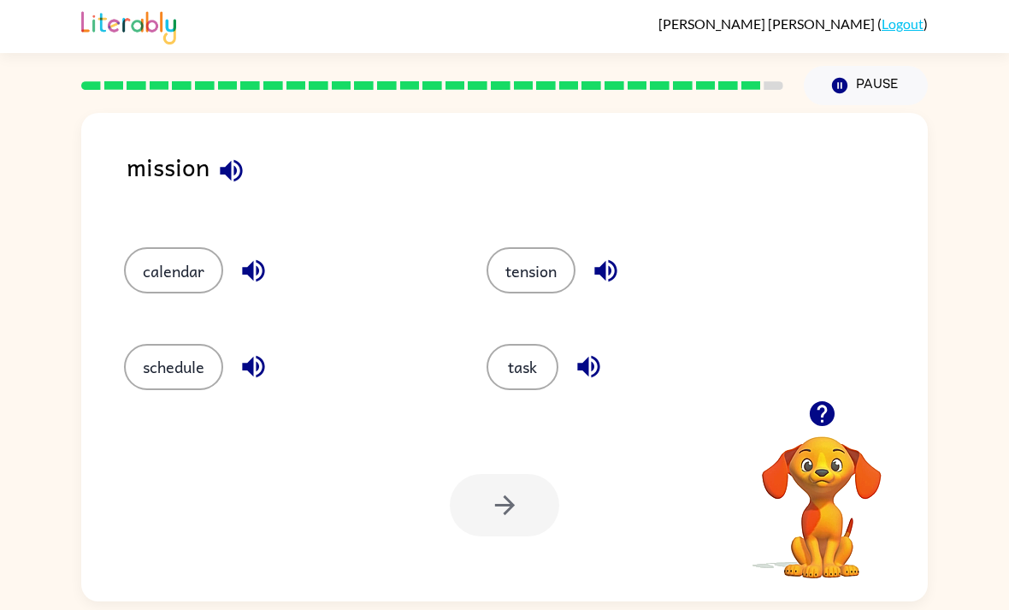
click at [528, 375] on button "task" at bounding box center [523, 367] width 72 height 46
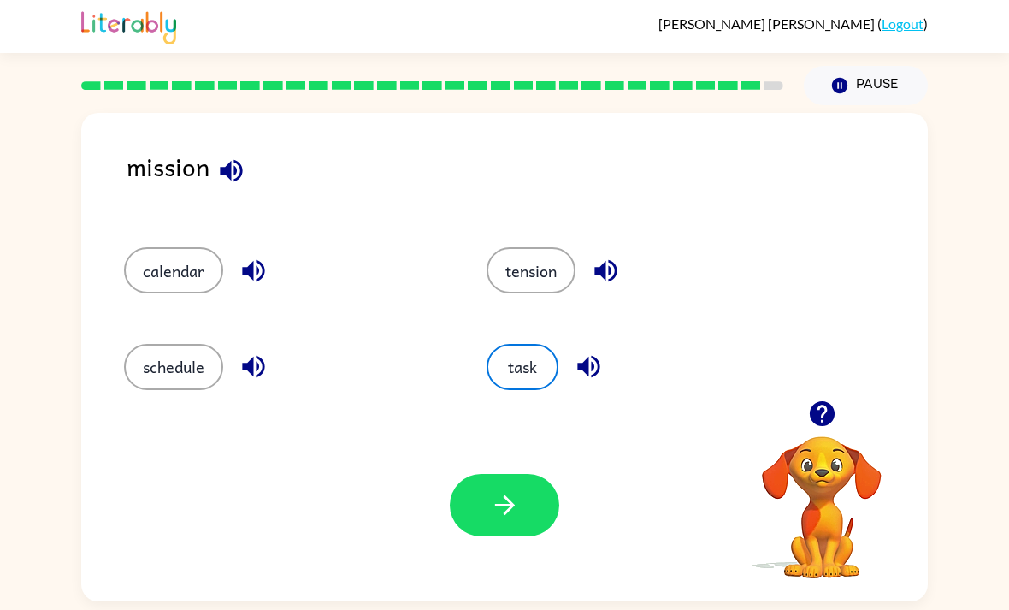
click at [527, 533] on button "button" at bounding box center [504, 505] width 109 height 62
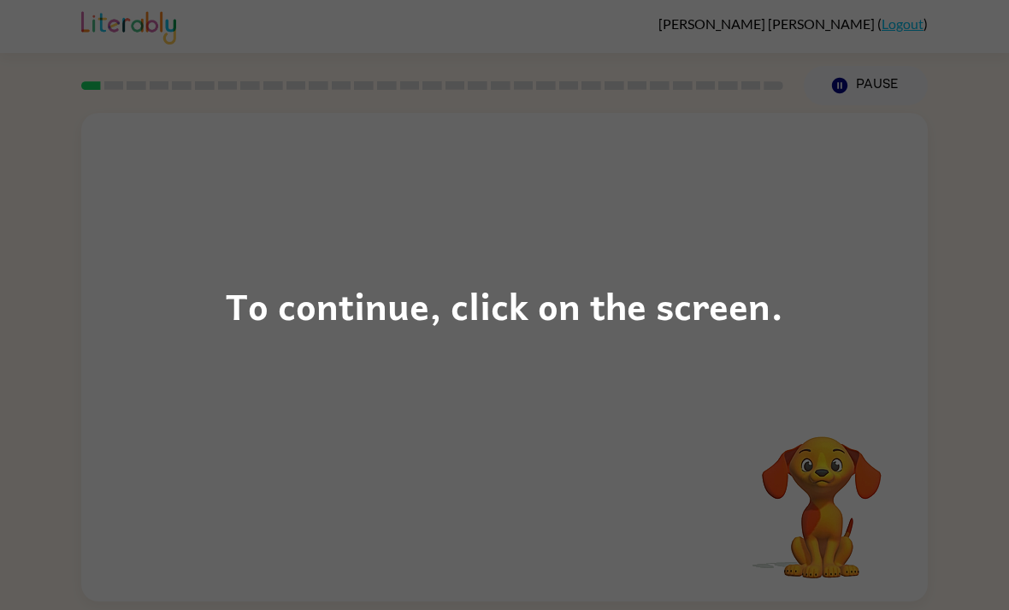
click at [200, 153] on div "To continue, click on the screen." at bounding box center [504, 305] width 1009 height 610
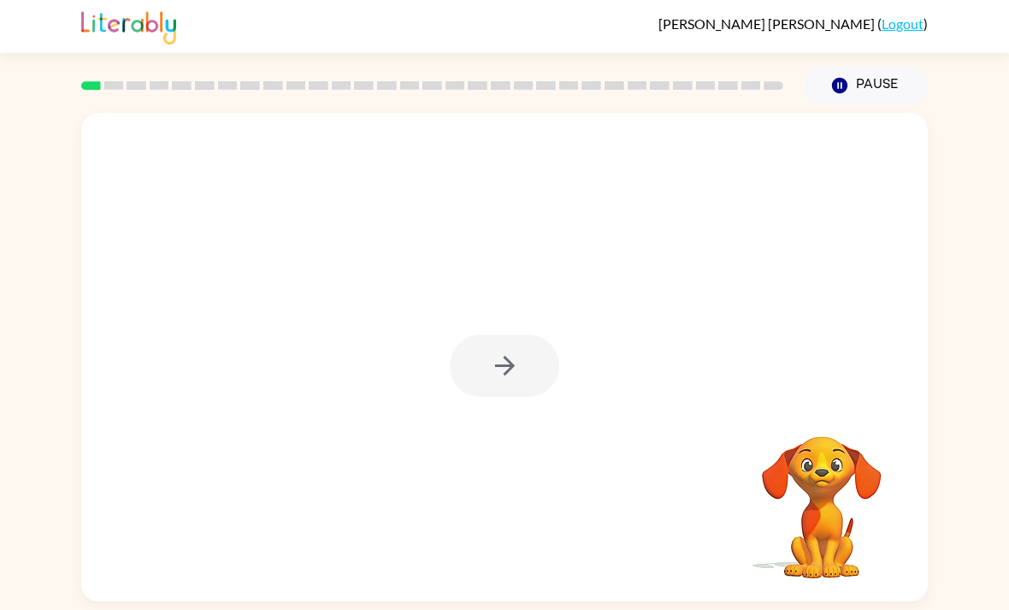
click at [525, 390] on div at bounding box center [504, 365] width 109 height 62
click at [518, 343] on div at bounding box center [504, 365] width 109 height 62
click at [513, 370] on div at bounding box center [504, 365] width 109 height 62
click at [513, 369] on div at bounding box center [504, 365] width 109 height 62
click at [502, 361] on div at bounding box center [504, 365] width 109 height 62
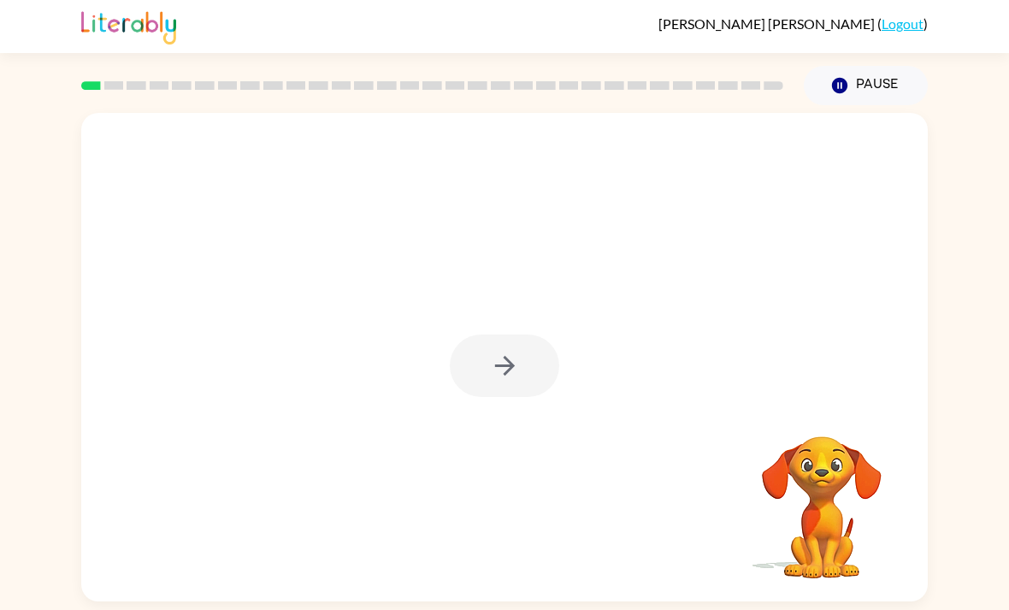
click at [501, 360] on div at bounding box center [504, 365] width 109 height 62
click at [510, 363] on div at bounding box center [504, 365] width 109 height 62
click at [506, 367] on div at bounding box center [504, 365] width 109 height 62
click at [515, 372] on div at bounding box center [504, 365] width 109 height 62
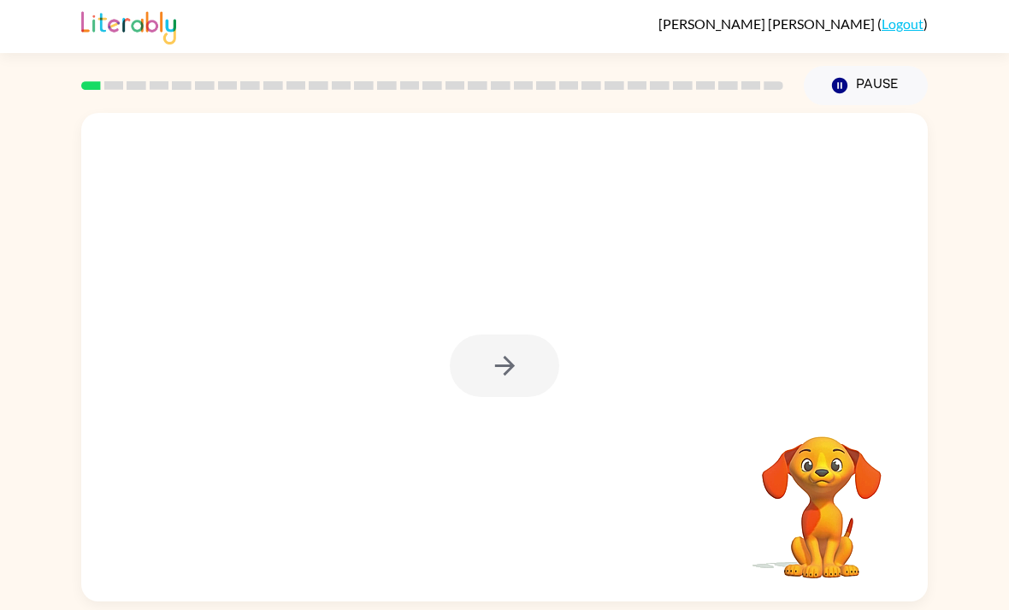
click at [515, 371] on div at bounding box center [504, 365] width 109 height 62
click at [506, 358] on div at bounding box center [504, 365] width 109 height 62
click at [505, 358] on div at bounding box center [504, 365] width 109 height 62
click at [511, 370] on div at bounding box center [504, 365] width 109 height 62
click at [511, 369] on div at bounding box center [504, 365] width 109 height 62
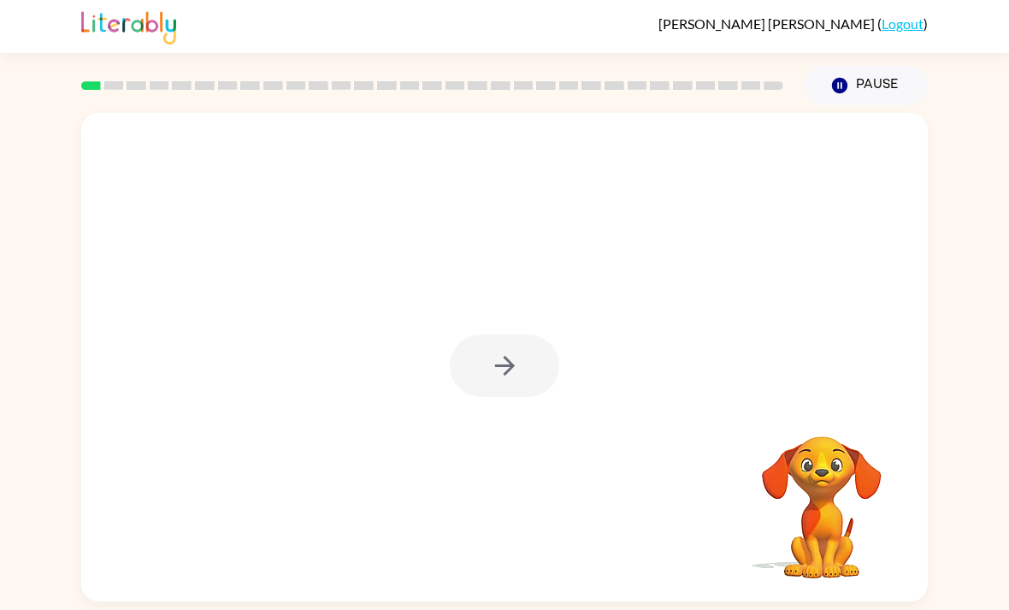
click at [502, 364] on div at bounding box center [504, 365] width 109 height 62
click at [502, 367] on div at bounding box center [504, 365] width 109 height 62
click at [500, 370] on icon "button" at bounding box center [504, 366] width 20 height 20
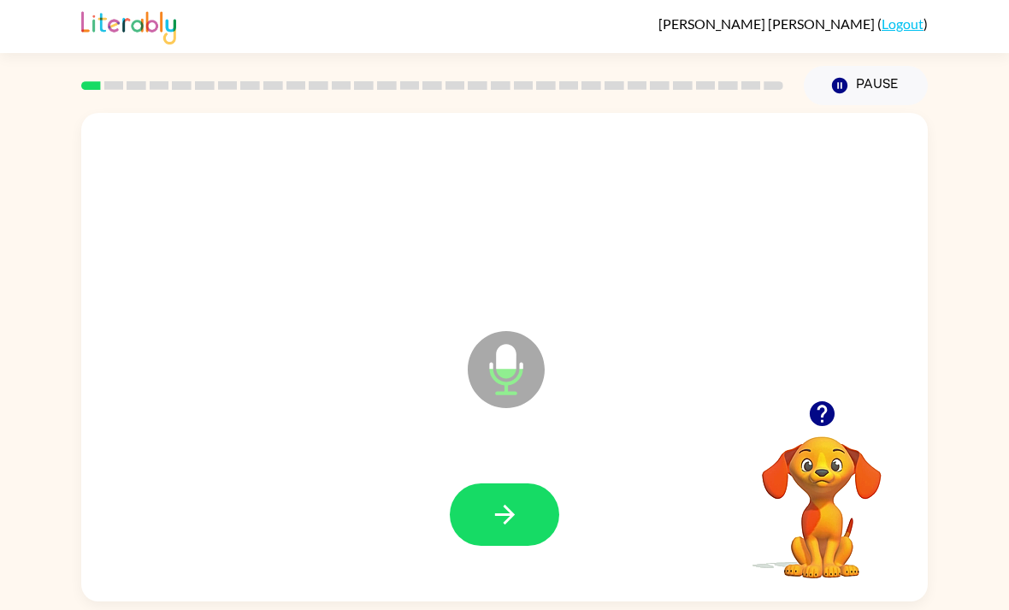
click at [485, 519] on button "button" at bounding box center [504, 514] width 109 height 62
click at [509, 537] on button "button" at bounding box center [504, 514] width 109 height 62
click at [508, 508] on icon "button" at bounding box center [505, 515] width 30 height 30
click at [511, 518] on icon "button" at bounding box center [504, 515] width 20 height 20
click at [511, 513] on icon "button" at bounding box center [505, 515] width 30 height 30
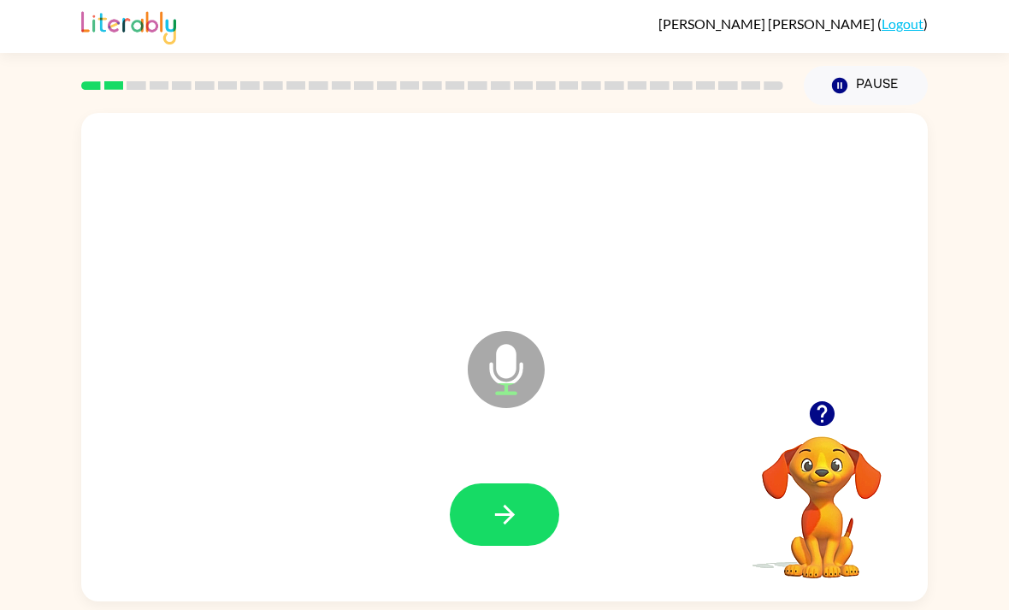
click at [511, 511] on icon "button" at bounding box center [505, 515] width 30 height 30
click at [519, 518] on icon "button" at bounding box center [505, 515] width 30 height 30
click at [500, 505] on button "button" at bounding box center [504, 514] width 109 height 62
click at [489, 504] on button "button" at bounding box center [504, 514] width 109 height 62
click at [484, 501] on button "button" at bounding box center [504, 514] width 109 height 62
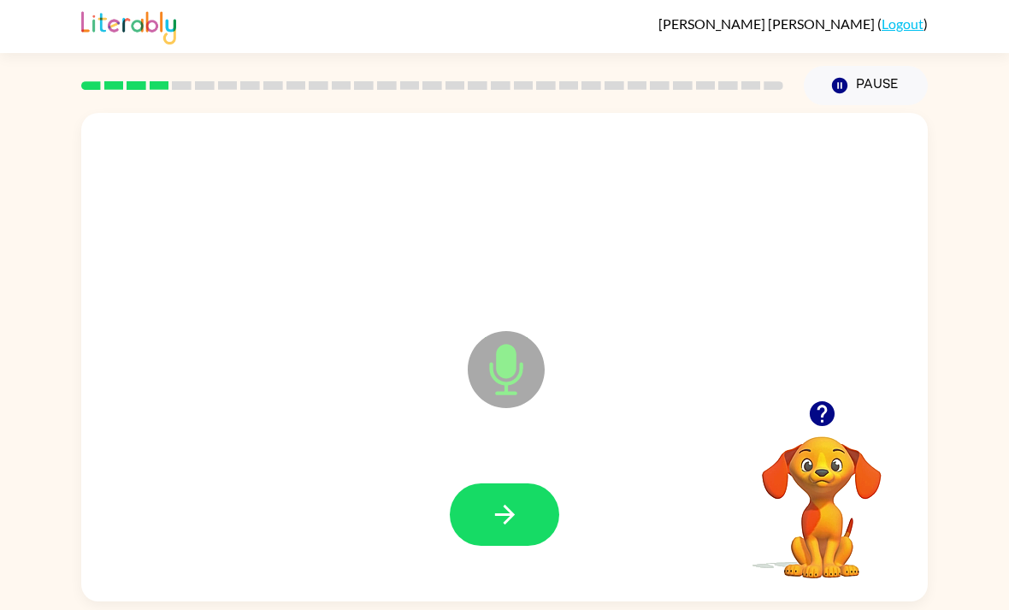
click at [502, 494] on button "button" at bounding box center [504, 514] width 109 height 62
click at [496, 515] on icon "button" at bounding box center [505, 515] width 30 height 30
click at [519, 518] on icon "button" at bounding box center [505, 515] width 30 height 30
click at [515, 512] on icon "button" at bounding box center [505, 515] width 30 height 30
click at [498, 520] on icon "button" at bounding box center [505, 515] width 30 height 30
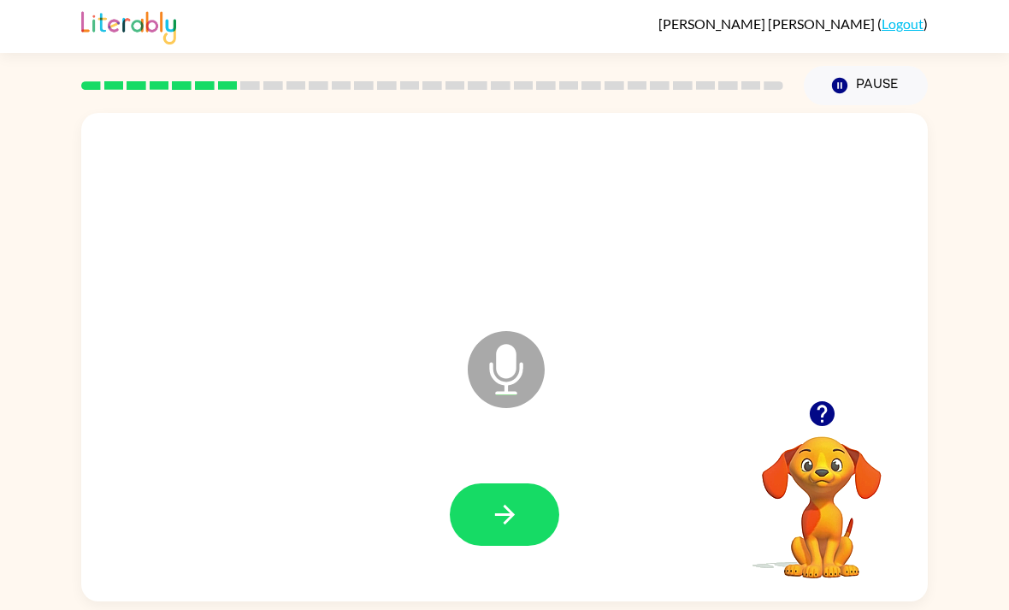
click at [811, 426] on icon "button" at bounding box center [821, 413] width 25 height 25
click at [529, 490] on button "button" at bounding box center [504, 514] width 109 height 62
click at [488, 511] on button "button" at bounding box center [504, 514] width 109 height 62
click at [524, 512] on button "button" at bounding box center [504, 514] width 109 height 62
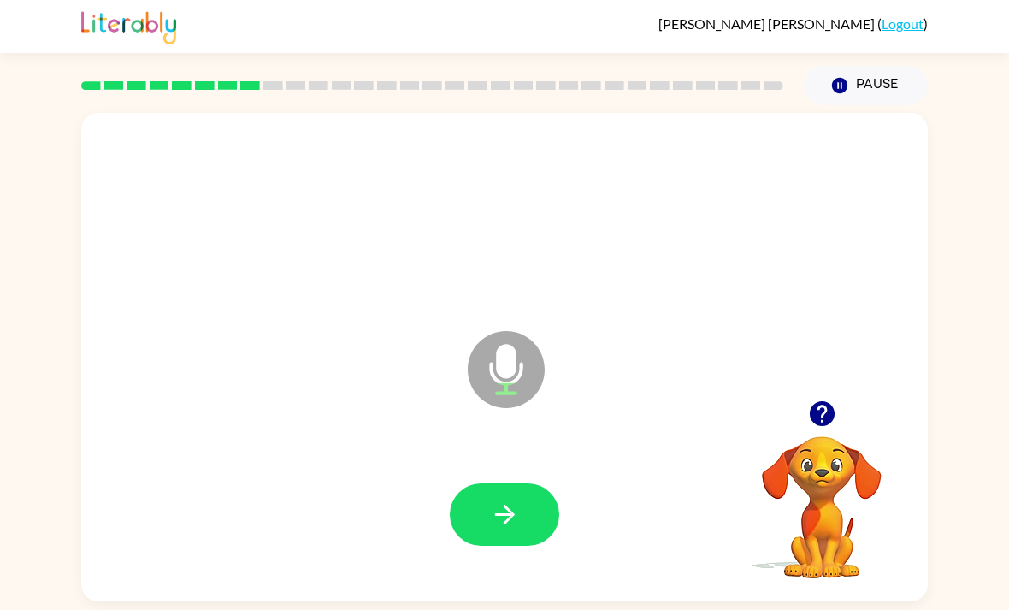
click at [502, 518] on icon "button" at bounding box center [505, 515] width 30 height 30
click at [513, 522] on icon "button" at bounding box center [505, 515] width 30 height 30
click at [506, 527] on icon "button" at bounding box center [505, 515] width 30 height 30
click at [492, 533] on button "button" at bounding box center [504, 514] width 109 height 62
click at [519, 518] on icon "button" at bounding box center [505, 515] width 30 height 30
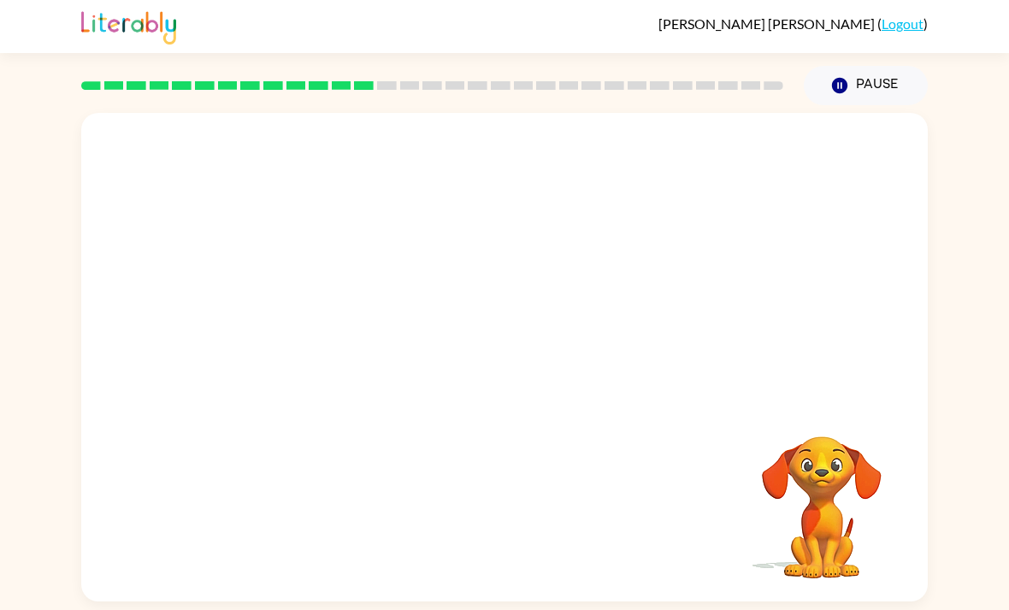
click at [864, 70] on button "Pause Pause" at bounding box center [866, 85] width 124 height 39
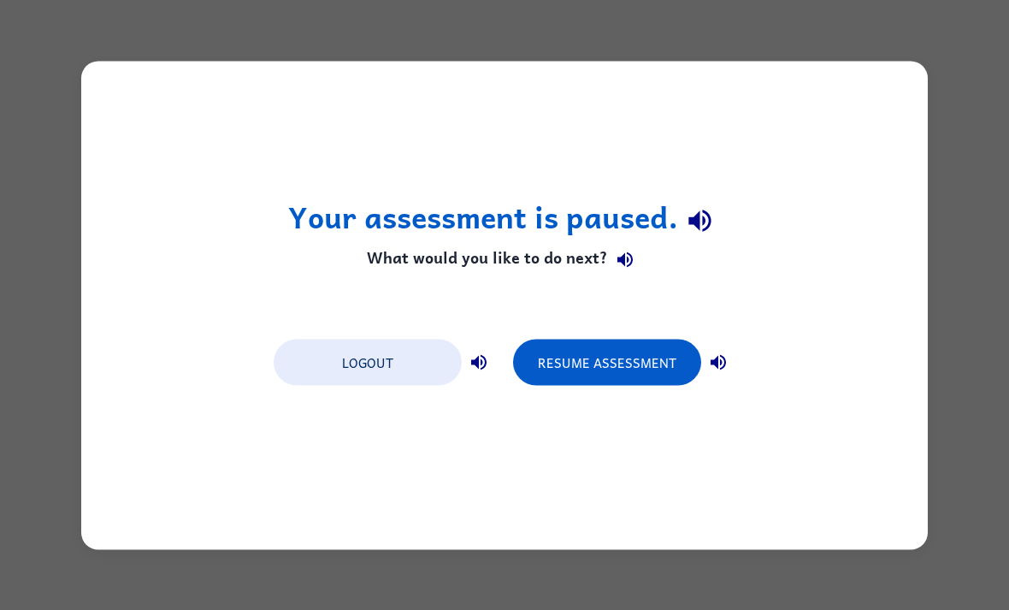
scroll to position [0, 0]
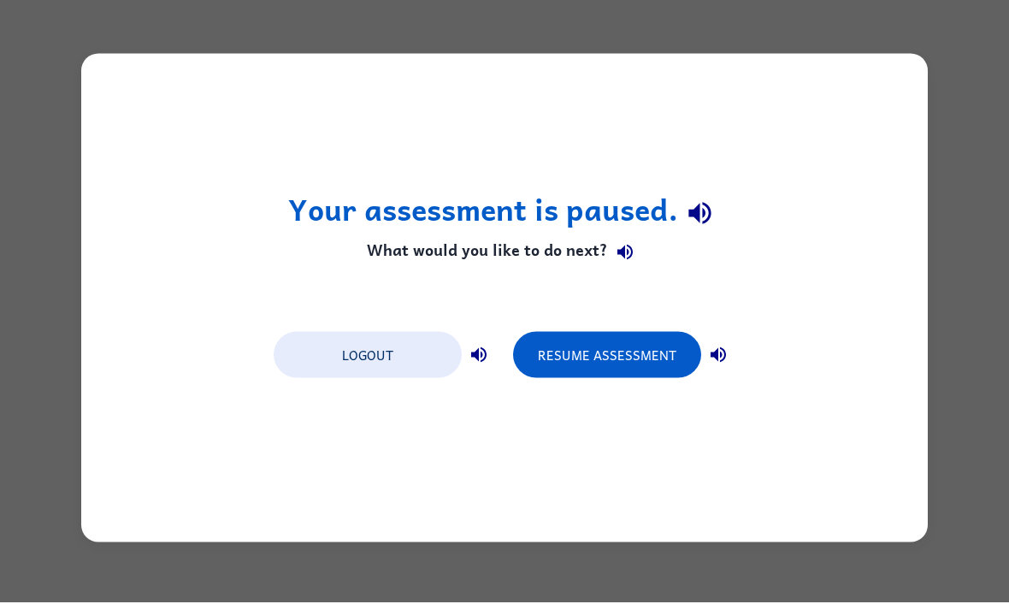
click at [639, 361] on button "Resume Assessment" at bounding box center [607, 362] width 188 height 46
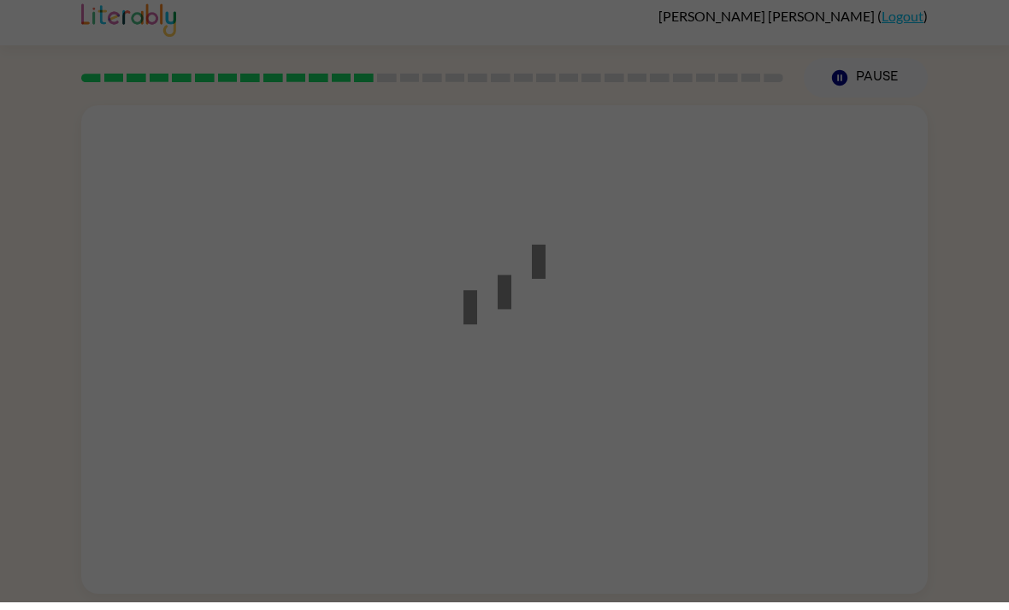
scroll to position [8, 0]
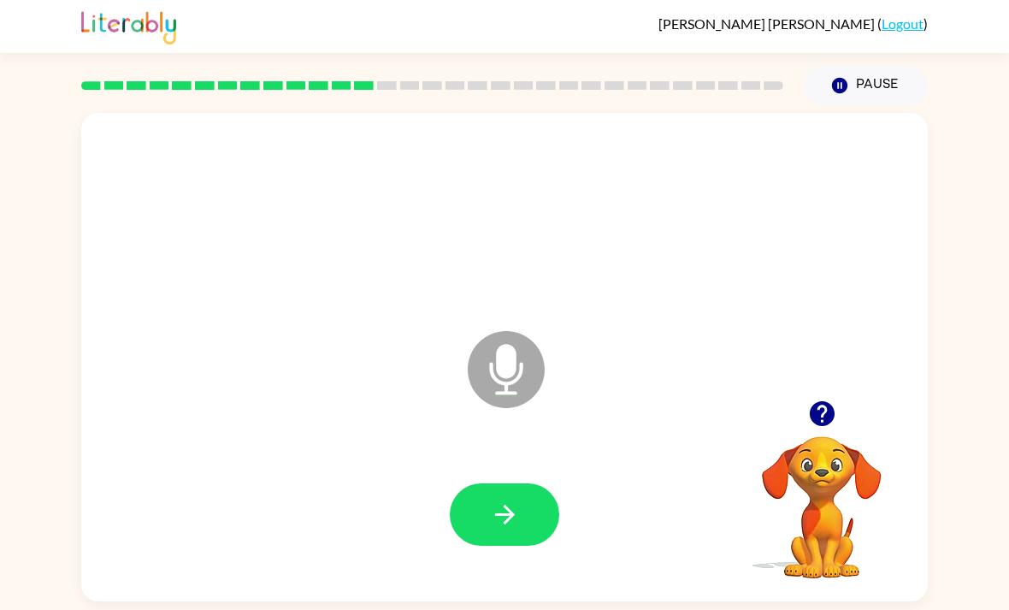
click at [488, 502] on button "button" at bounding box center [504, 514] width 109 height 62
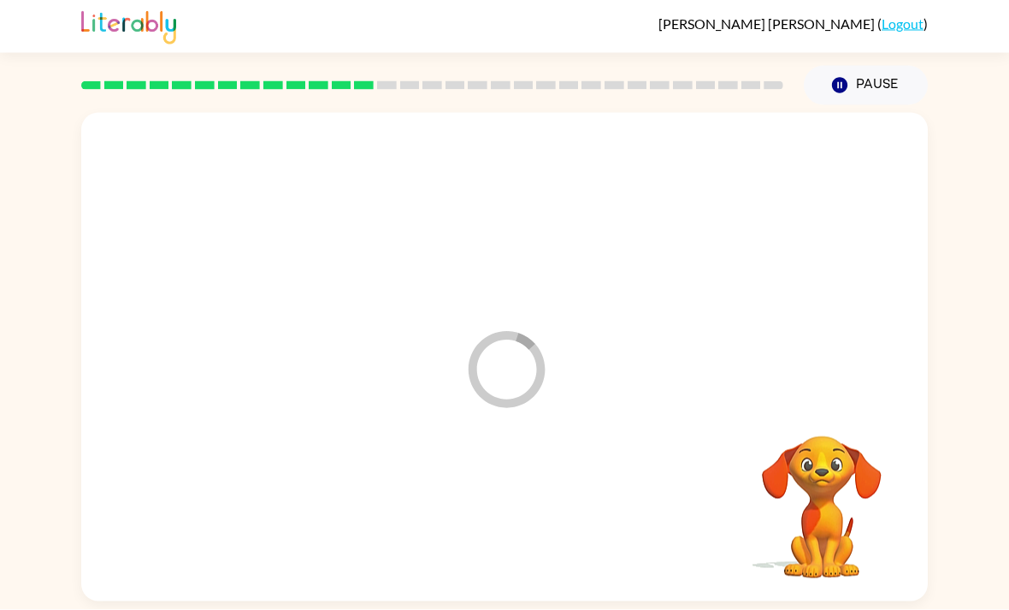
scroll to position [55, 0]
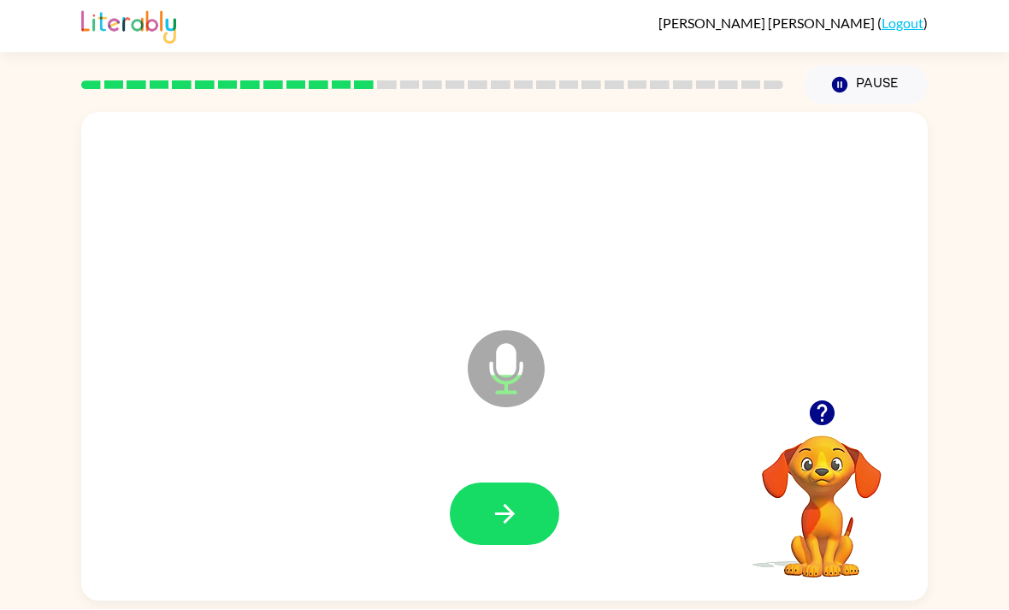
click at [476, 445] on div at bounding box center [504, 515] width 813 height 140
click at [481, 483] on button "button" at bounding box center [504, 514] width 109 height 62
click at [505, 500] on icon "button" at bounding box center [505, 515] width 30 height 30
click at [540, 483] on button "button" at bounding box center [504, 514] width 109 height 62
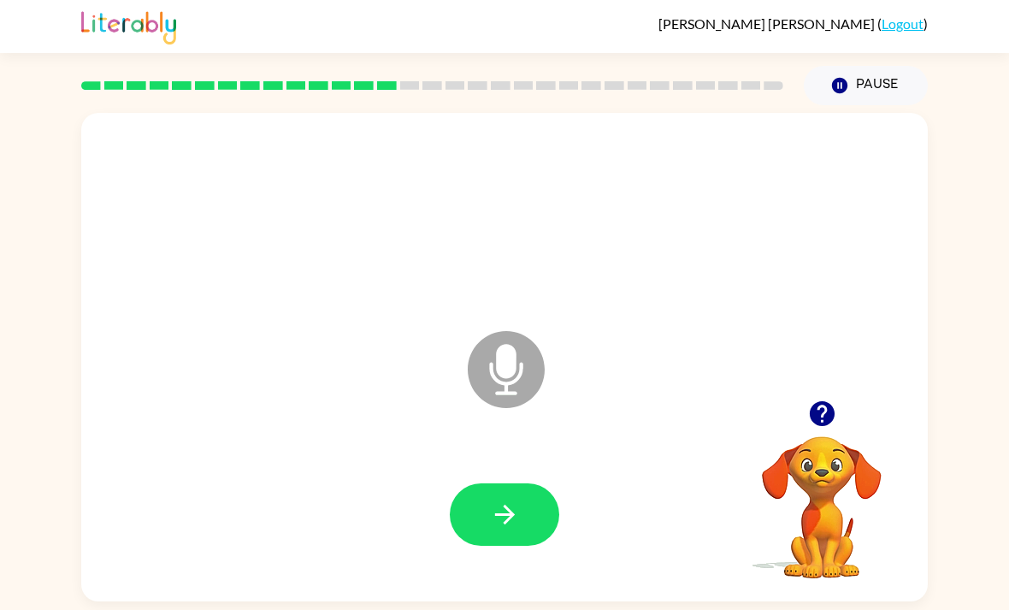
scroll to position [0, 0]
click at [474, 517] on button "button" at bounding box center [504, 514] width 109 height 62
click at [535, 517] on button "button" at bounding box center [504, 514] width 109 height 62
click at [496, 524] on icon "button" at bounding box center [505, 515] width 30 height 30
click at [512, 521] on icon "button" at bounding box center [504, 515] width 20 height 20
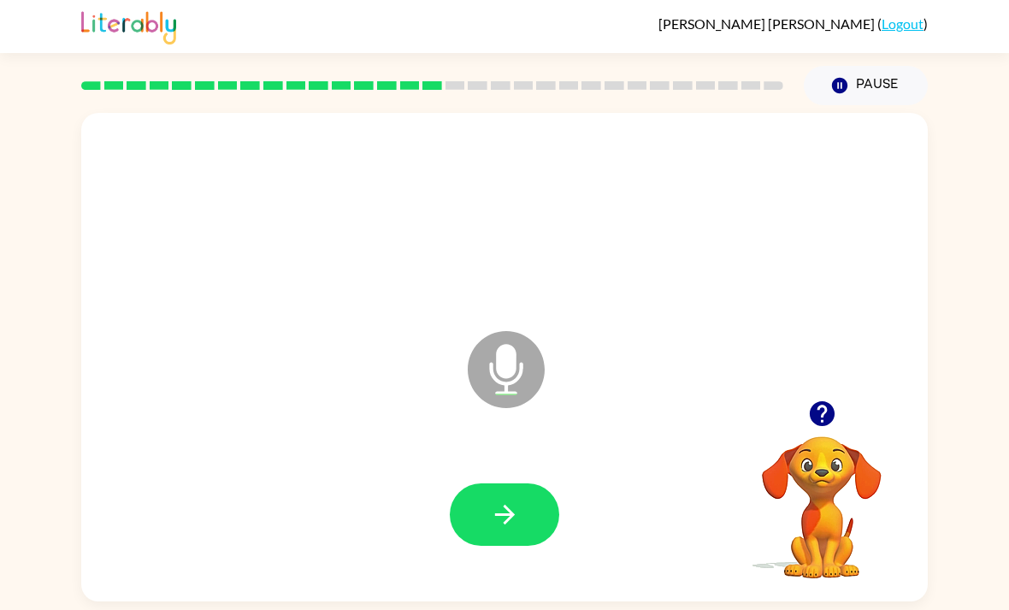
click at [496, 512] on icon "button" at bounding box center [505, 515] width 30 height 30
click at [511, 541] on button "button" at bounding box center [504, 514] width 109 height 62
click at [487, 539] on button "button" at bounding box center [504, 514] width 109 height 62
click at [508, 529] on icon "button" at bounding box center [505, 515] width 30 height 30
click at [482, 514] on button "button" at bounding box center [504, 514] width 109 height 62
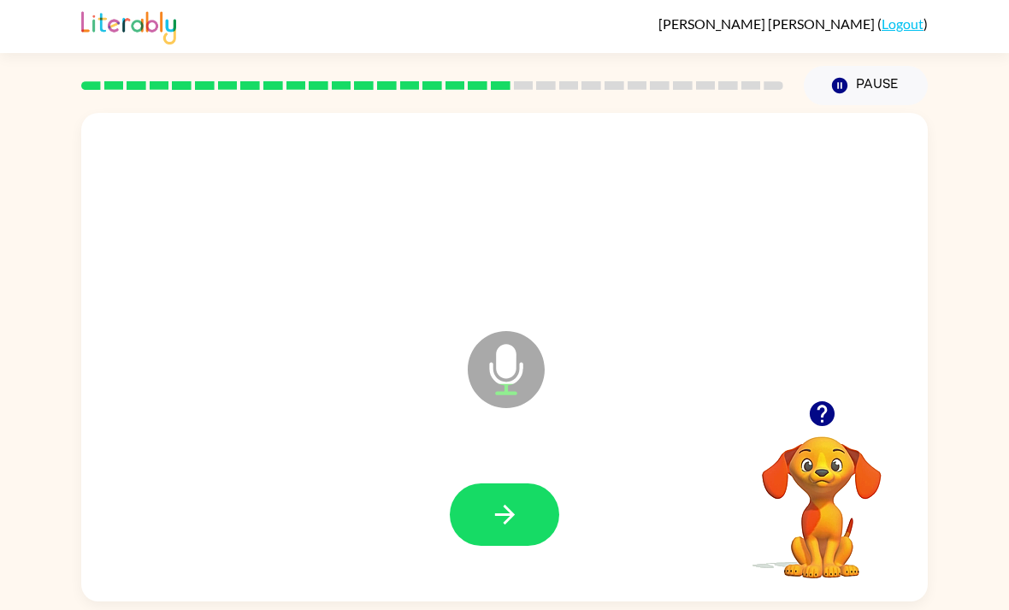
click at [518, 513] on icon "button" at bounding box center [505, 515] width 30 height 30
click at [500, 530] on icon "button" at bounding box center [505, 515] width 30 height 30
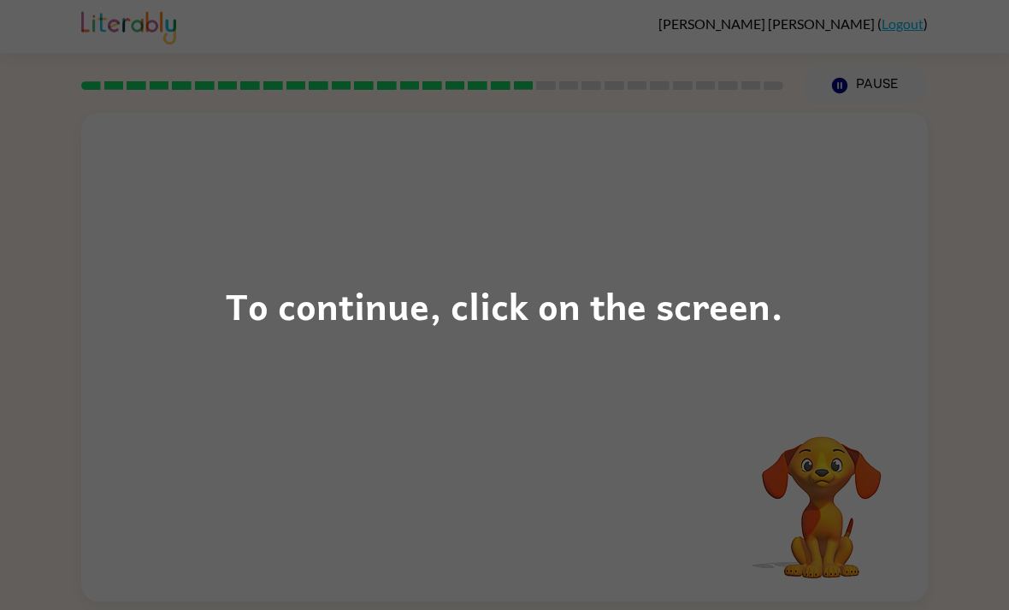
click at [893, 292] on div "To continue, click on the screen." at bounding box center [504, 305] width 1009 height 610
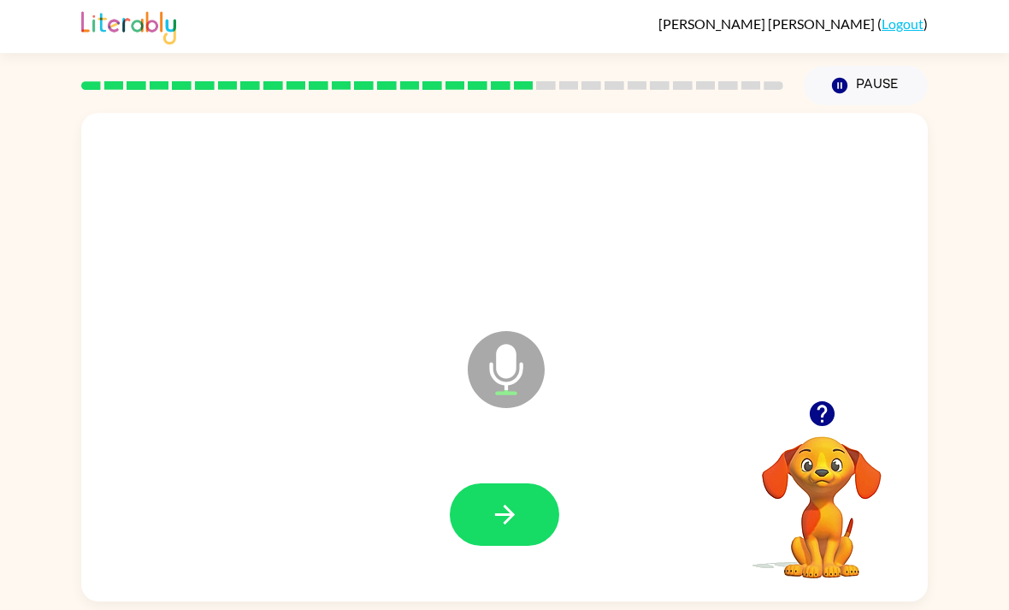
click at [521, 530] on button "button" at bounding box center [504, 514] width 109 height 62
click at [512, 518] on icon "button" at bounding box center [505, 515] width 30 height 30
click at [524, 531] on button "button" at bounding box center [504, 514] width 109 height 62
click at [517, 520] on icon "button" at bounding box center [505, 515] width 30 height 30
click at [534, 524] on button "button" at bounding box center [504, 514] width 109 height 62
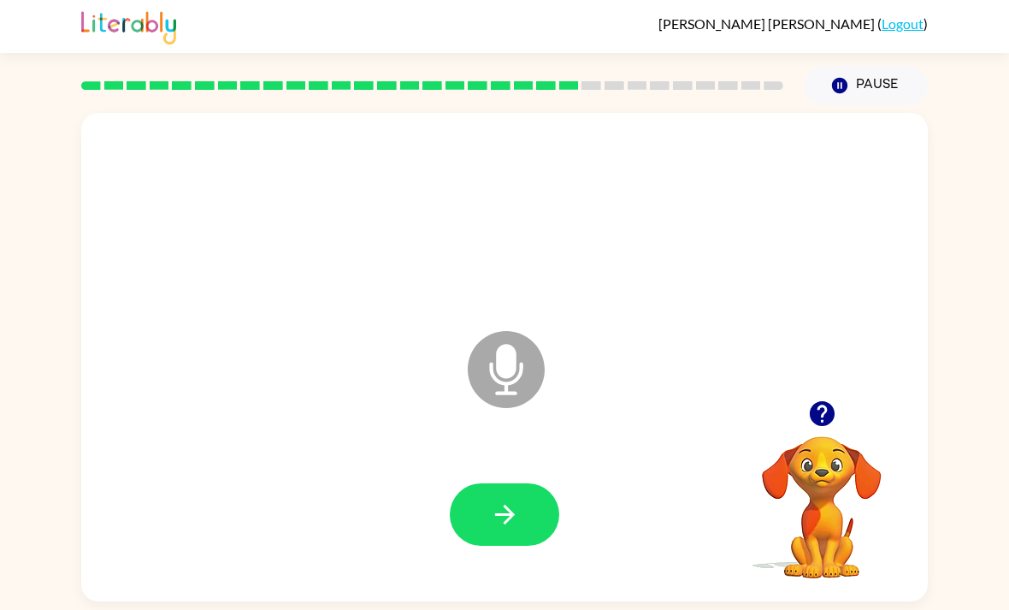
click at [822, 435] on button "button" at bounding box center [823, 414] width 44 height 44
click at [503, 521] on icon "button" at bounding box center [504, 515] width 20 height 20
click at [496, 510] on icon "button" at bounding box center [505, 515] width 30 height 30
click at [513, 543] on button "button" at bounding box center [504, 514] width 109 height 62
click at [493, 517] on icon "button" at bounding box center [505, 515] width 30 height 30
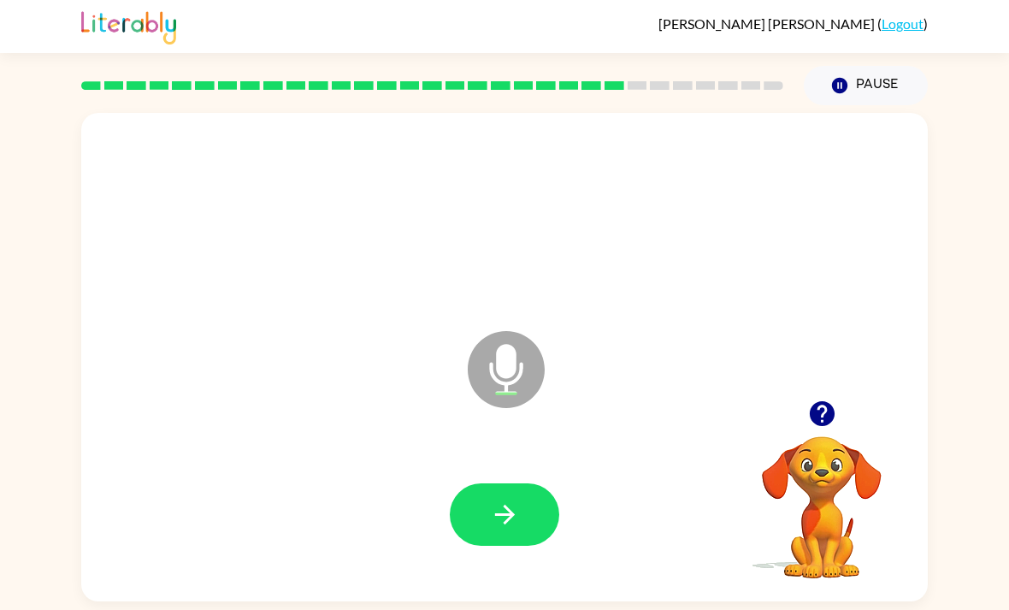
click at [506, 517] on icon "button" at bounding box center [505, 515] width 30 height 30
click at [827, 435] on button "button" at bounding box center [823, 414] width 44 height 44
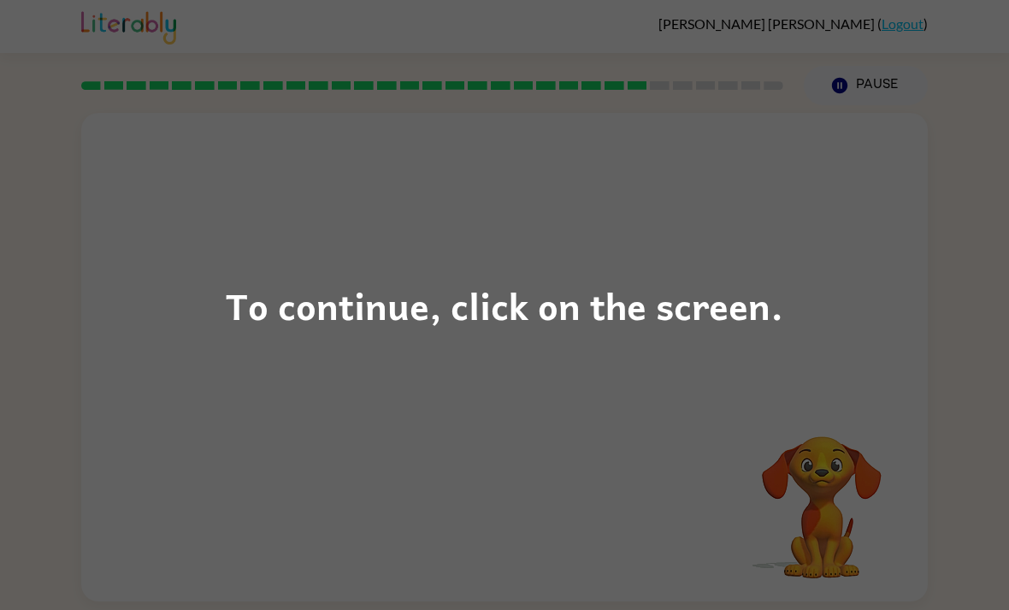
click at [877, 399] on div "To continue, click on the screen." at bounding box center [504, 305] width 1009 height 610
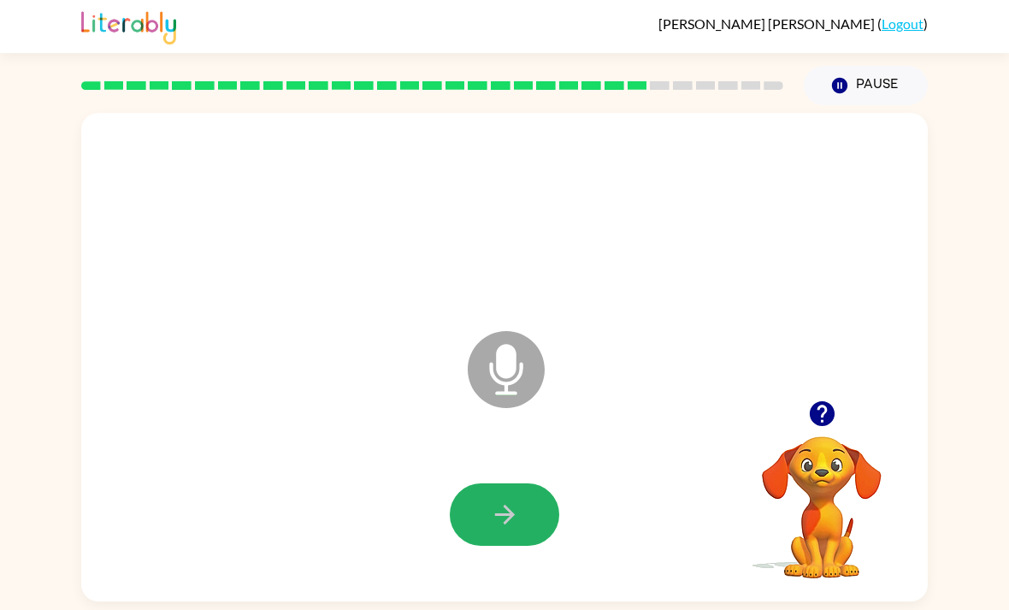
click at [536, 524] on button "button" at bounding box center [504, 514] width 109 height 62
click at [509, 508] on icon "button" at bounding box center [505, 515] width 30 height 30
click at [521, 524] on button "button" at bounding box center [504, 514] width 109 height 62
click at [512, 523] on icon "button" at bounding box center [504, 515] width 20 height 20
click at [484, 539] on button "button" at bounding box center [504, 514] width 109 height 62
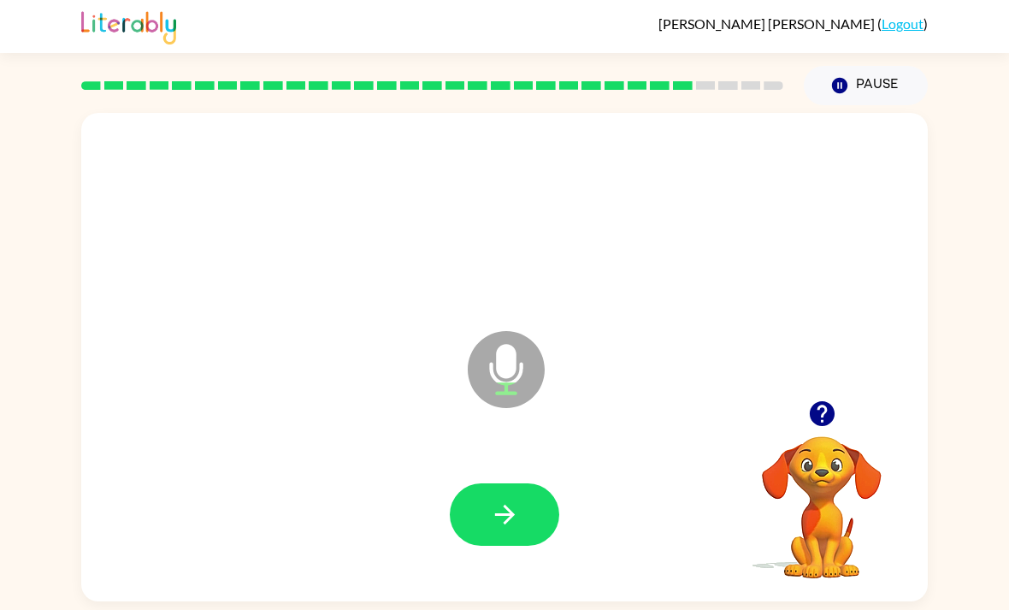
click at [508, 520] on icon "button" at bounding box center [505, 515] width 30 height 30
click at [518, 530] on icon "button" at bounding box center [505, 515] width 30 height 30
click at [518, 518] on icon "button" at bounding box center [505, 515] width 30 height 30
click at [497, 524] on icon "button" at bounding box center [505, 515] width 30 height 30
click at [829, 435] on button "button" at bounding box center [823, 414] width 44 height 44
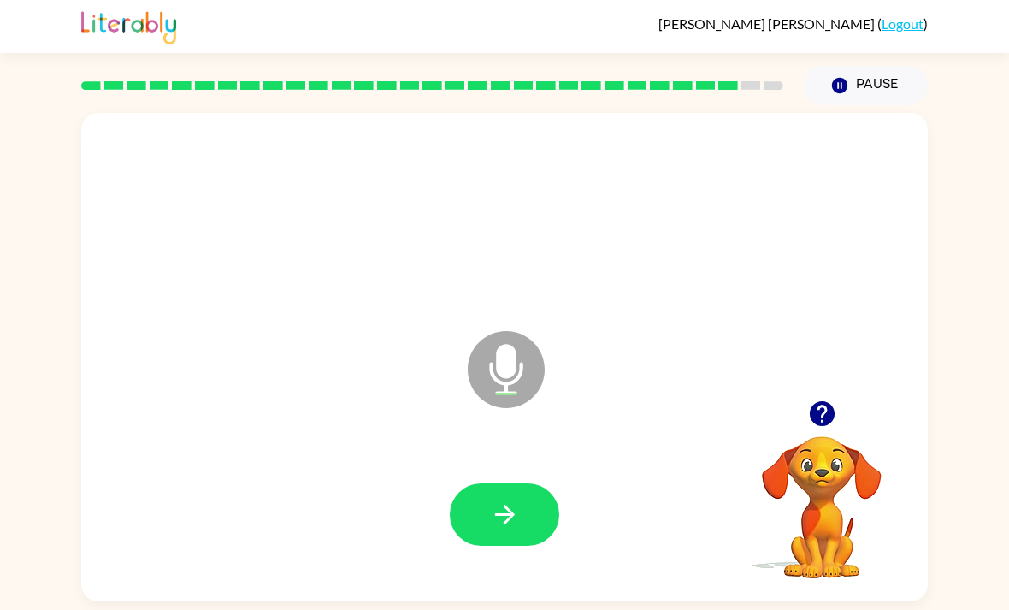
click at [811, 429] on icon "button" at bounding box center [823, 414] width 30 height 30
click at [499, 523] on icon "button" at bounding box center [504, 515] width 20 height 20
click at [13, 19] on div "JACOB MARTE ( Logout )" at bounding box center [504, 26] width 1009 height 53
click at [14, 19] on div "JACOB MARTE ( Logout )" at bounding box center [504, 26] width 1009 height 53
click at [490, 507] on icon "button" at bounding box center [505, 515] width 30 height 30
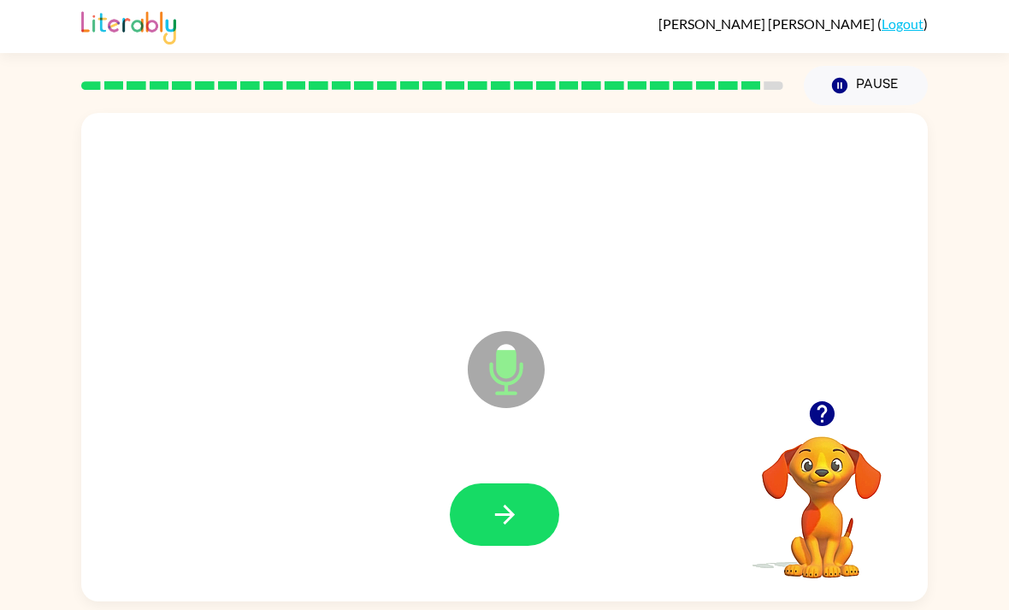
click at [520, 510] on button "button" at bounding box center [504, 514] width 109 height 62
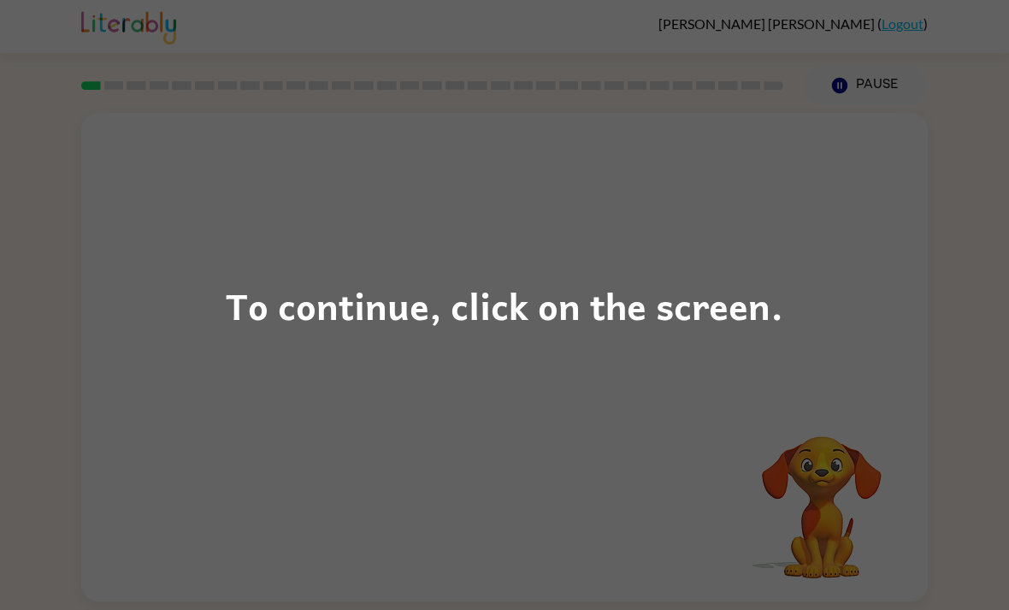
click at [942, 259] on div "To continue, click on the screen." at bounding box center [504, 305] width 1009 height 610
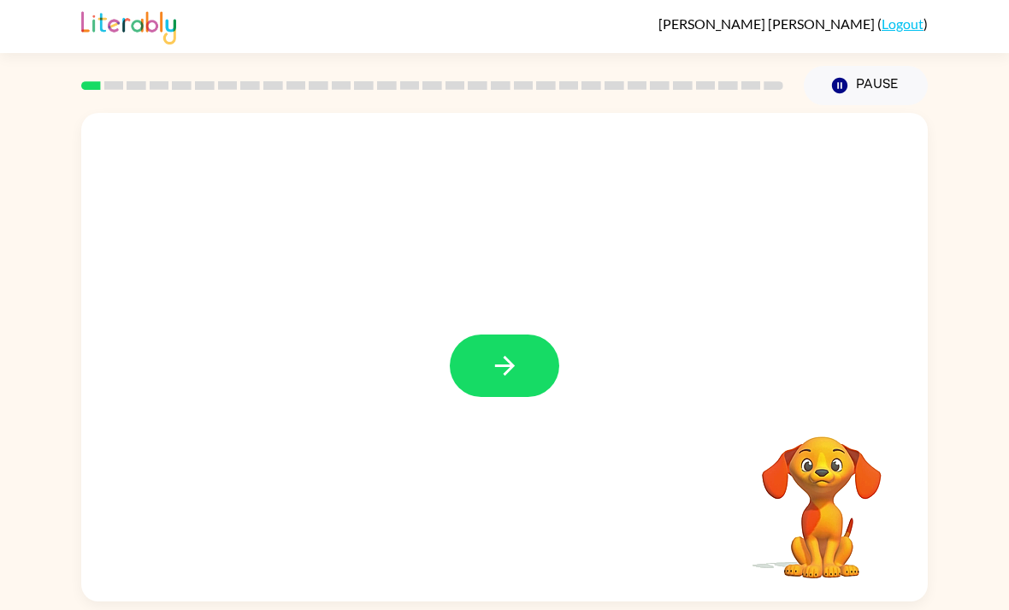
click at [488, 374] on button "button" at bounding box center [504, 365] width 109 height 62
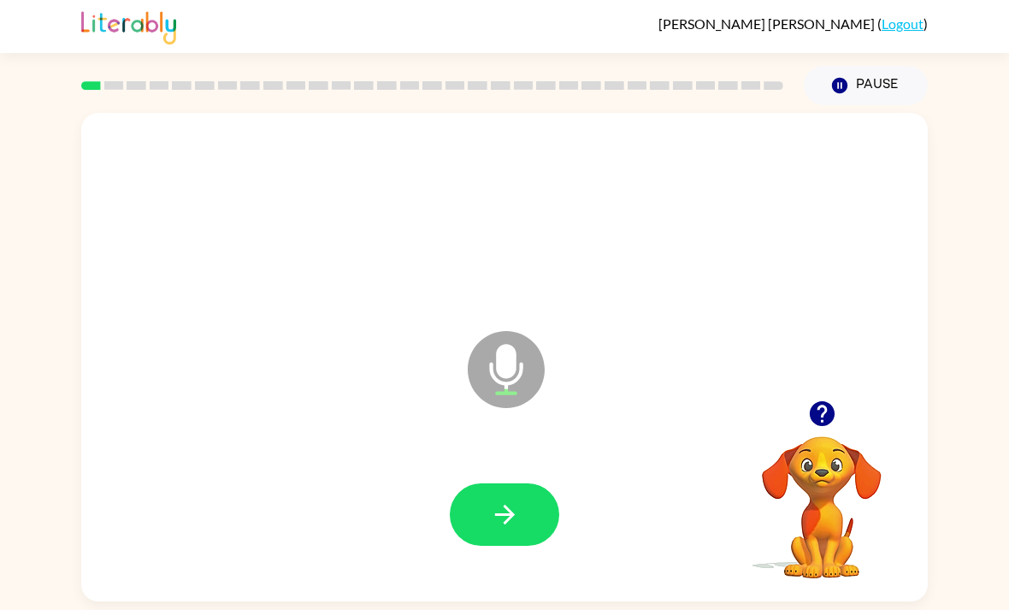
click at [515, 511] on icon "button" at bounding box center [505, 515] width 30 height 30
click at [490, 517] on icon "button" at bounding box center [505, 515] width 30 height 30
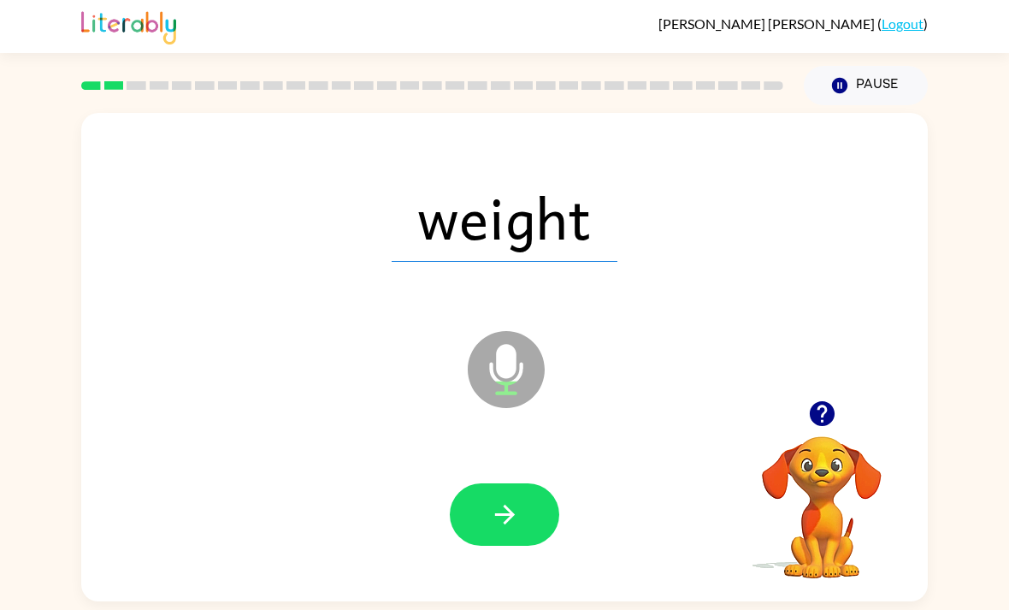
click at [503, 520] on icon "button" at bounding box center [505, 515] width 30 height 30
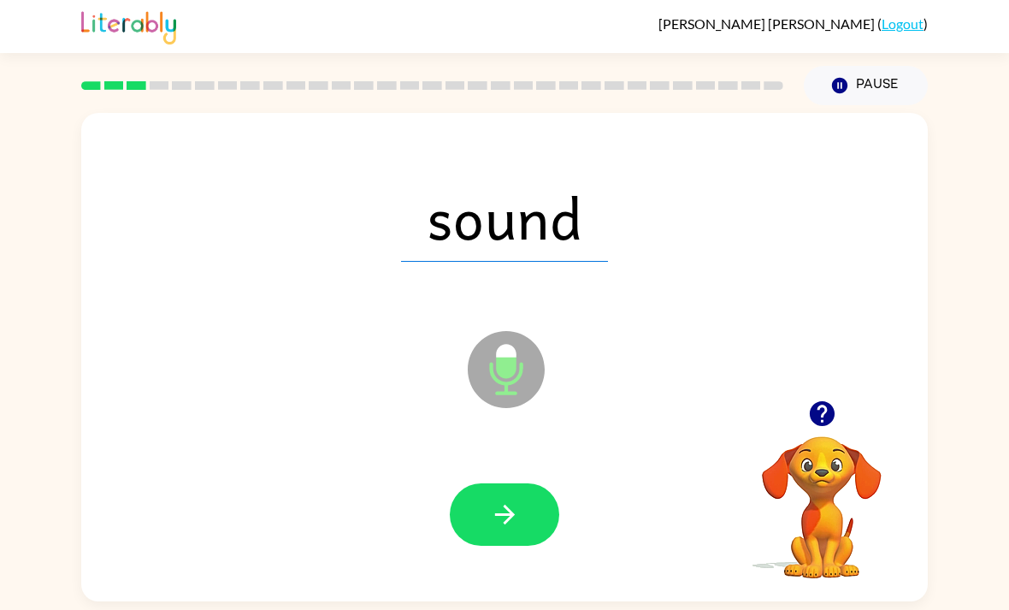
click at [521, 524] on button "button" at bounding box center [504, 514] width 109 height 62
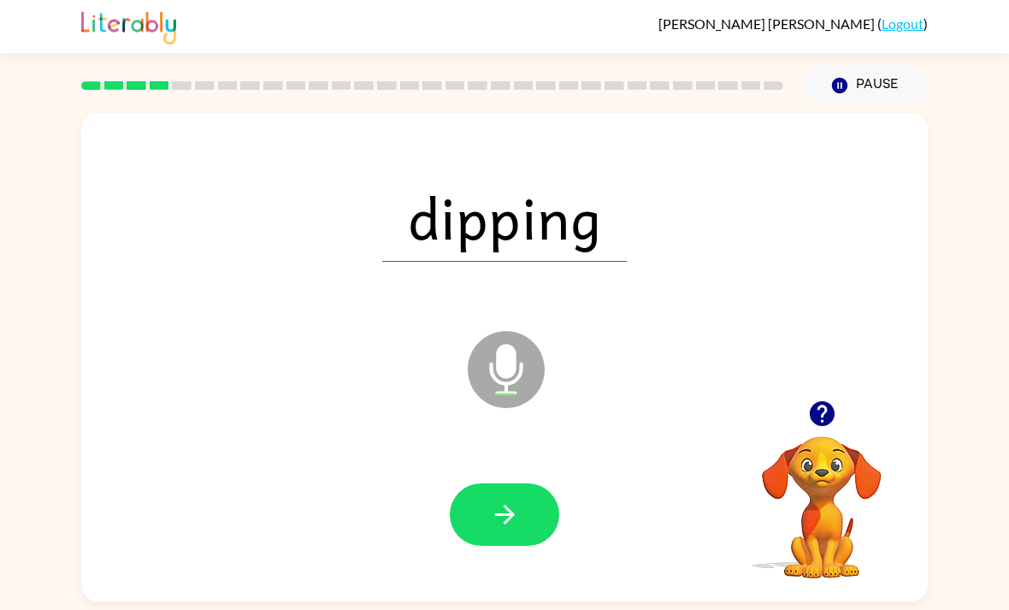
click at [497, 507] on icon "button" at bounding box center [505, 515] width 30 height 30
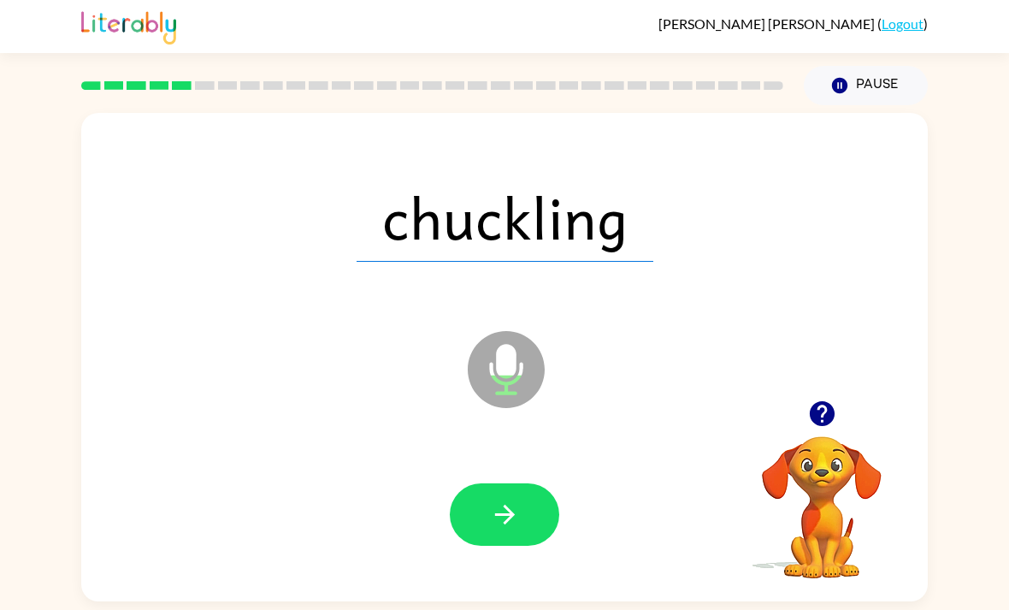
click at [512, 530] on icon "button" at bounding box center [505, 515] width 30 height 30
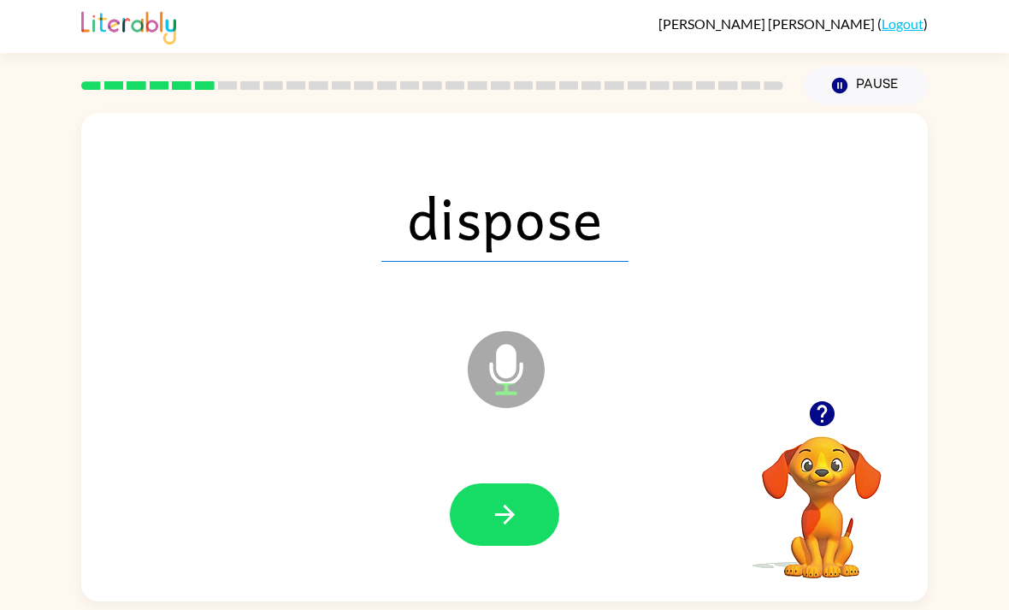
click at [506, 523] on icon "button" at bounding box center [504, 515] width 20 height 20
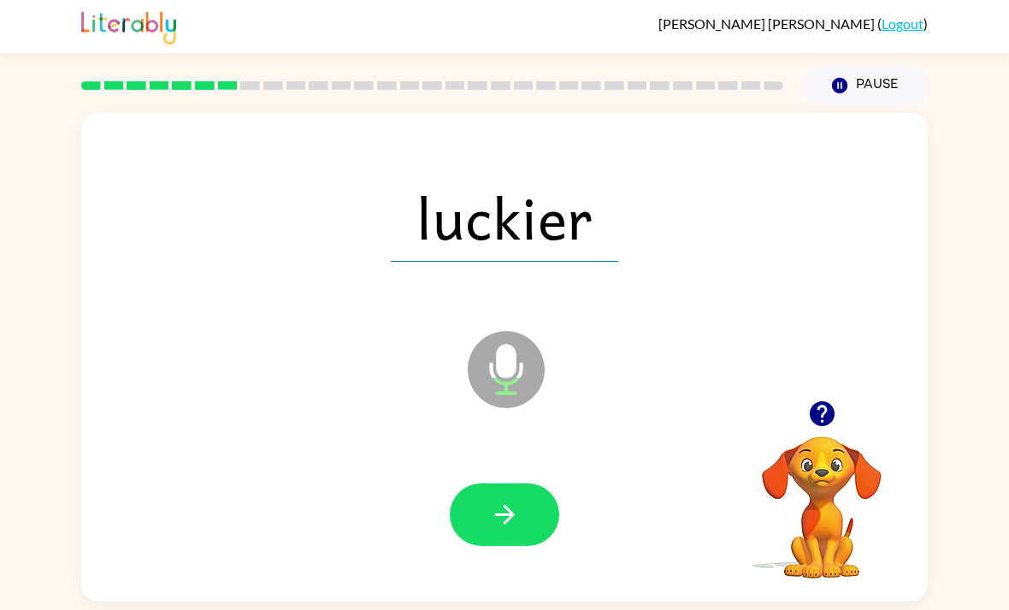
click at [512, 528] on icon "button" at bounding box center [505, 515] width 30 height 30
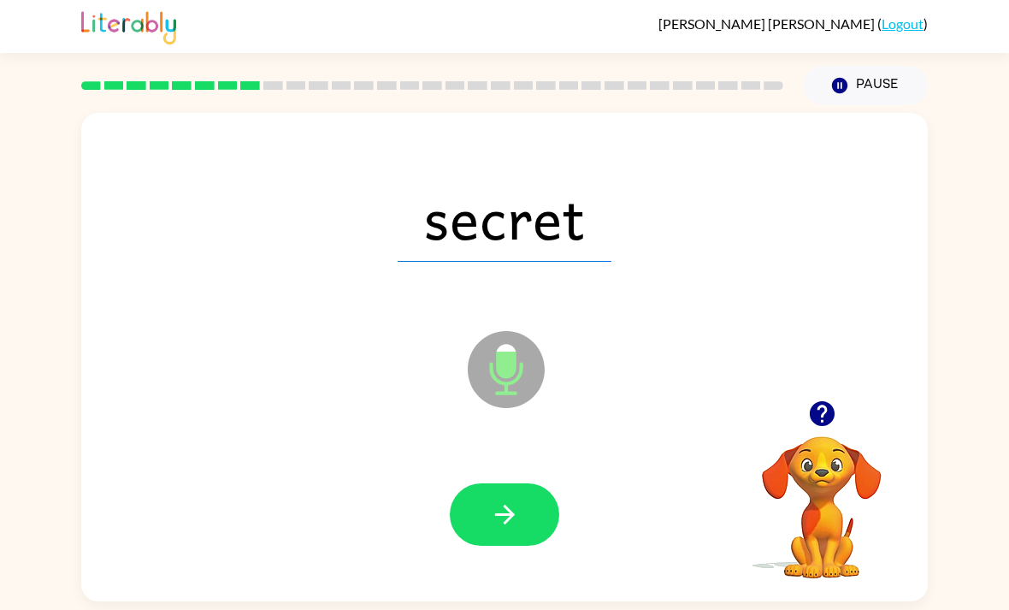
click at [506, 517] on icon "button" at bounding box center [505, 515] width 30 height 30
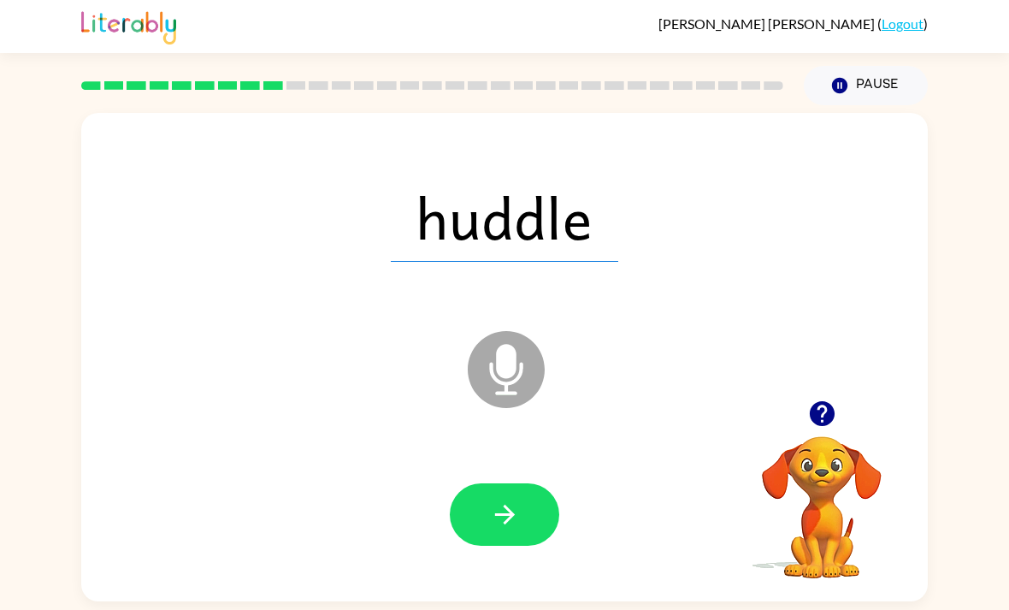
click at [494, 518] on icon "button" at bounding box center [505, 515] width 30 height 30
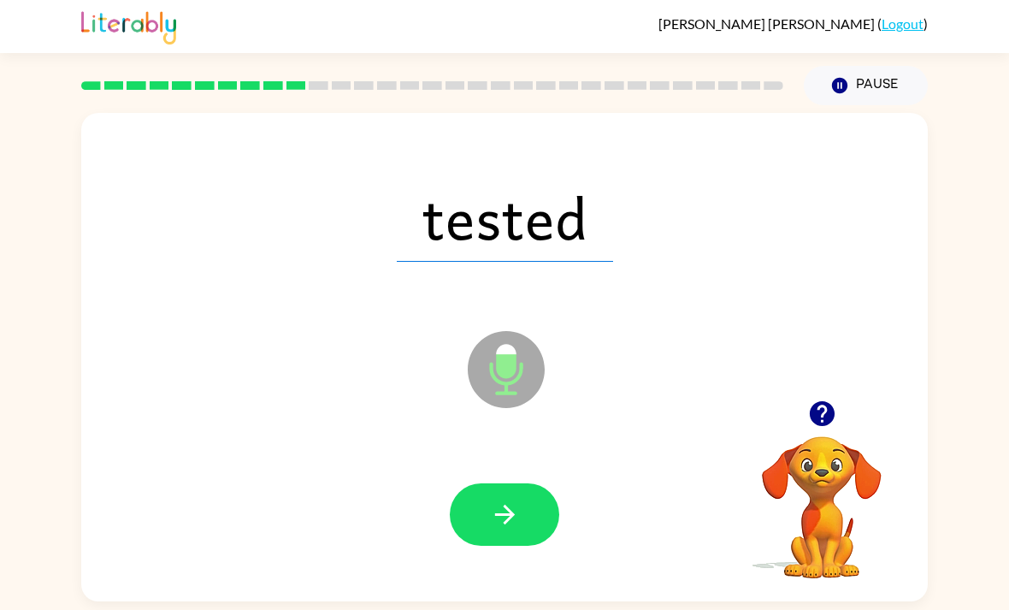
click at [834, 76] on button "Pause Pause" at bounding box center [866, 85] width 124 height 39
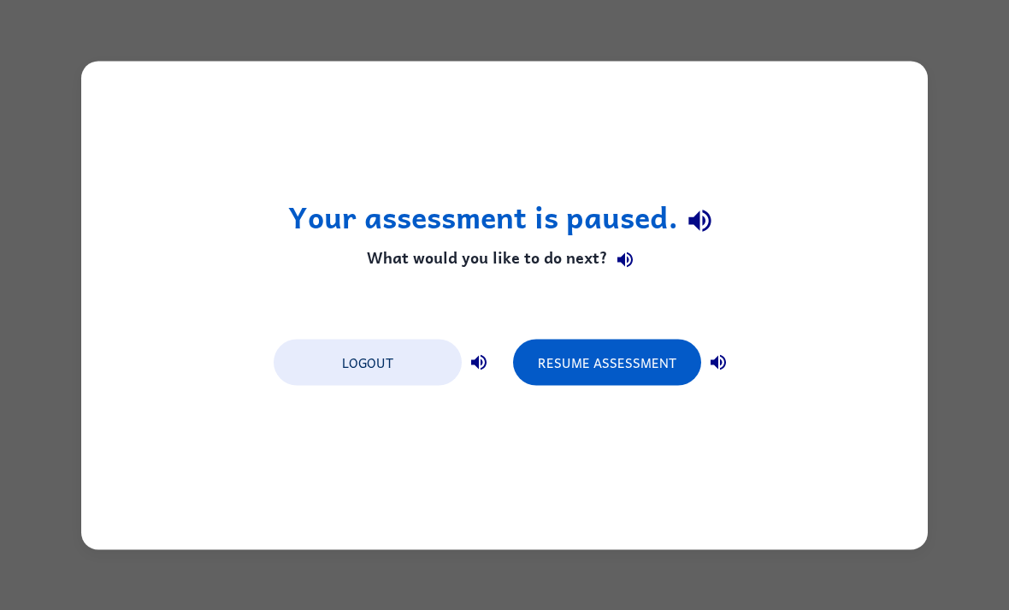
click at [349, 369] on button "Logout" at bounding box center [368, 362] width 188 height 46
